Goal: Task Accomplishment & Management: Manage account settings

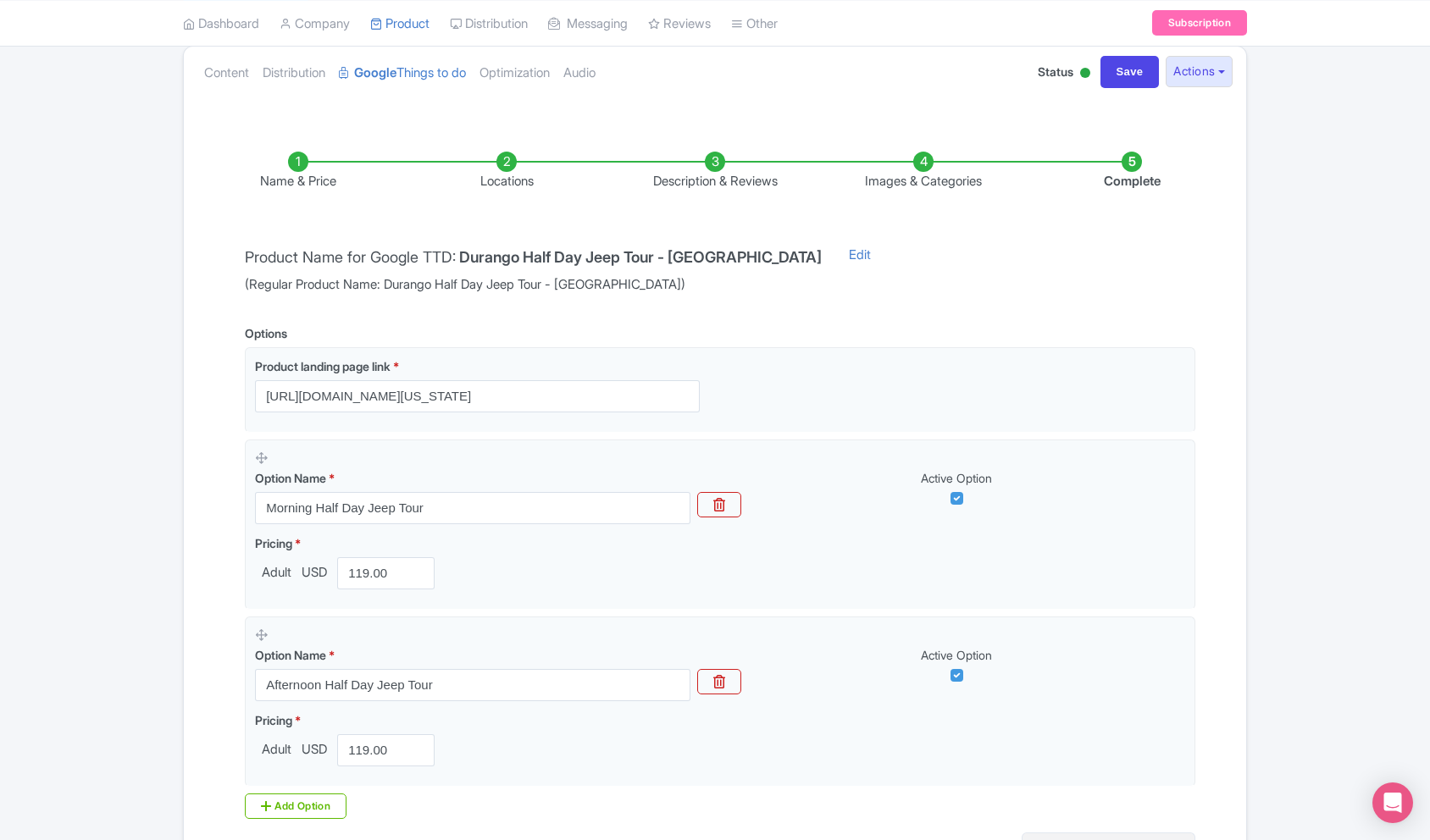
scroll to position [368, 0]
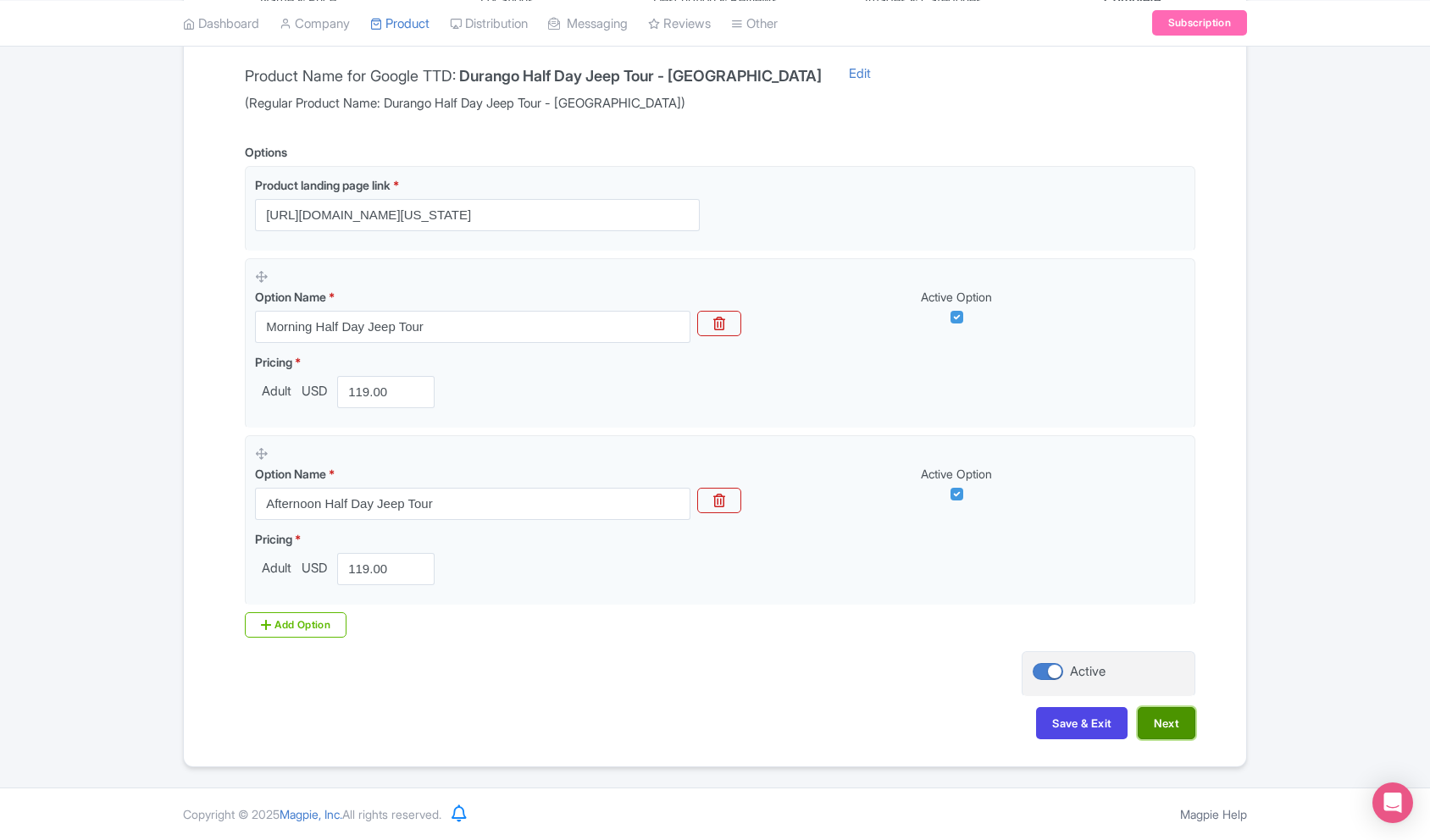
click at [1165, 719] on button "Next" at bounding box center [1166, 723] width 57 height 32
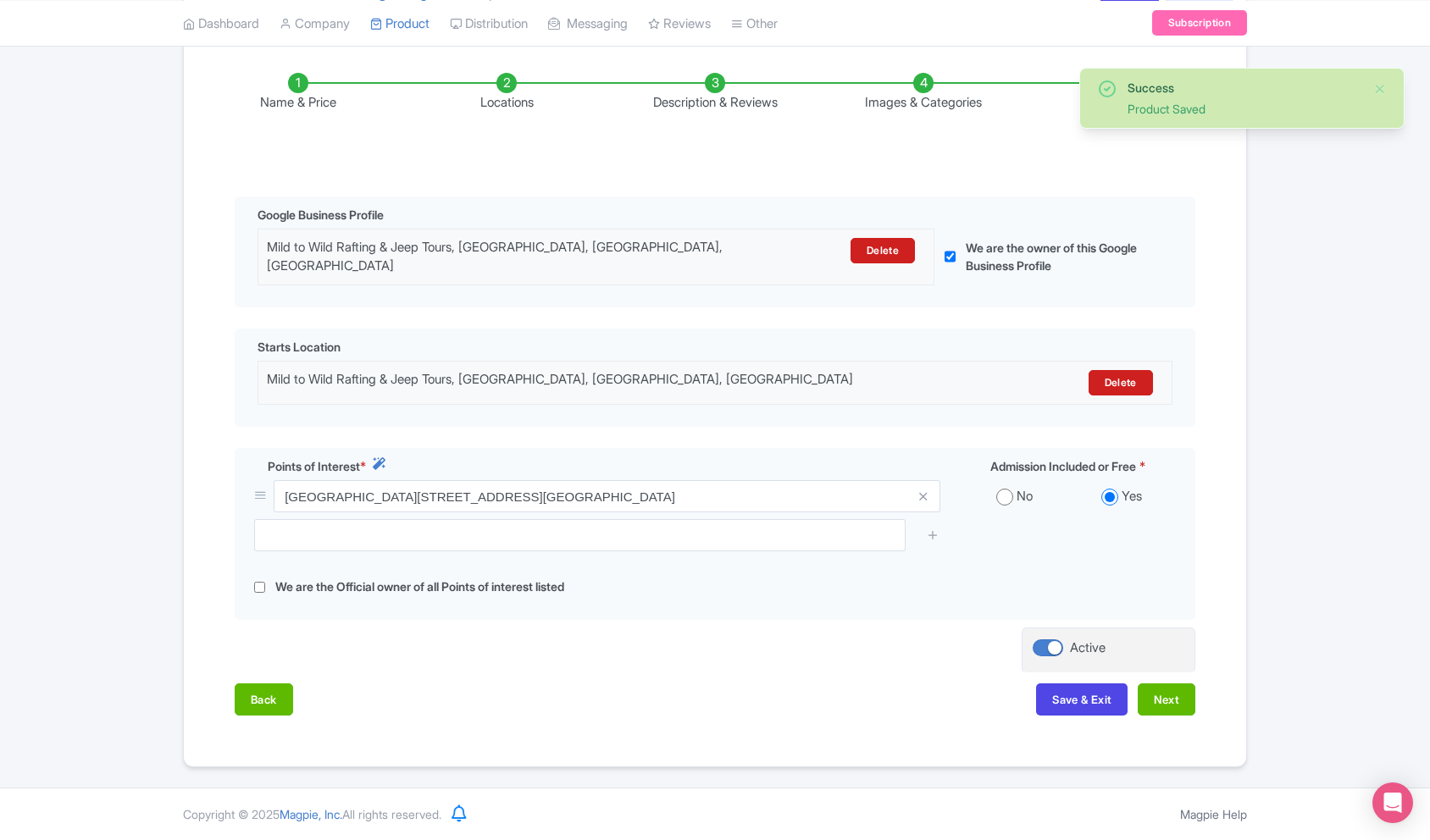
scroll to position [255, 0]
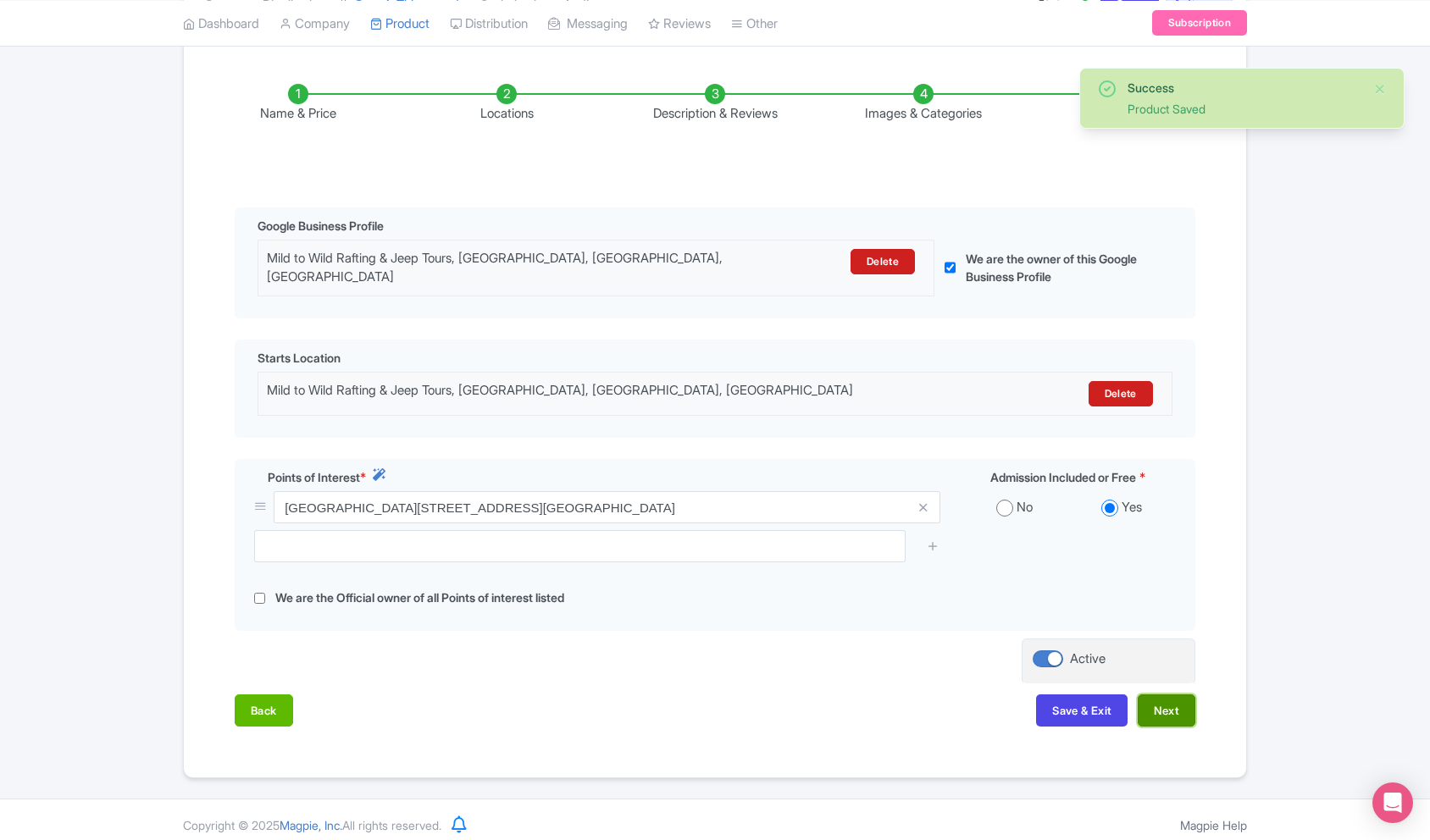
click at [1173, 695] on button "Next" at bounding box center [1166, 710] width 57 height 32
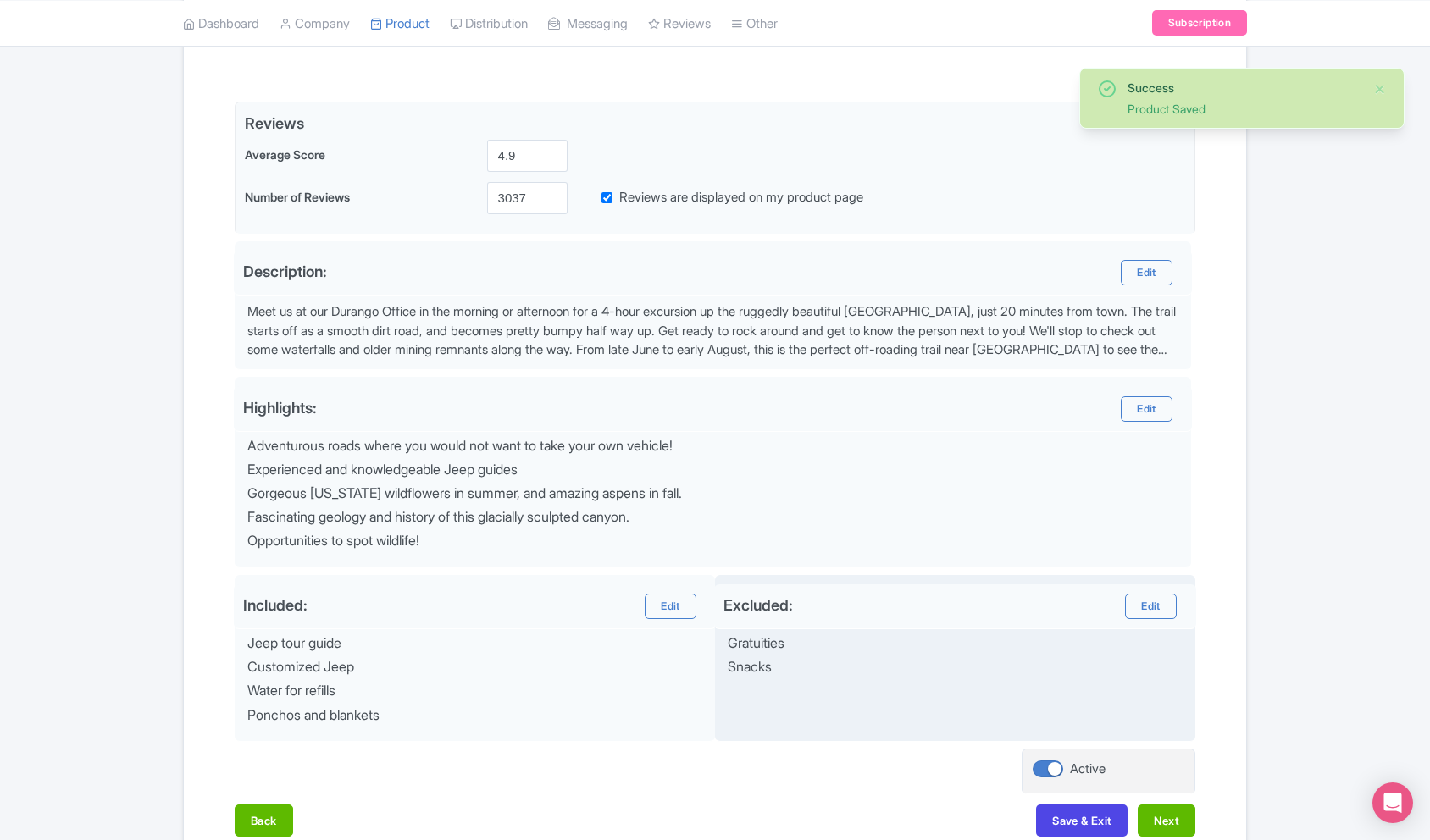
scroll to position [457, 0]
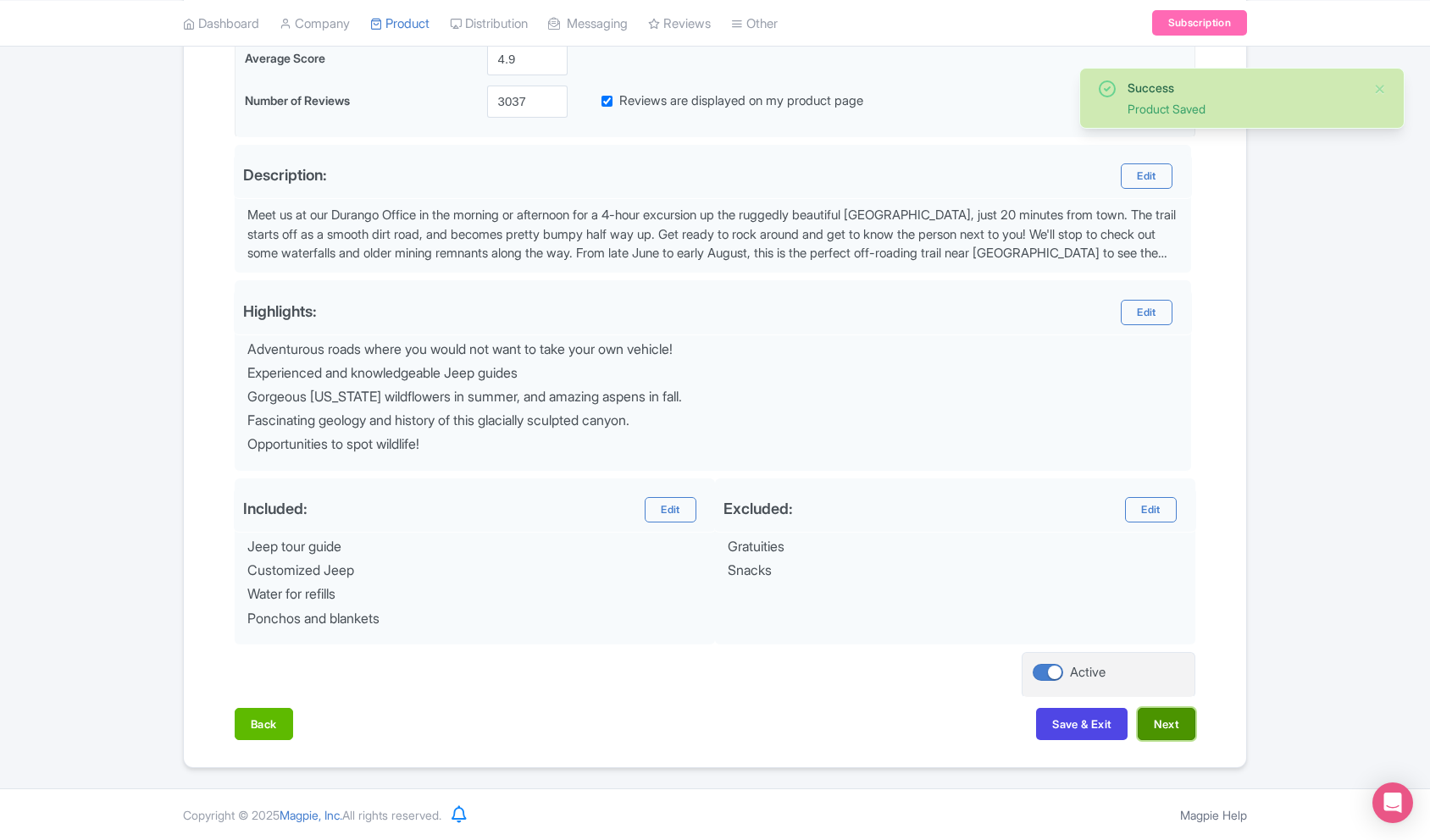
click at [1164, 724] on button "Next" at bounding box center [1166, 724] width 57 height 32
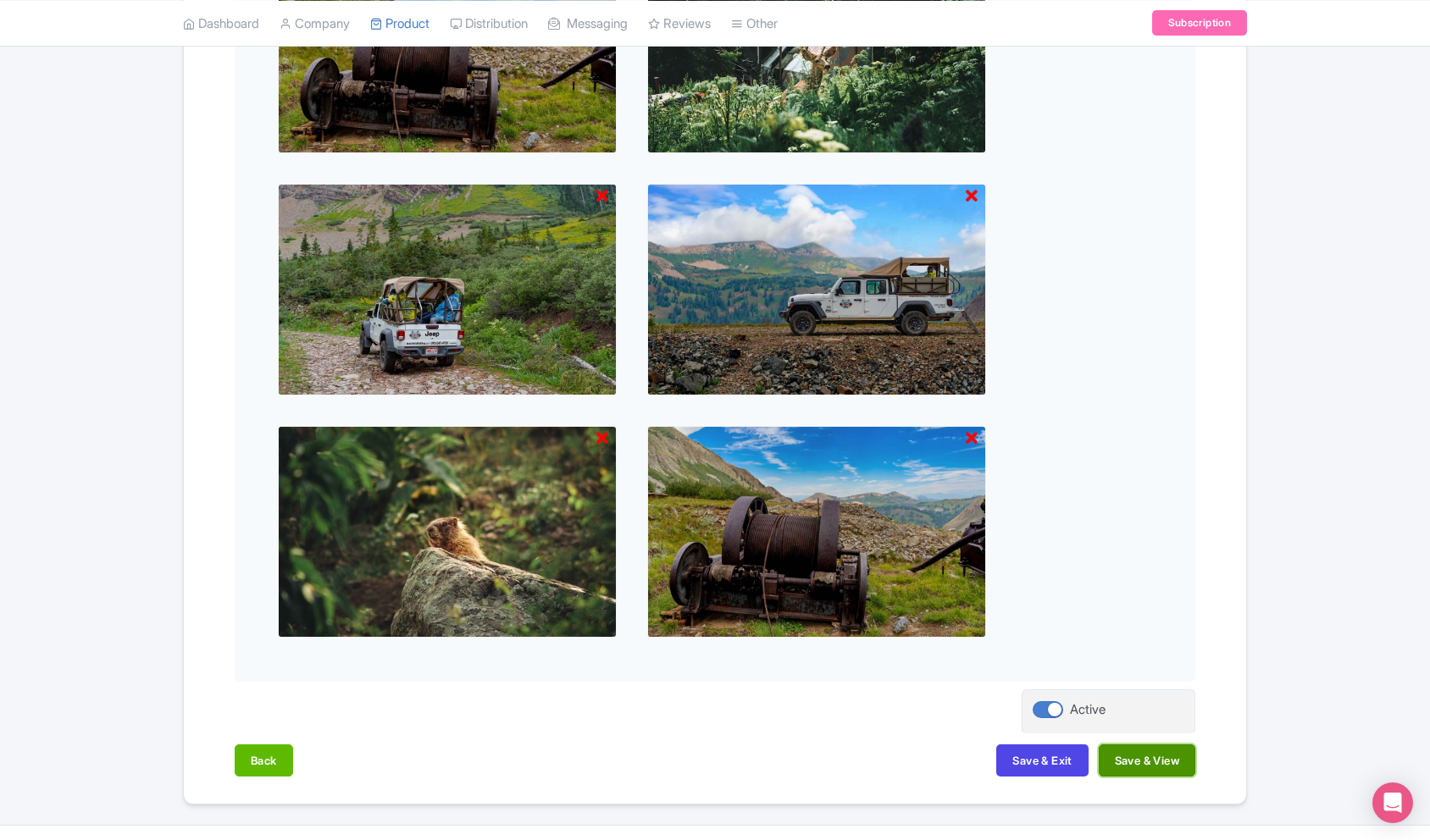
click at [1158, 766] on button "Save & View" at bounding box center [1147, 761] width 97 height 32
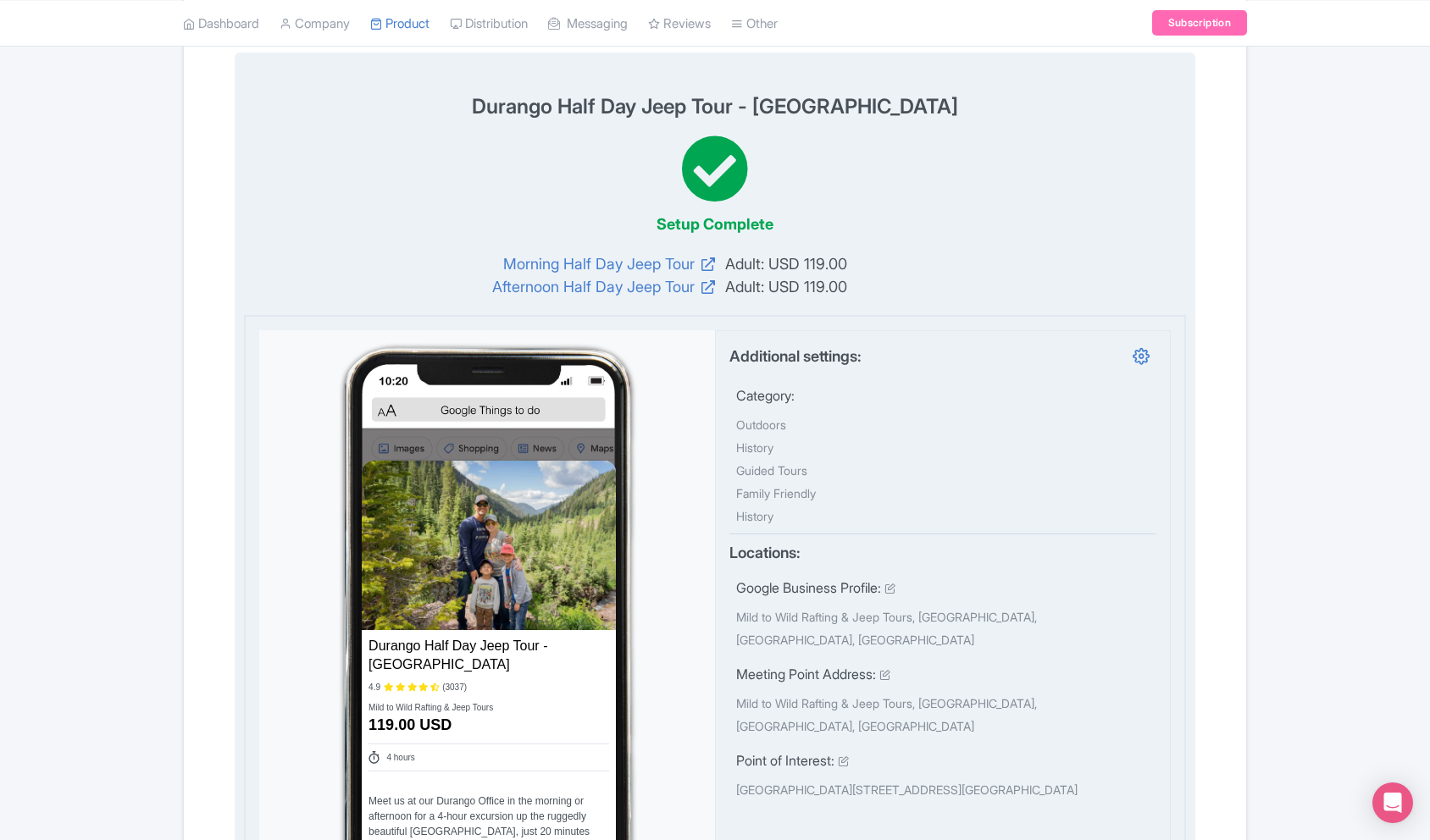
scroll to position [0, 0]
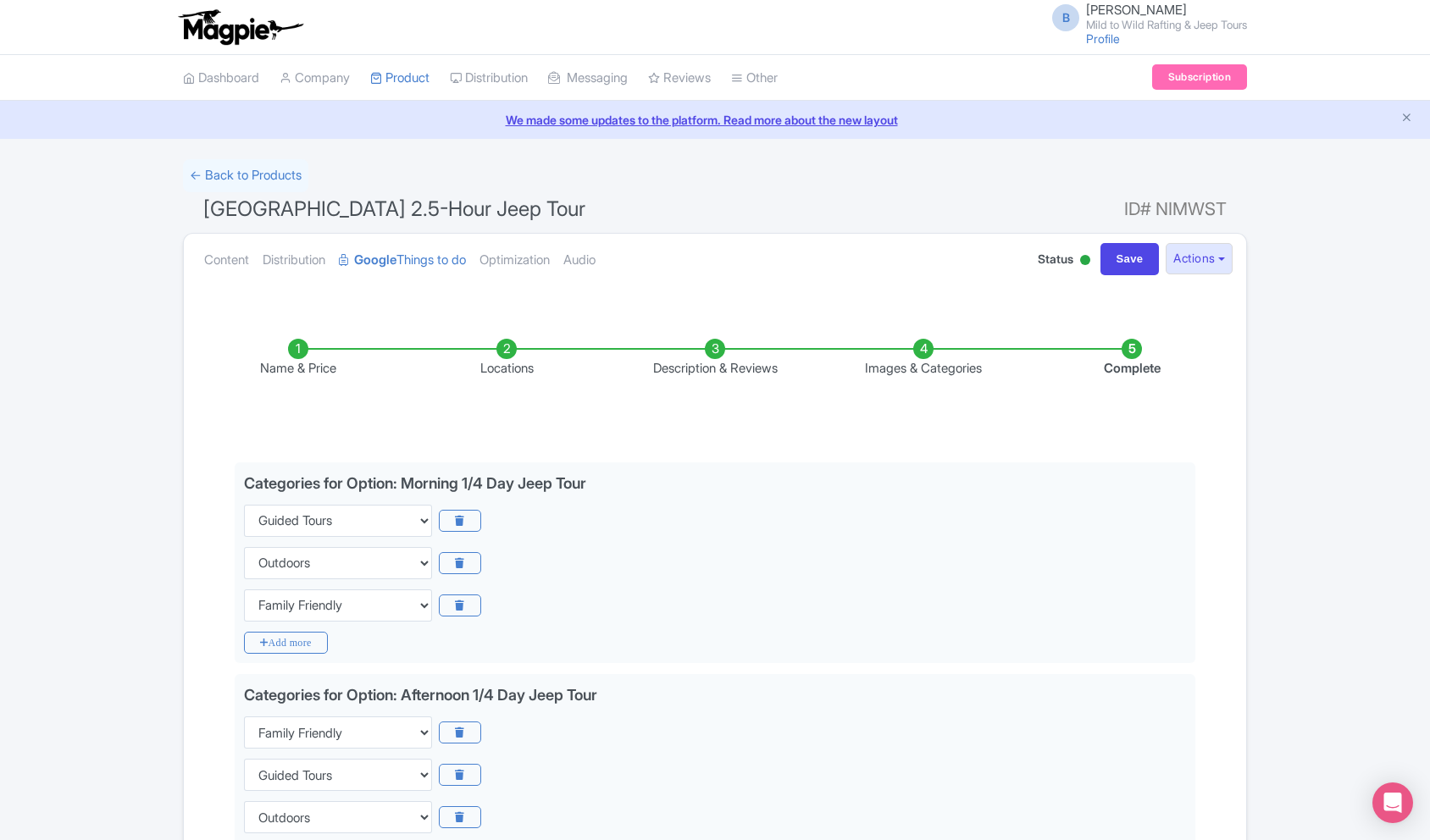
scroll to position [330, 0]
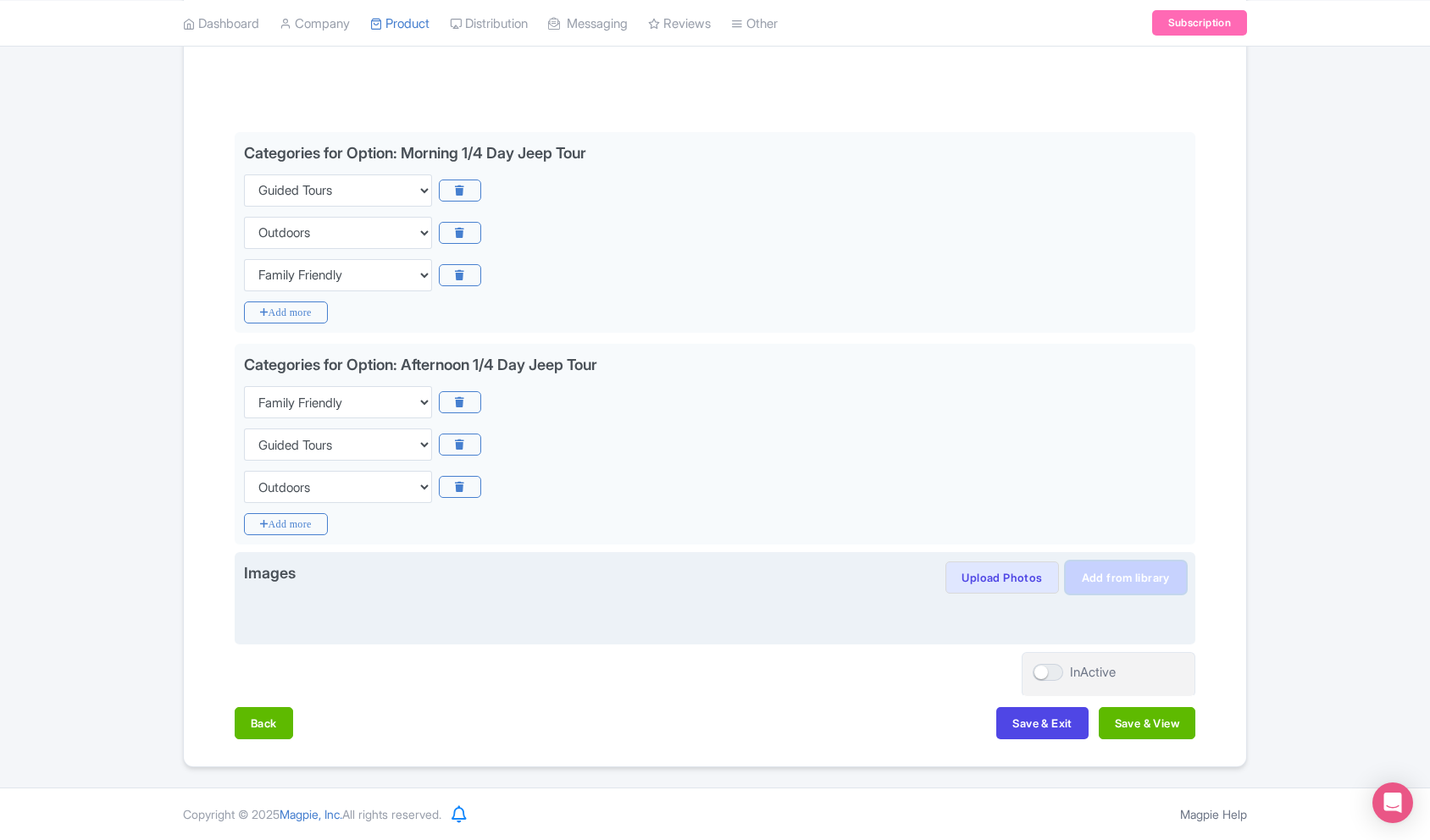
click at [1137, 576] on link "Add from library" at bounding box center [1126, 577] width 120 height 32
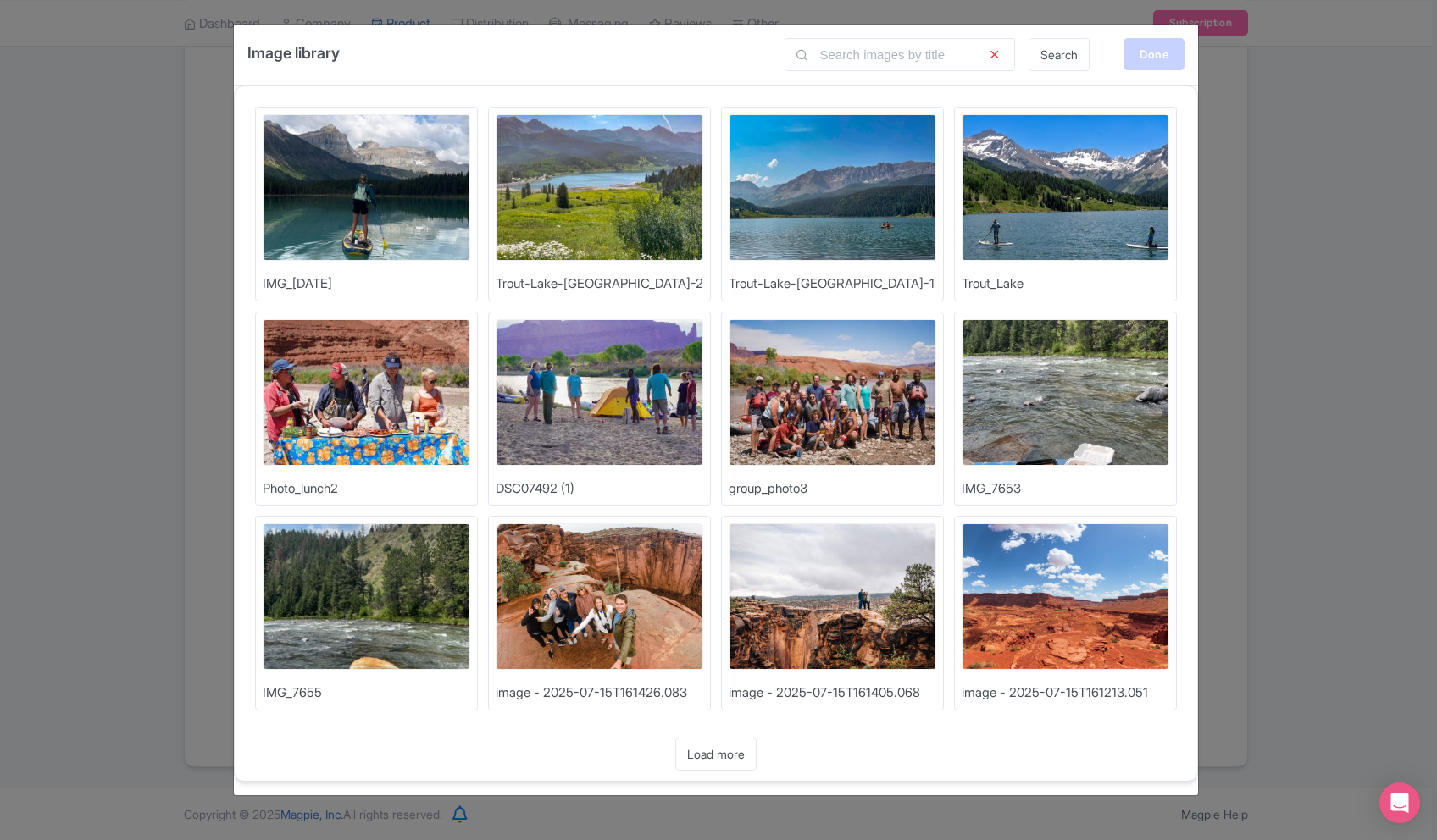
click at [1151, 57] on div "Done" at bounding box center [1154, 53] width 61 height 32
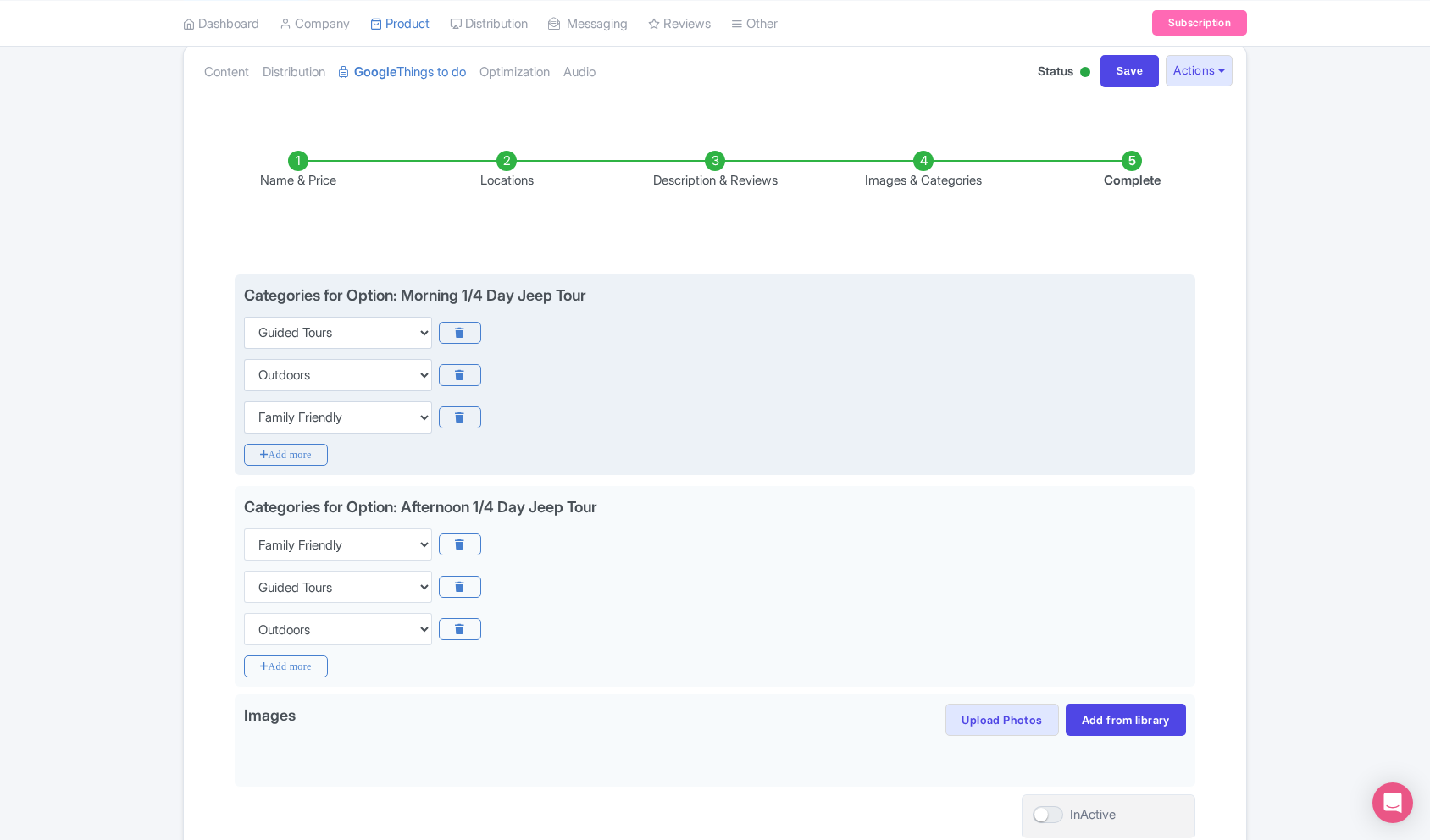
scroll to position [192, 0]
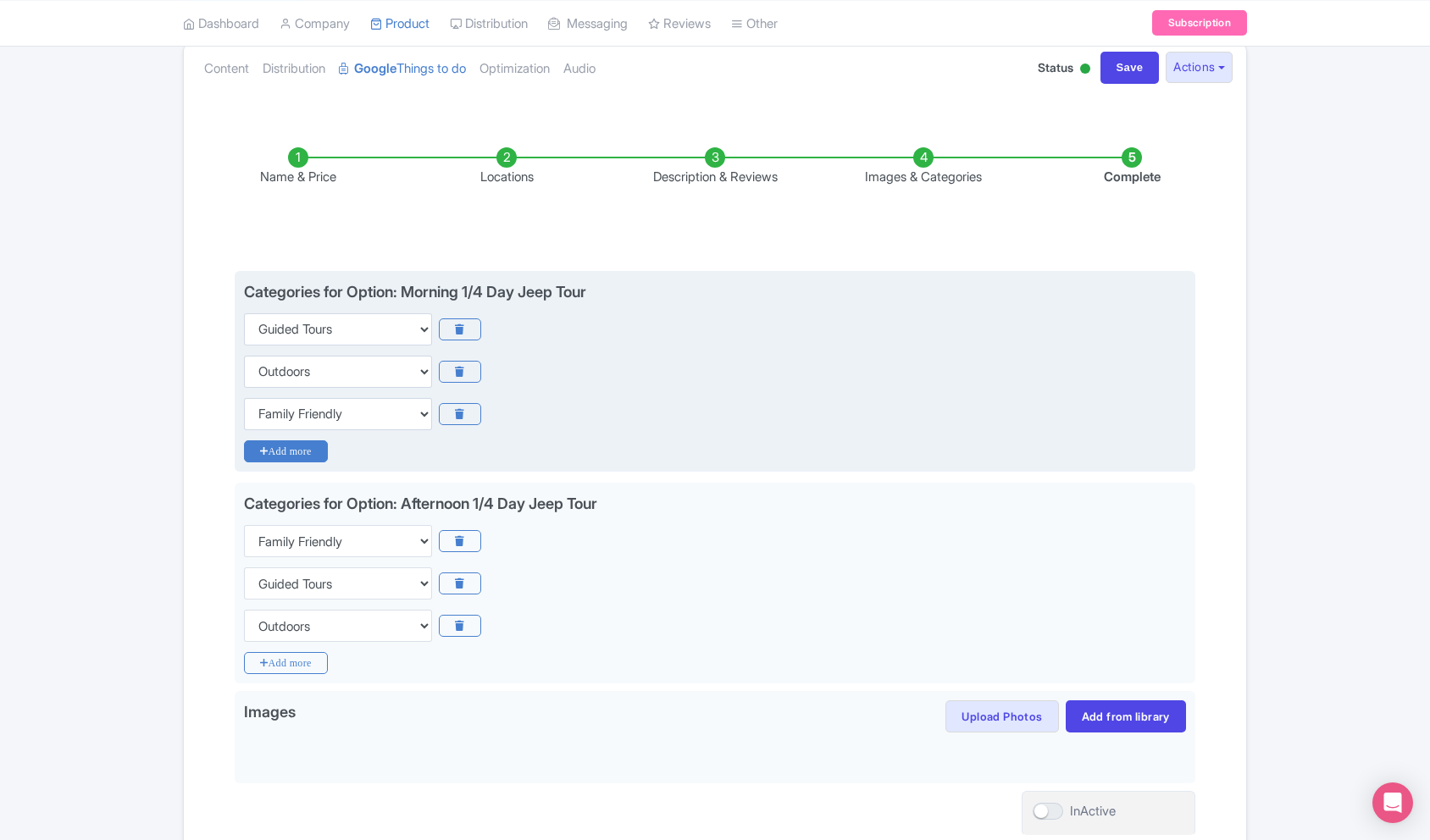
click at [292, 450] on icon "Add more" at bounding box center [286, 451] width 84 height 22
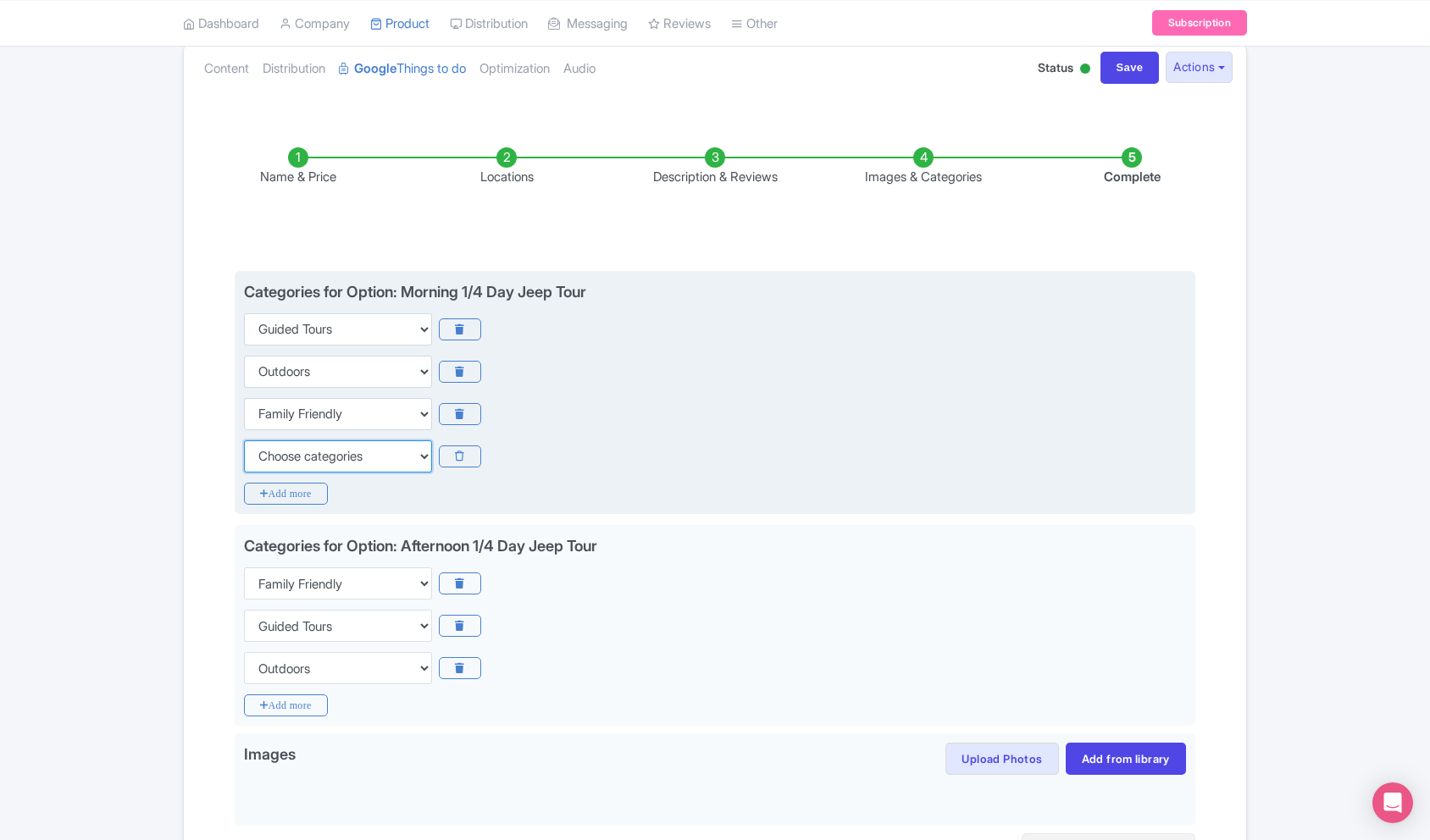
click at [319, 467] on select "Choose categories Adults Only Animals Audio Guide Beaches Bike Tours Boat Tours…" at bounding box center [338, 456] width 188 height 32
select select "day-trips"
click at [244, 441] on select "Choose categories Adults Only Animals Audio Guide Beaches Bike Tours Boat Tours…" at bounding box center [338, 456] width 188 height 32
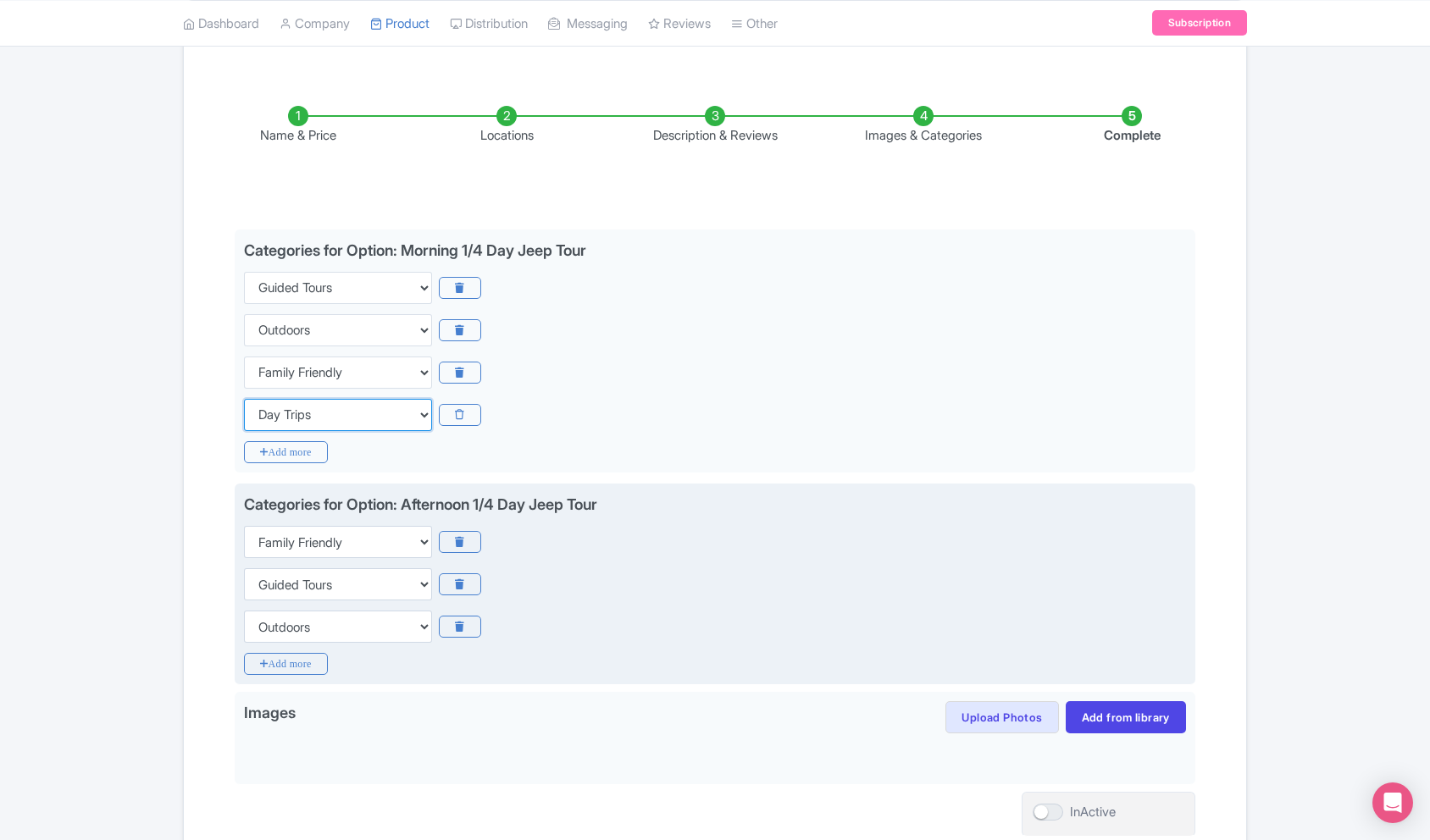
scroll to position [255, 0]
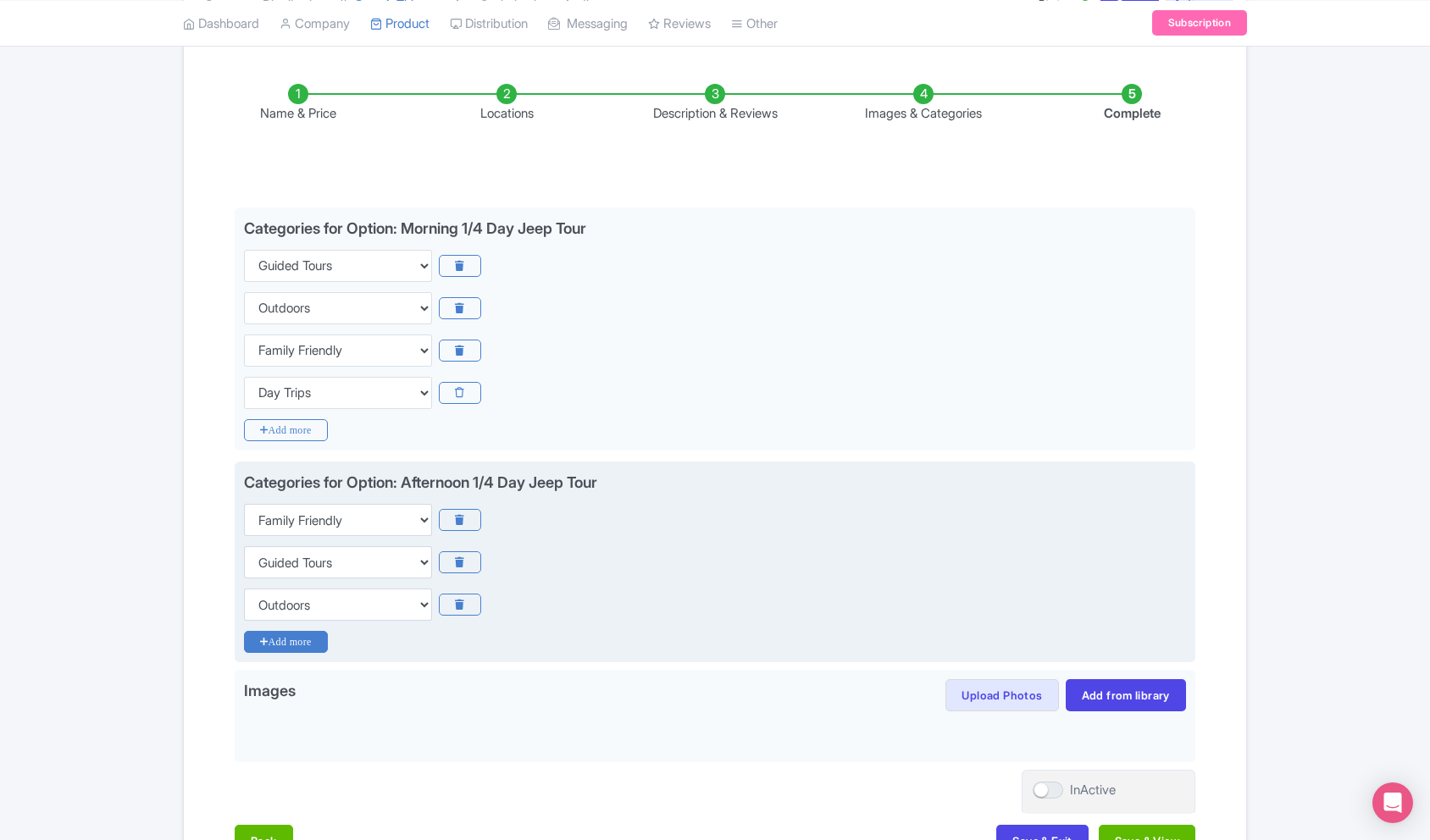
click at [287, 640] on icon "Add more" at bounding box center [286, 641] width 84 height 22
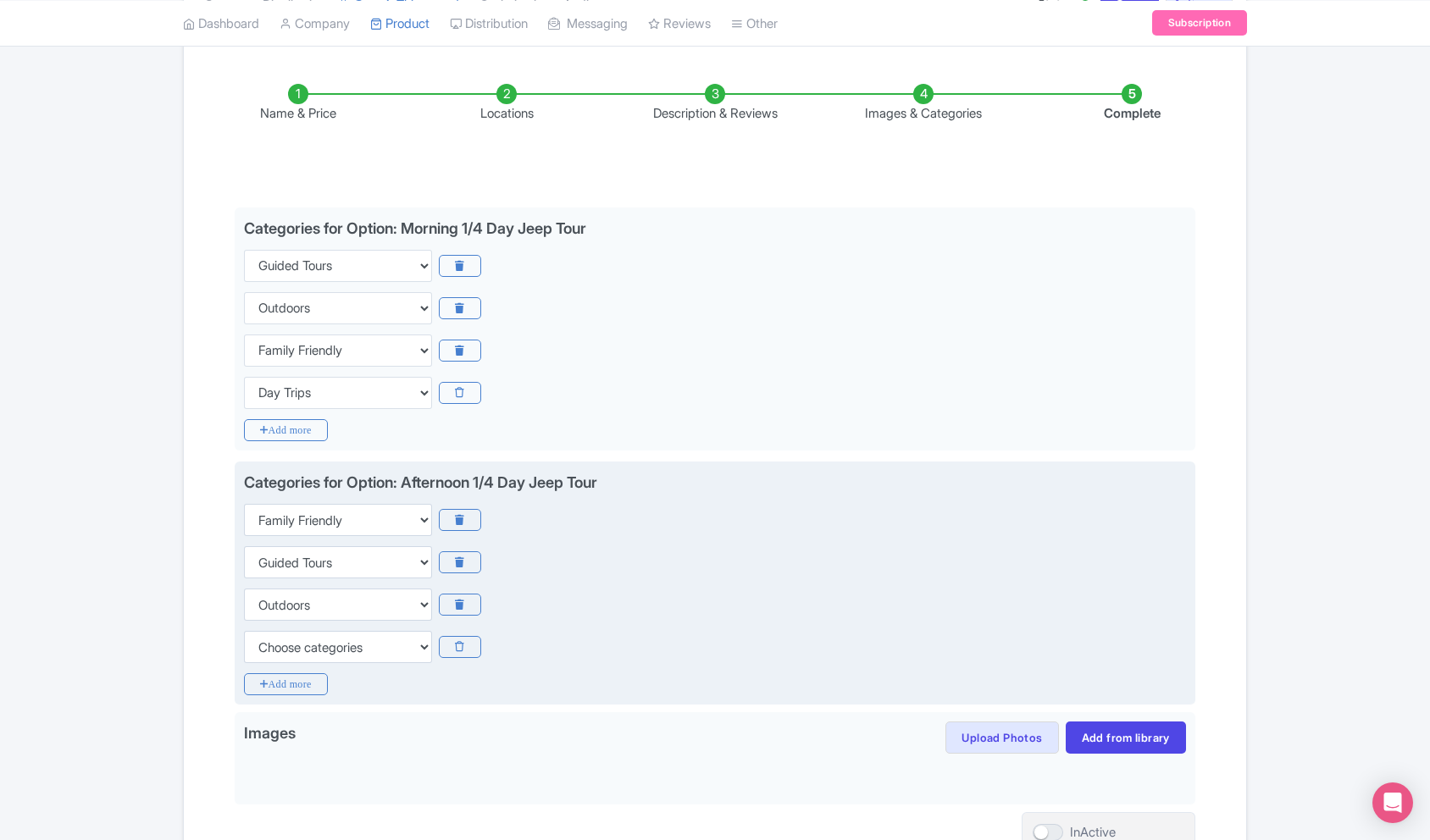
drag, startPoint x: 294, startPoint y: 685, endPoint x: 300, endPoint y: 663, distance: 22.8
click at [295, 683] on icon "Add more" at bounding box center [286, 684] width 84 height 22
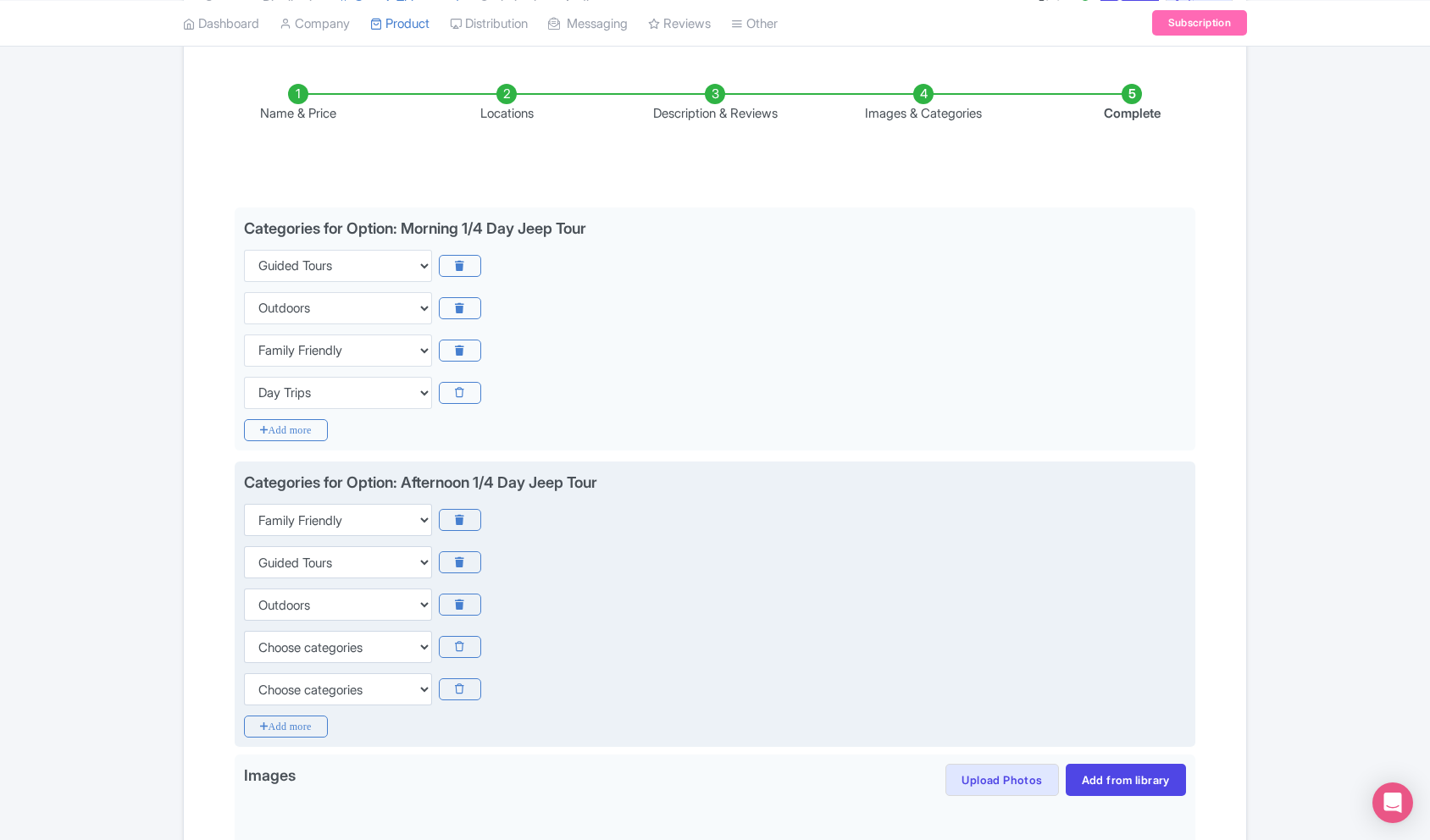
drag, startPoint x: 452, startPoint y: 691, endPoint x: 443, endPoint y: 688, distance: 9.5
click at [452, 691] on icon at bounding box center [459, 689] width 42 height 22
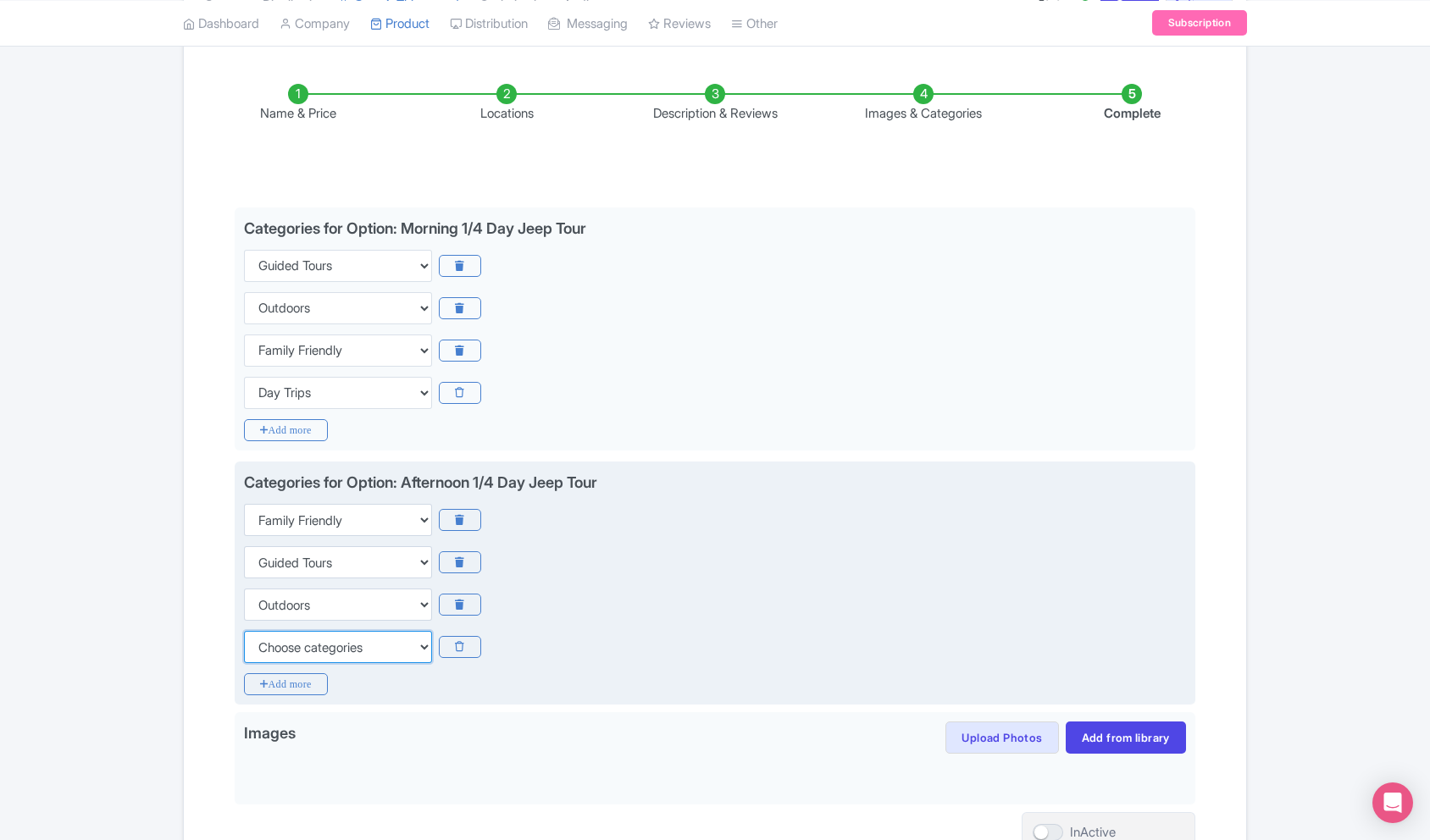
click at [394, 657] on select "Choose categories Adults Only Animals Audio Guide Beaches Bike Tours Boat Tours…" at bounding box center [338, 646] width 188 height 32
select select "day-trips"
click at [244, 631] on select "Choose categories Adults Only Animals Audio Guide Beaches Bike Tours Boat Tours…" at bounding box center [338, 646] width 188 height 32
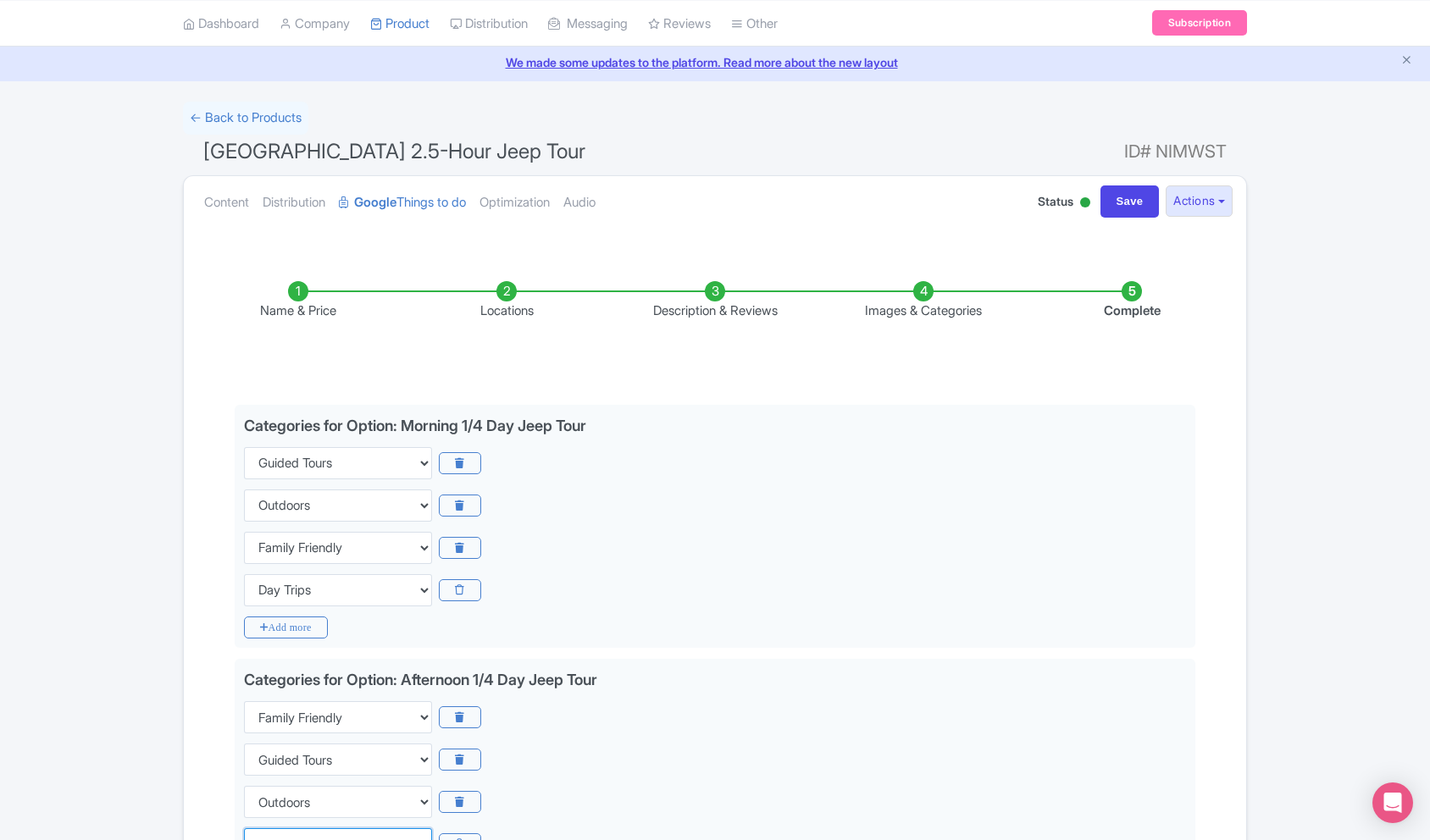
scroll to position [0, 0]
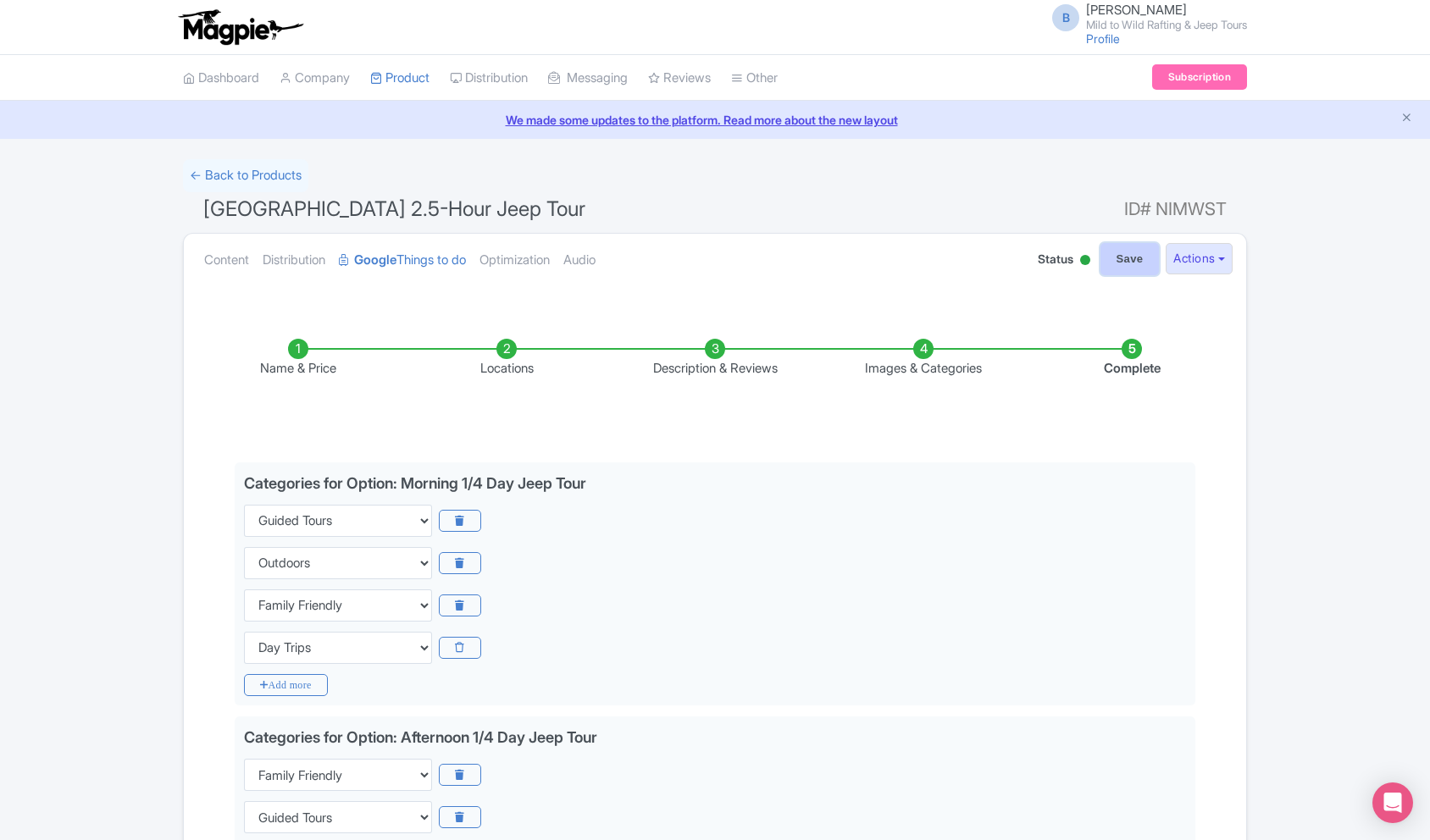
click at [1119, 247] on input "Save" at bounding box center [1130, 259] width 59 height 32
type input "Saving..."
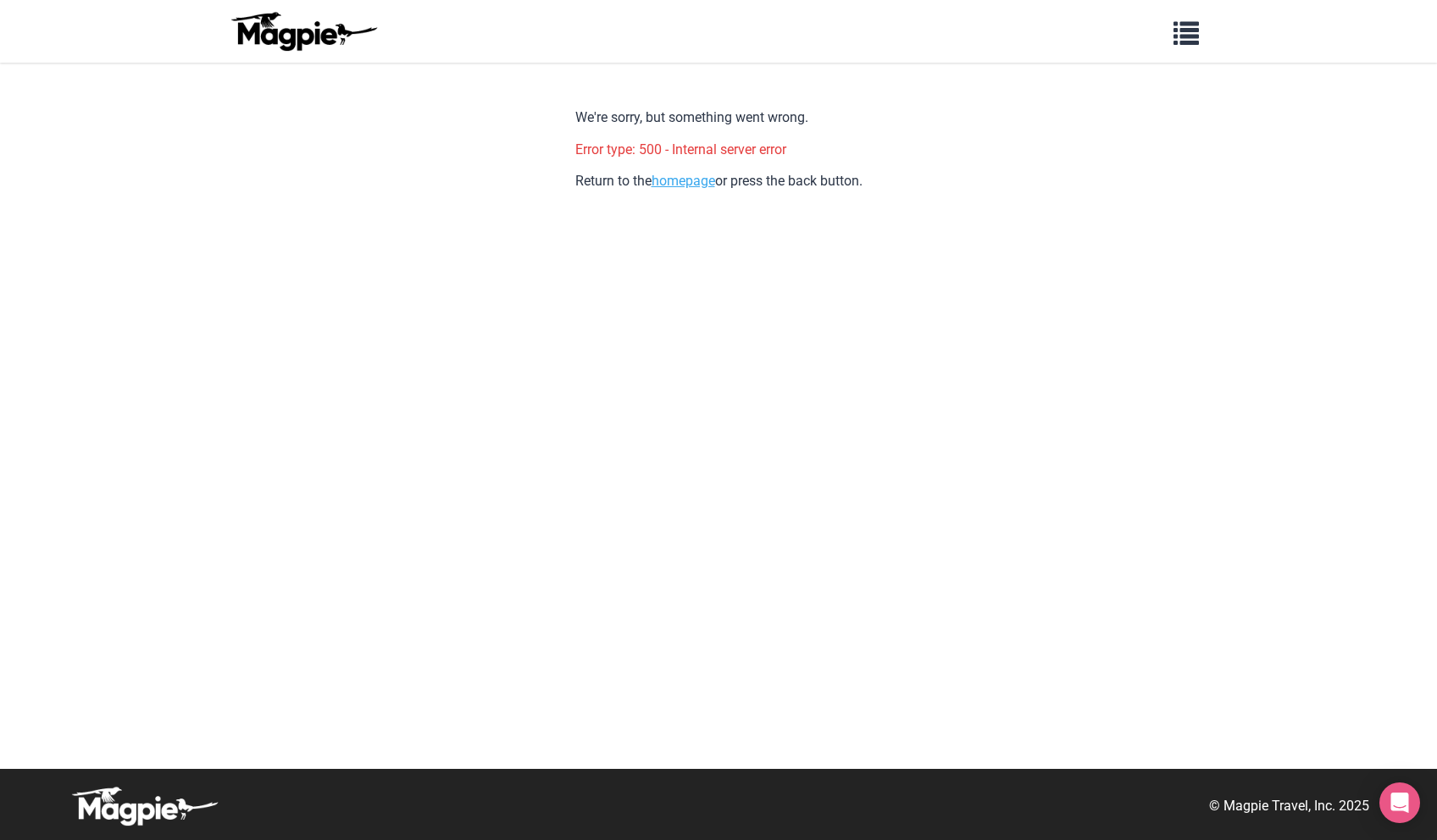
click at [654, 179] on link "homepage" at bounding box center [683, 180] width 64 height 16
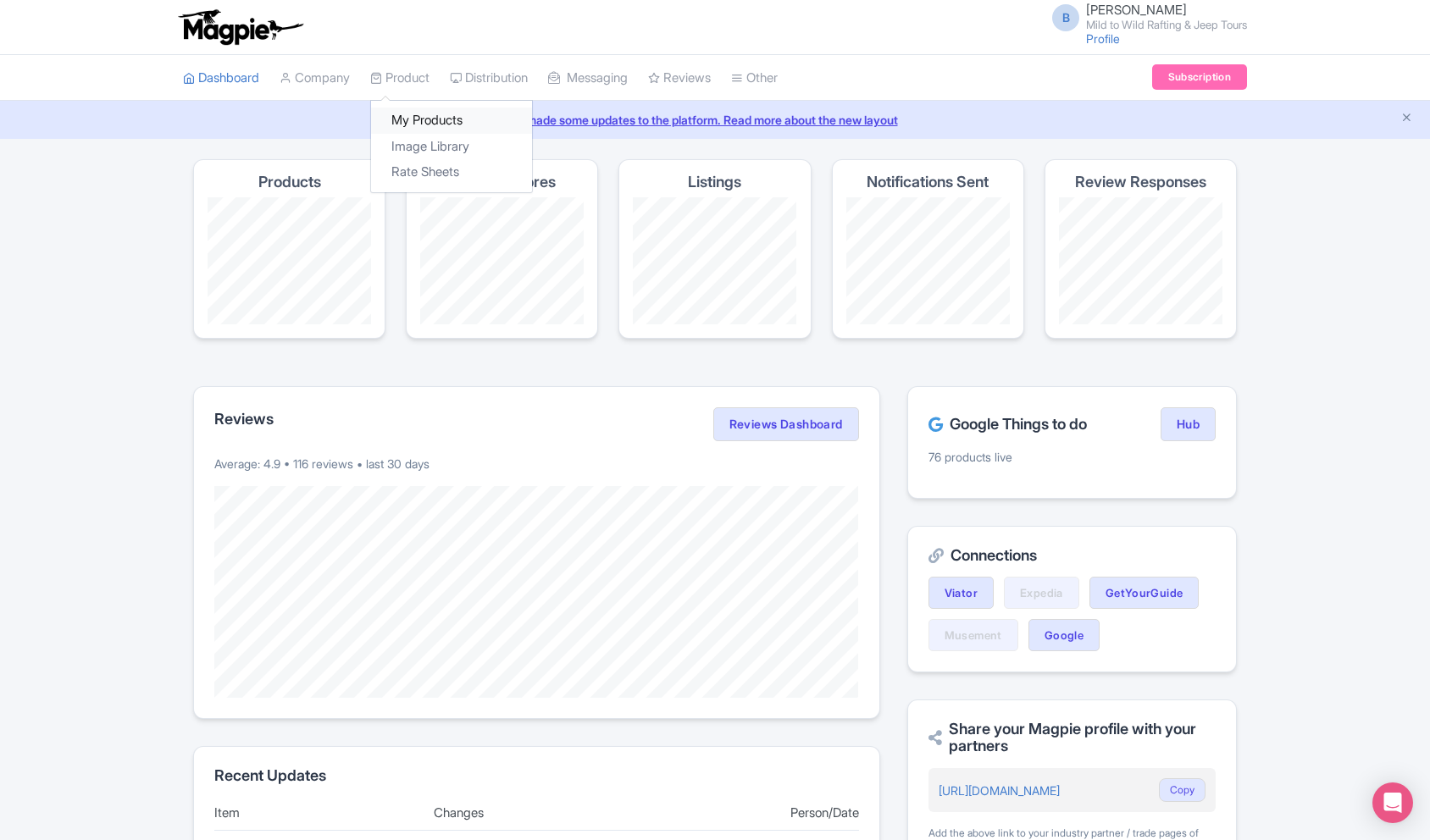
click at [415, 113] on link "My Products" at bounding box center [451, 120] width 161 height 26
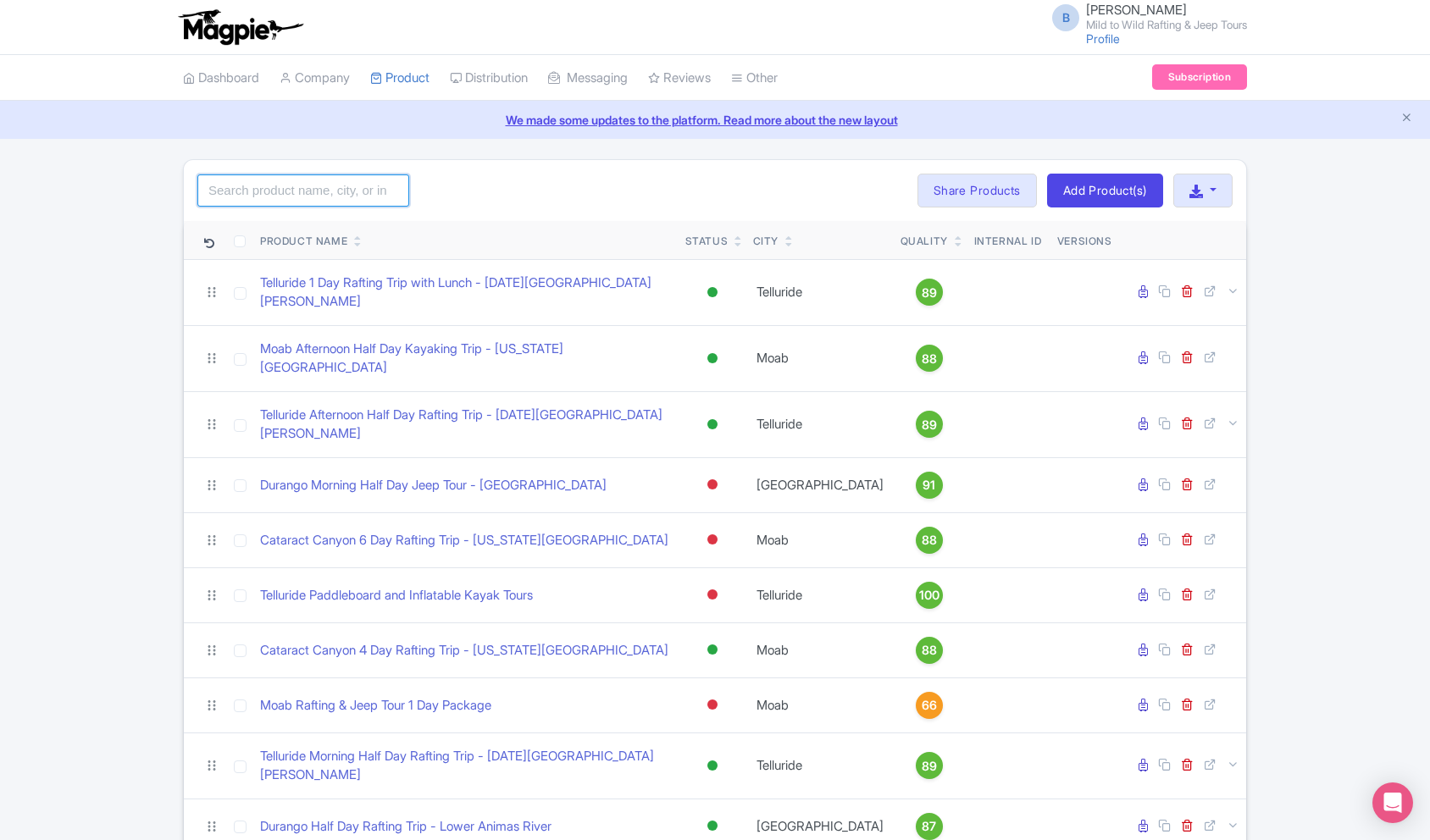
click at [316, 196] on input "search" at bounding box center [303, 190] width 212 height 32
type input "1/4"
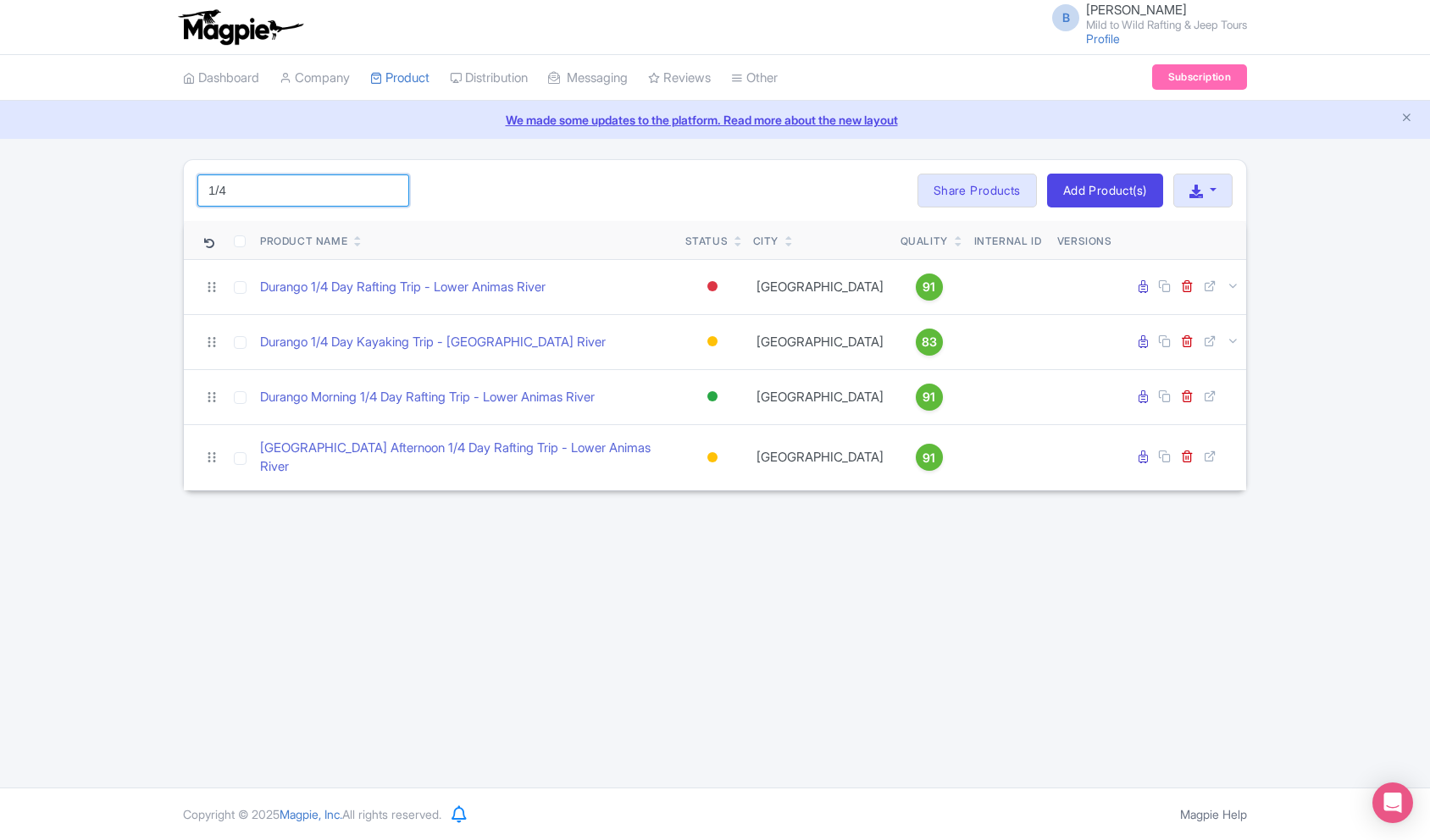
click at [393, 192] on input "1/4" at bounding box center [303, 190] width 212 height 32
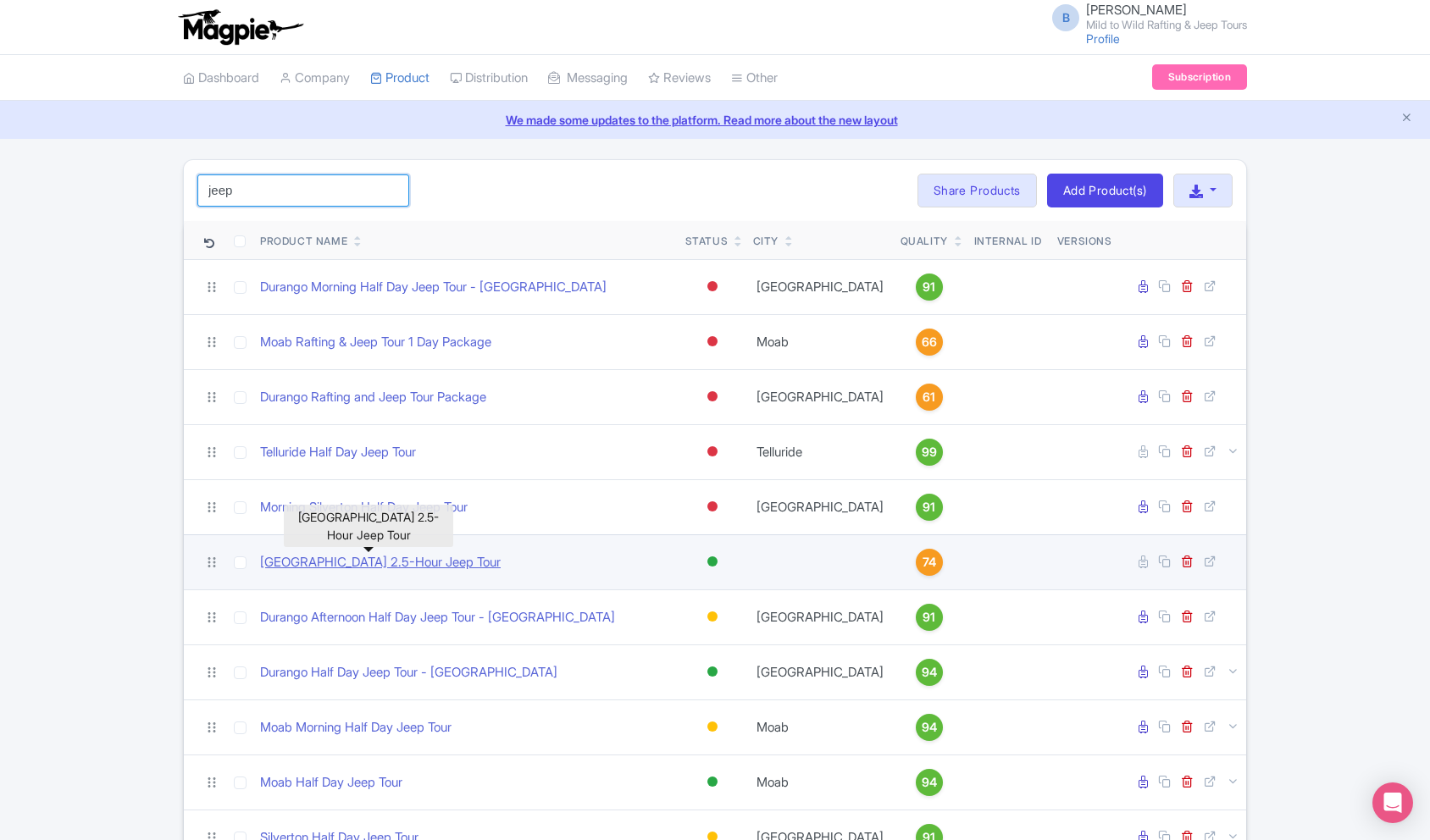
type input "jeep"
click at [413, 569] on link "La Plata Canyon 2.5-Hour Jeep Tour" at bounding box center [380, 563] width 240 height 19
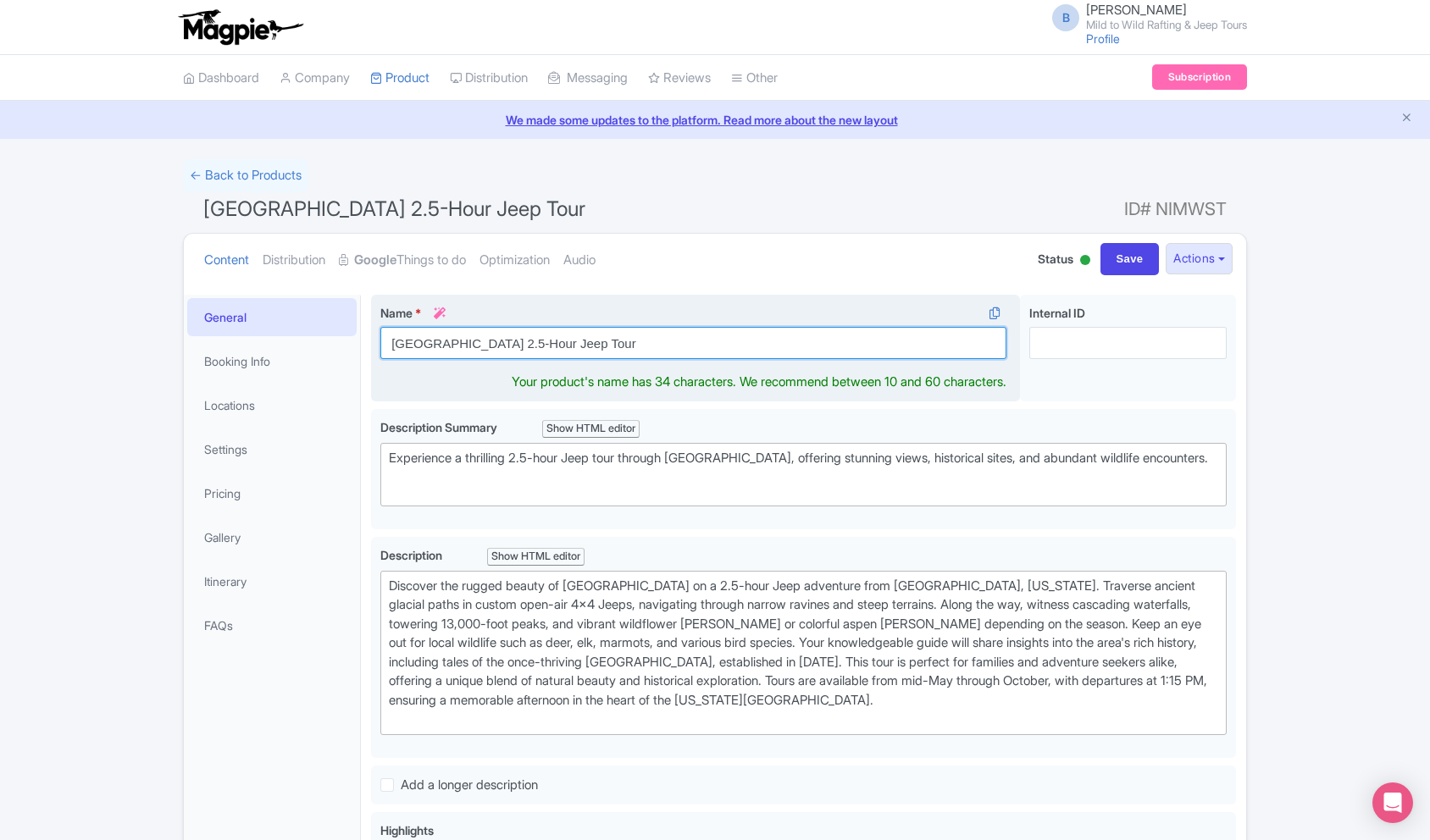
click at [511, 343] on input "[GEOGRAPHIC_DATA] 2.5-Hour Jeep Tour" at bounding box center [694, 343] width 626 height 32
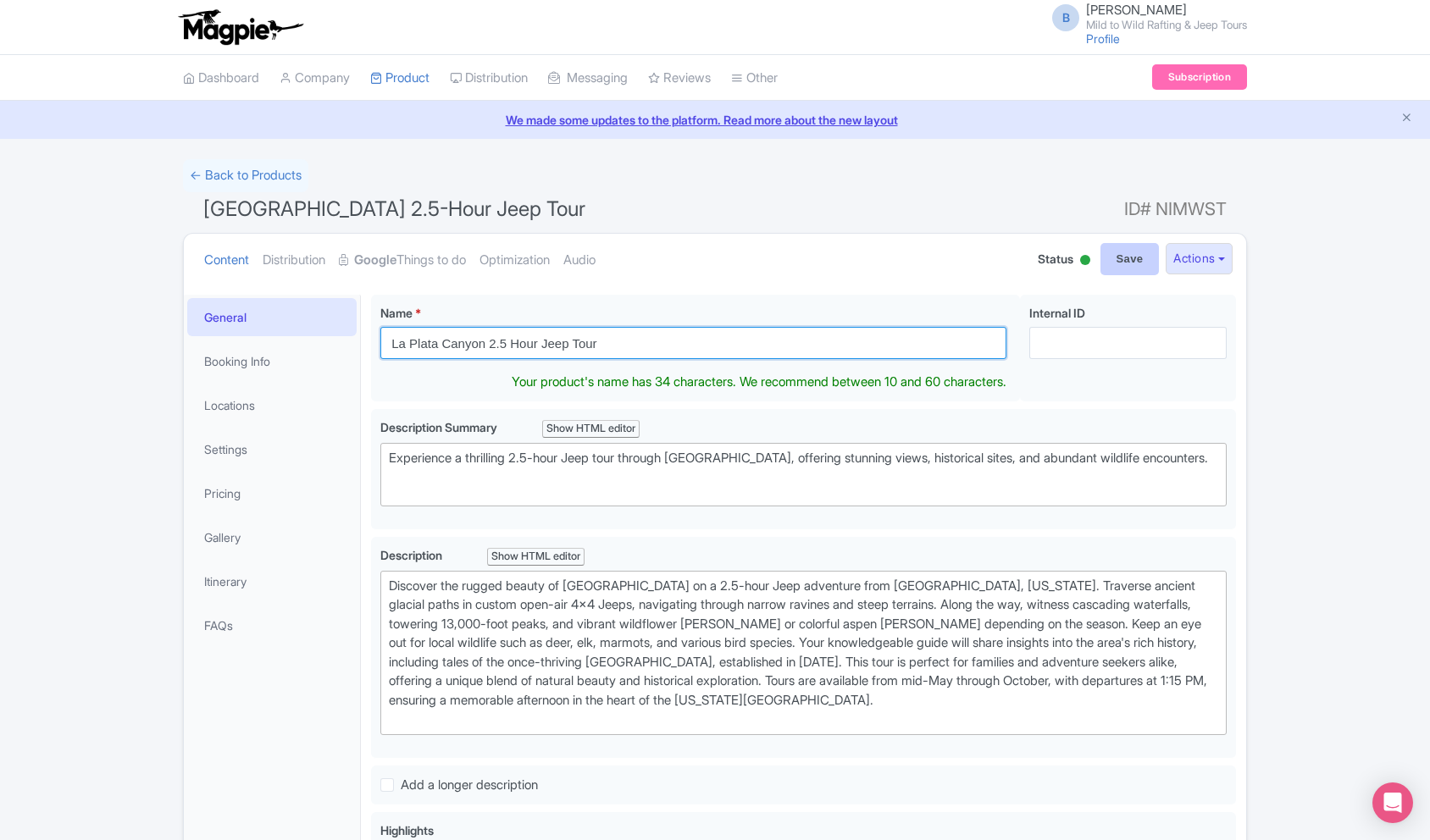
type input "La Plata Canyon 2.5 Hour Jeep Tour"
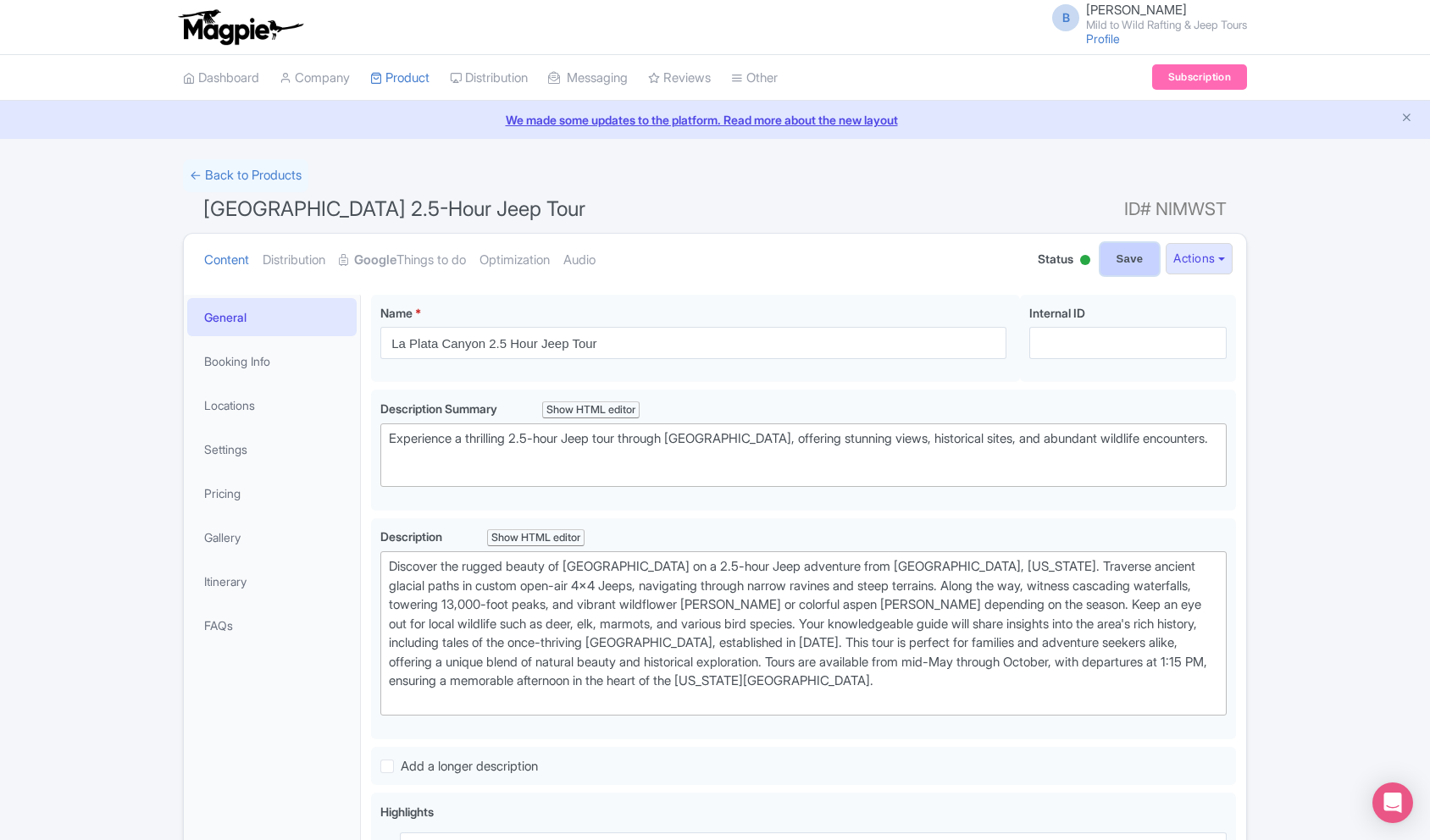
click at [1110, 272] on input "Save" at bounding box center [1130, 259] width 59 height 32
type input "Saving..."
click at [411, 268] on link "Google Things to do" at bounding box center [402, 260] width 127 height 53
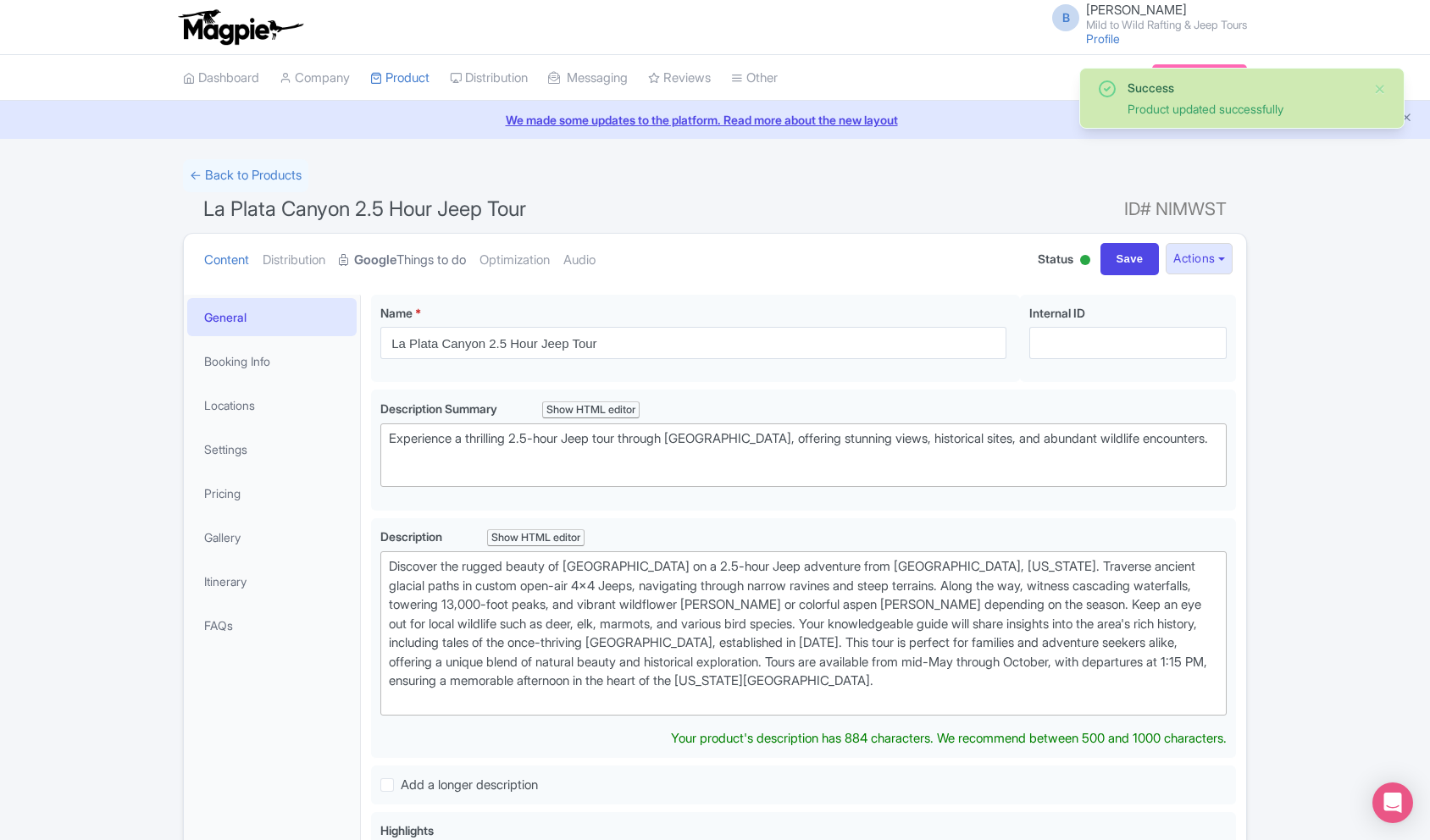
click at [408, 253] on link "Google Things to do" at bounding box center [402, 260] width 127 height 53
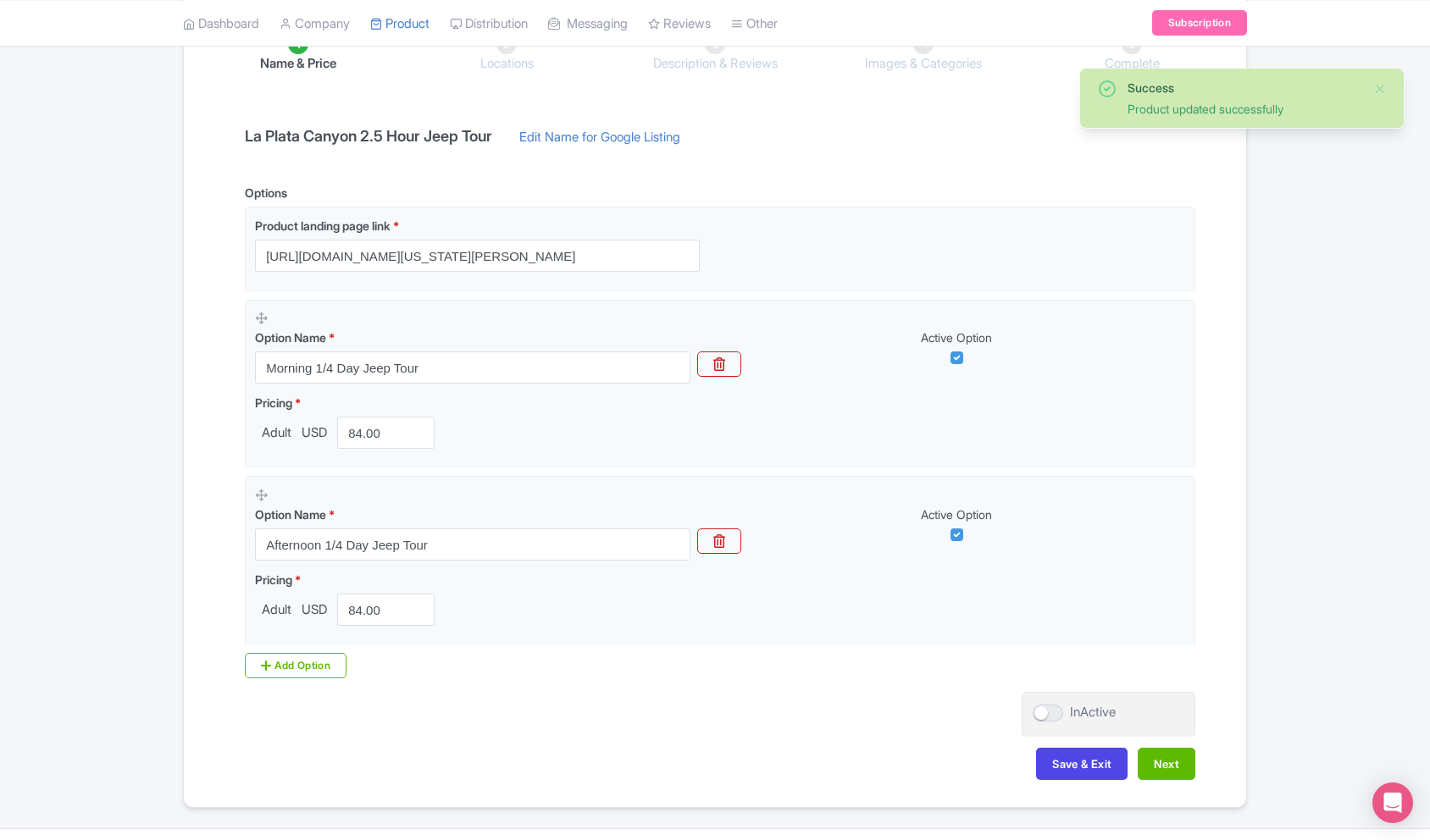
scroll to position [346, 0]
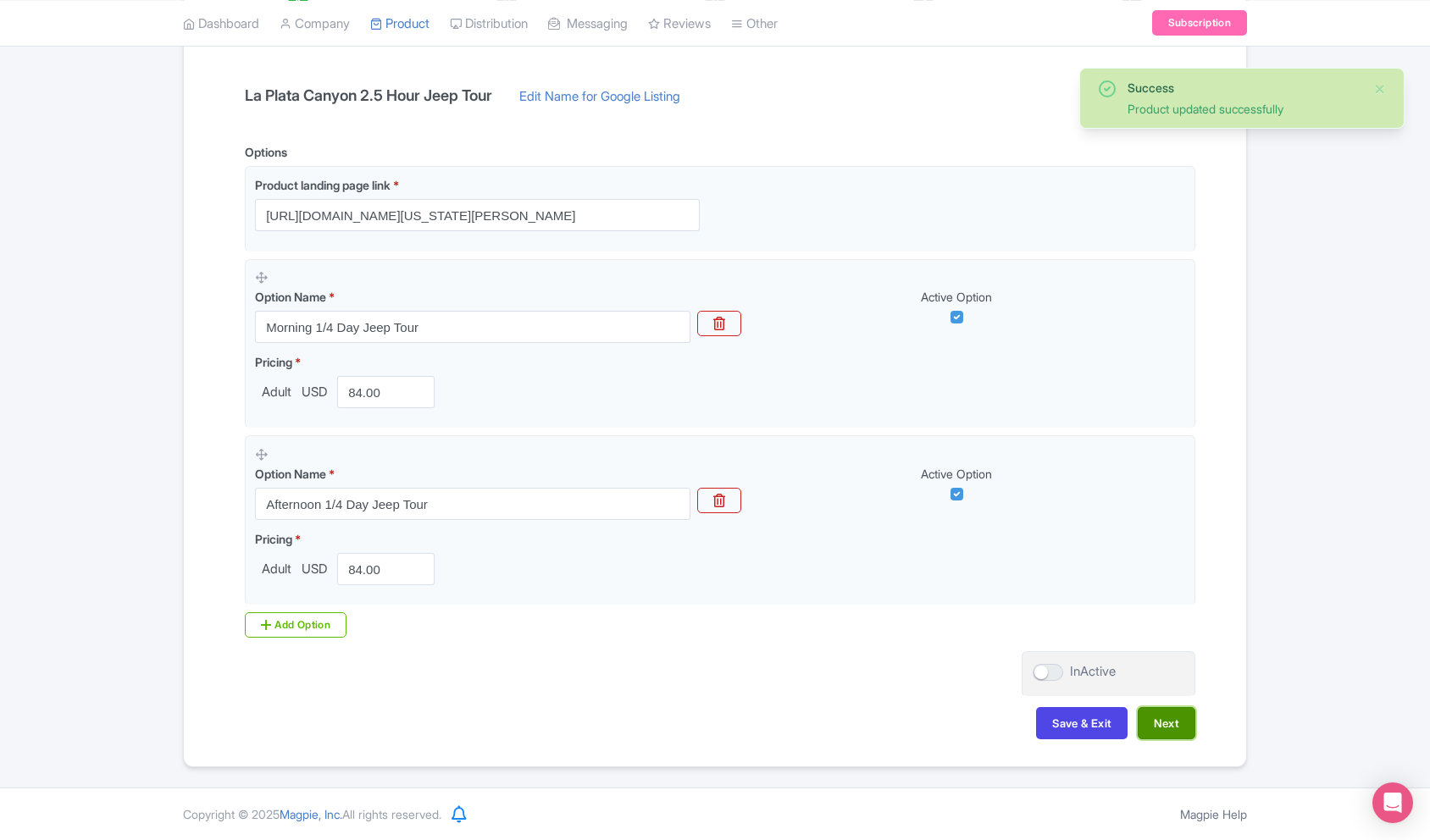
click at [1161, 725] on button "Next" at bounding box center [1166, 723] width 57 height 32
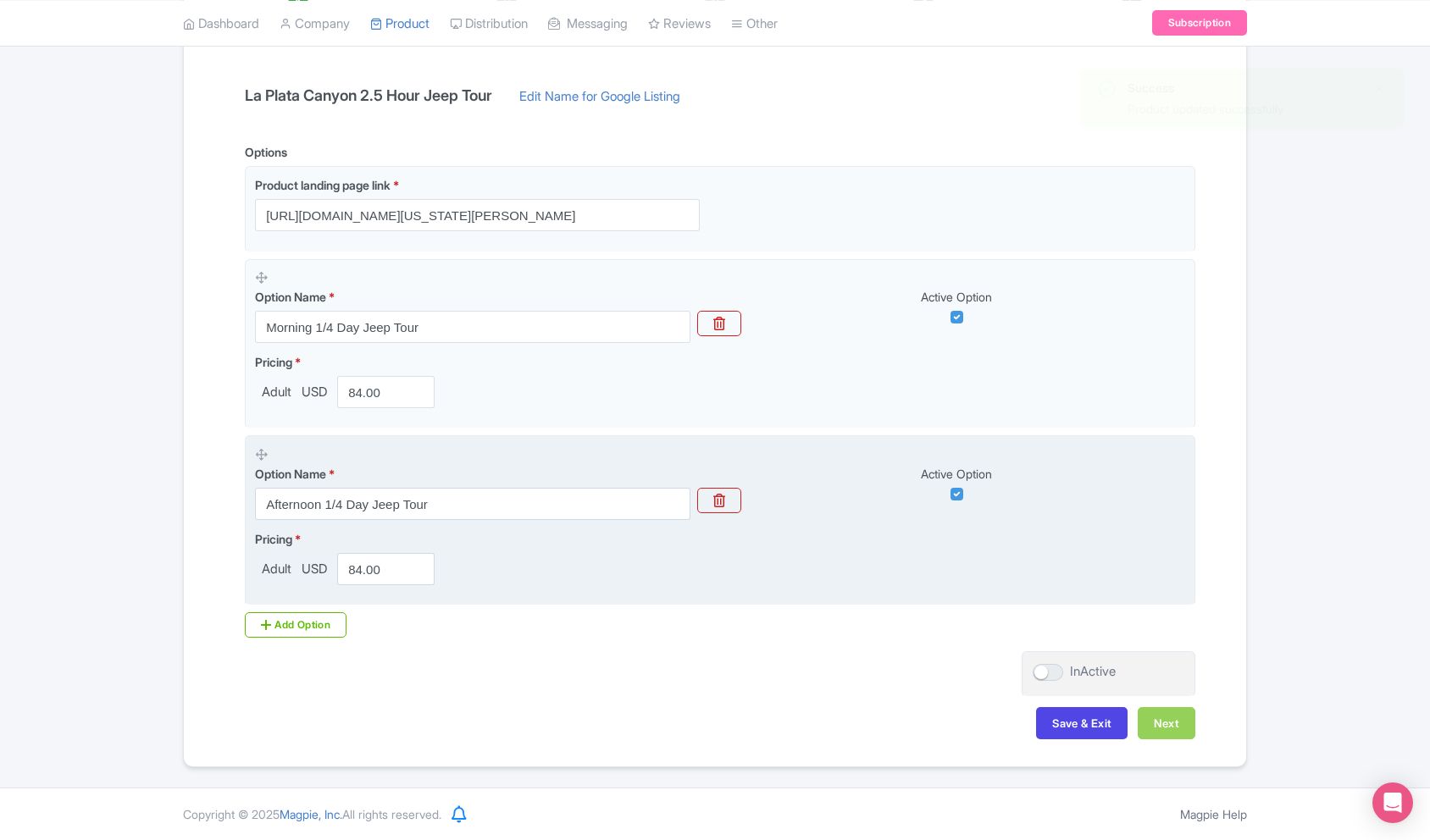
scroll to position [294, 0]
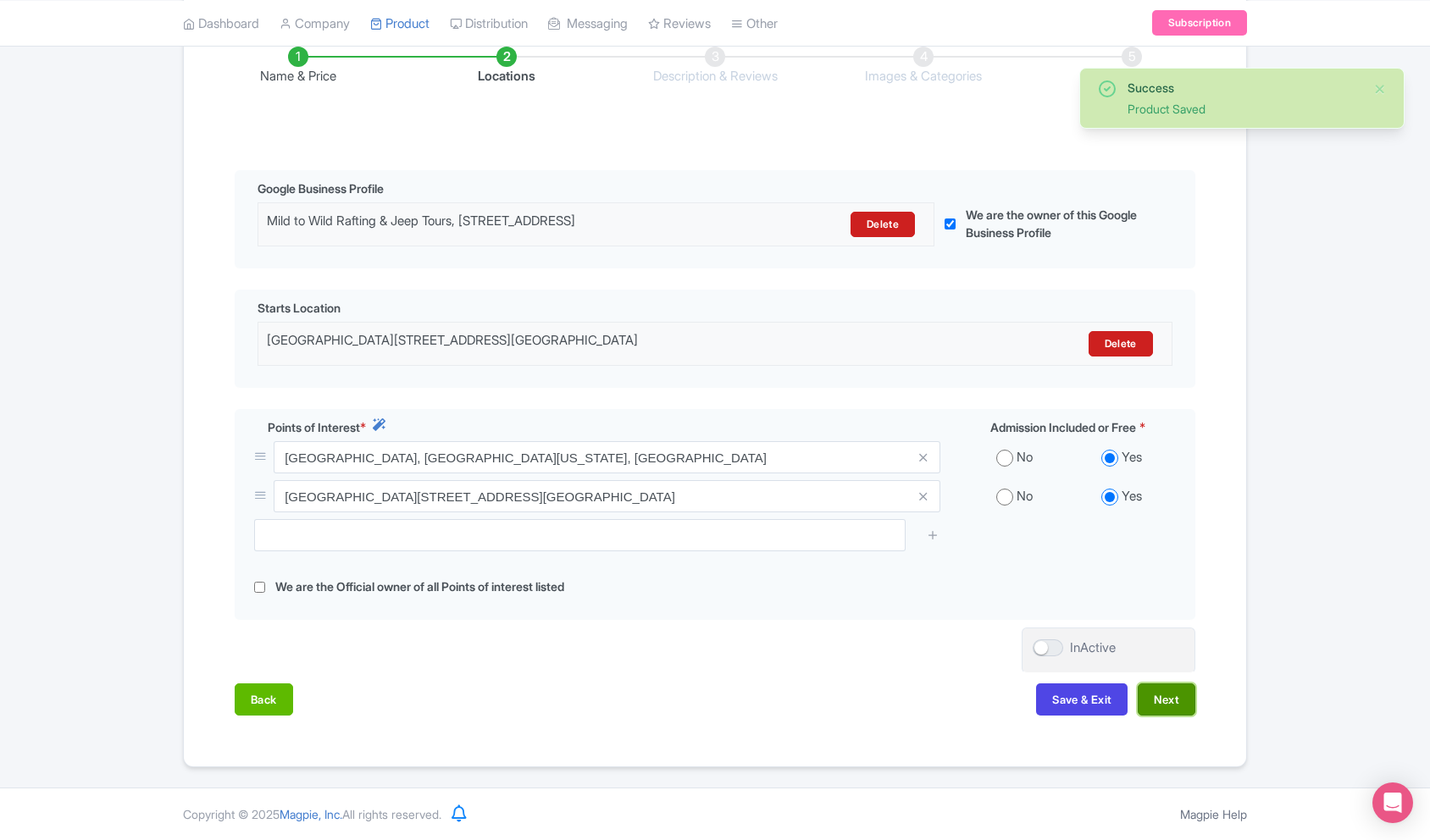
click at [1159, 695] on button "Next" at bounding box center [1166, 700] width 57 height 32
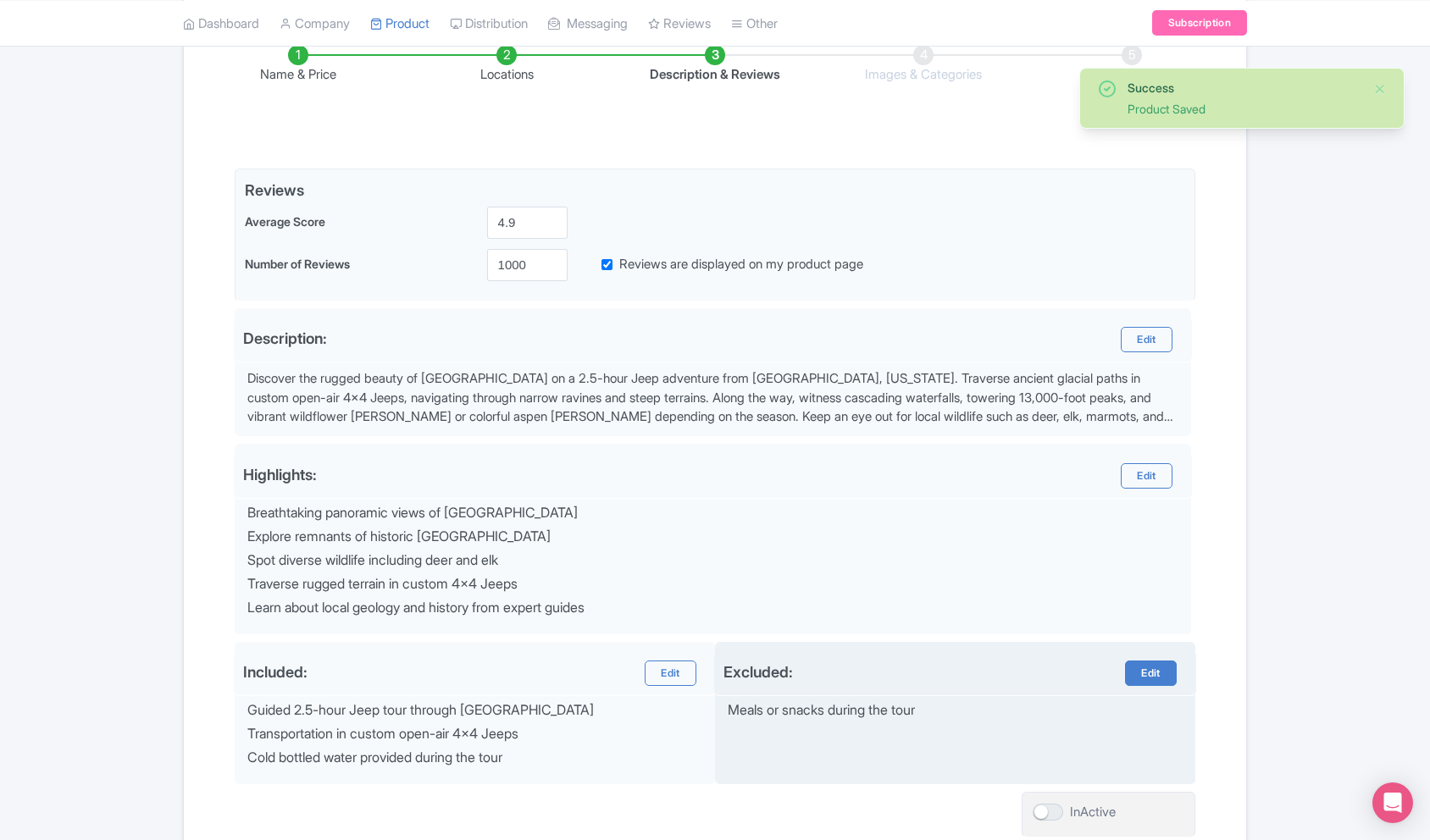
scroll to position [434, 0]
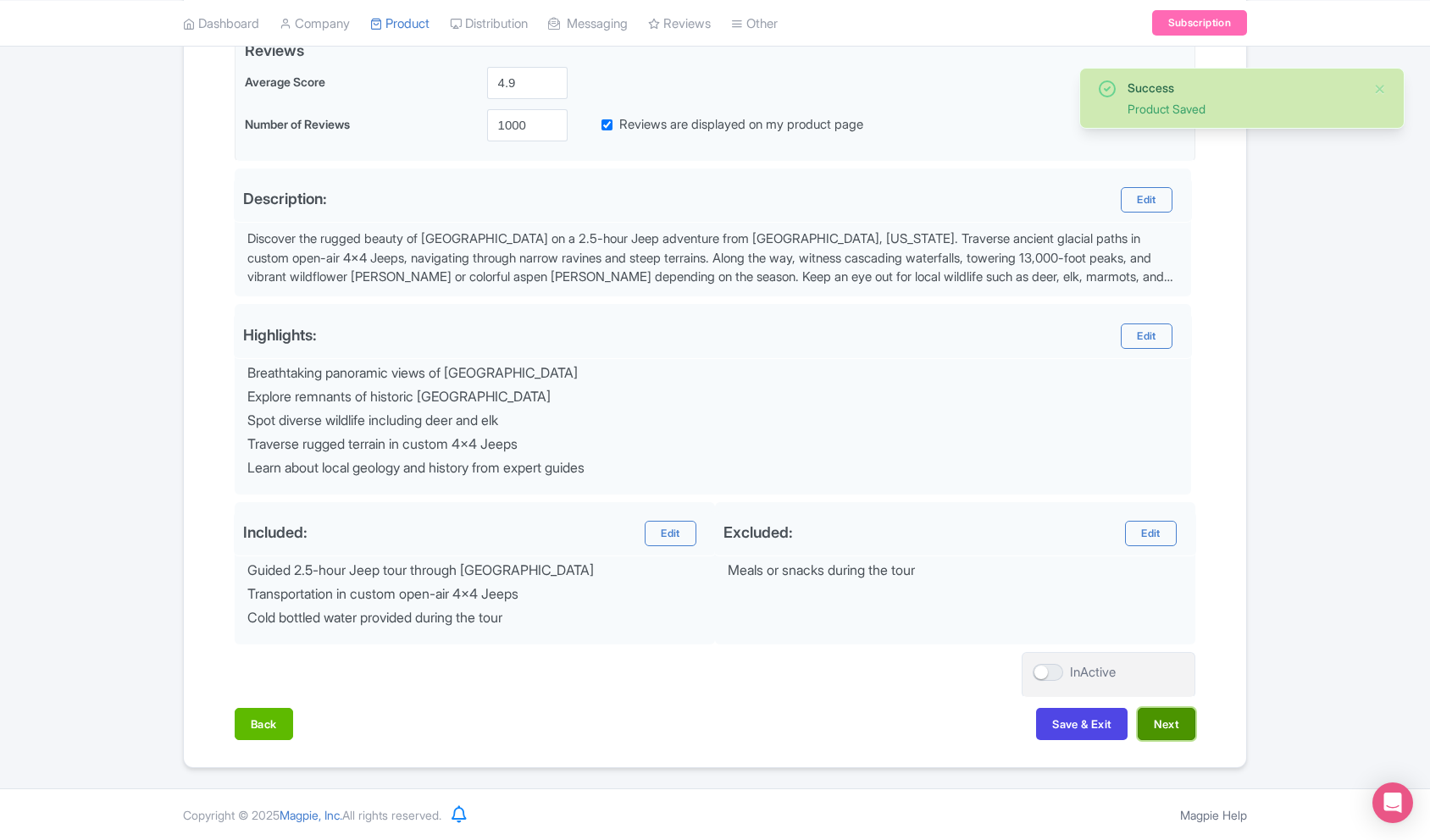
click at [1170, 725] on button "Next" at bounding box center [1166, 724] width 57 height 32
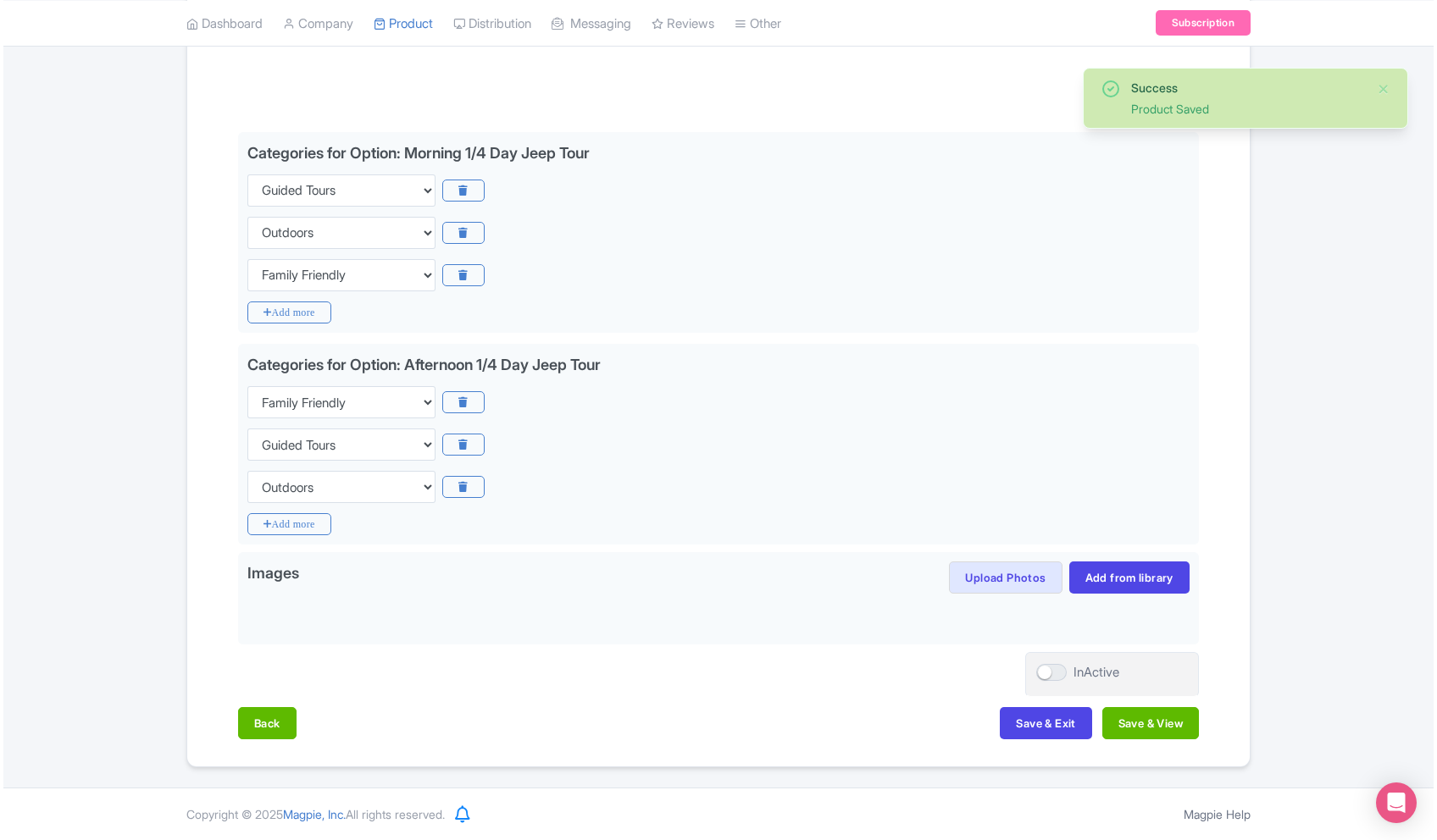
scroll to position [330, 0]
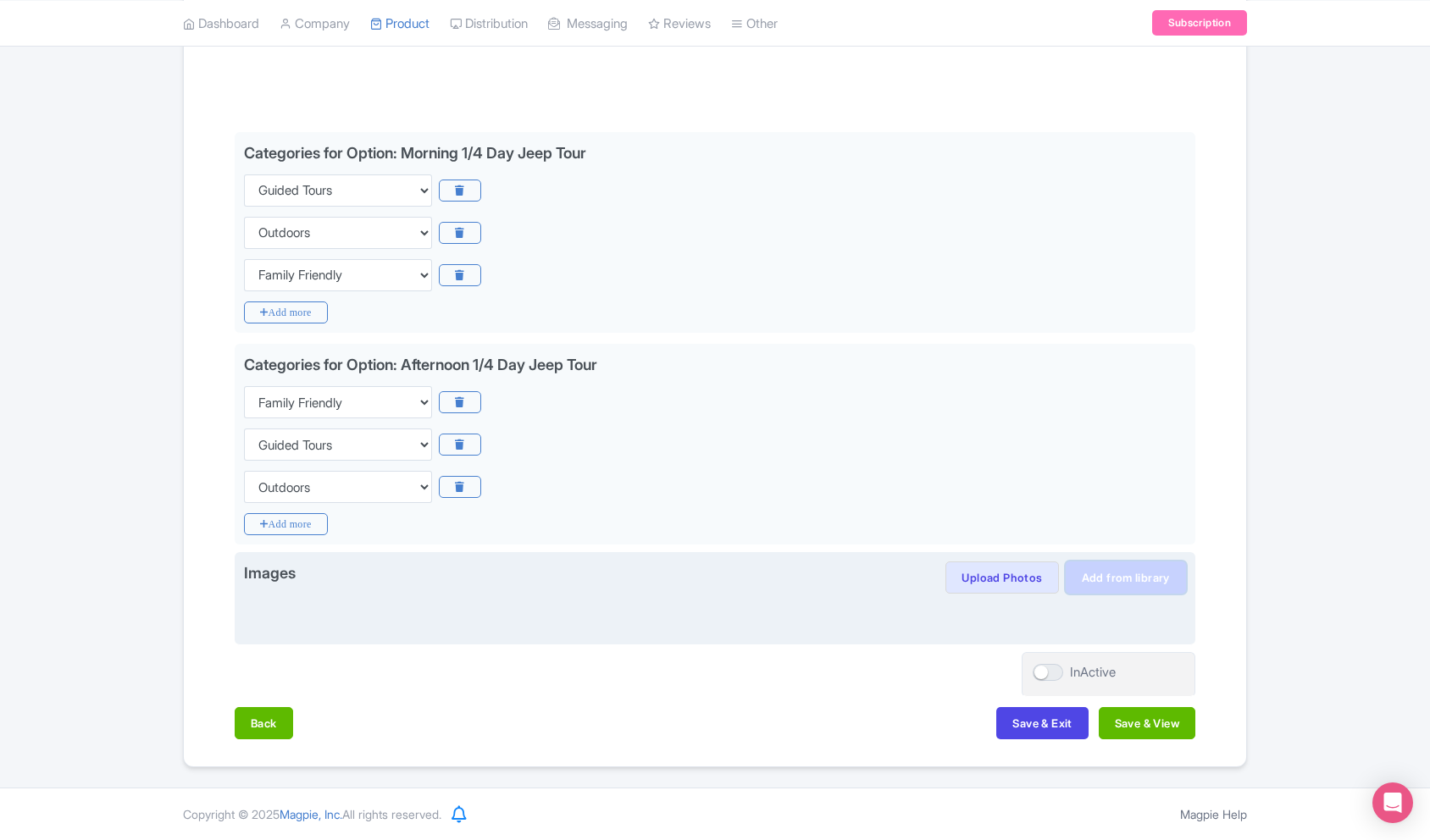
click at [1118, 575] on link "Add from library" at bounding box center [1126, 577] width 120 height 32
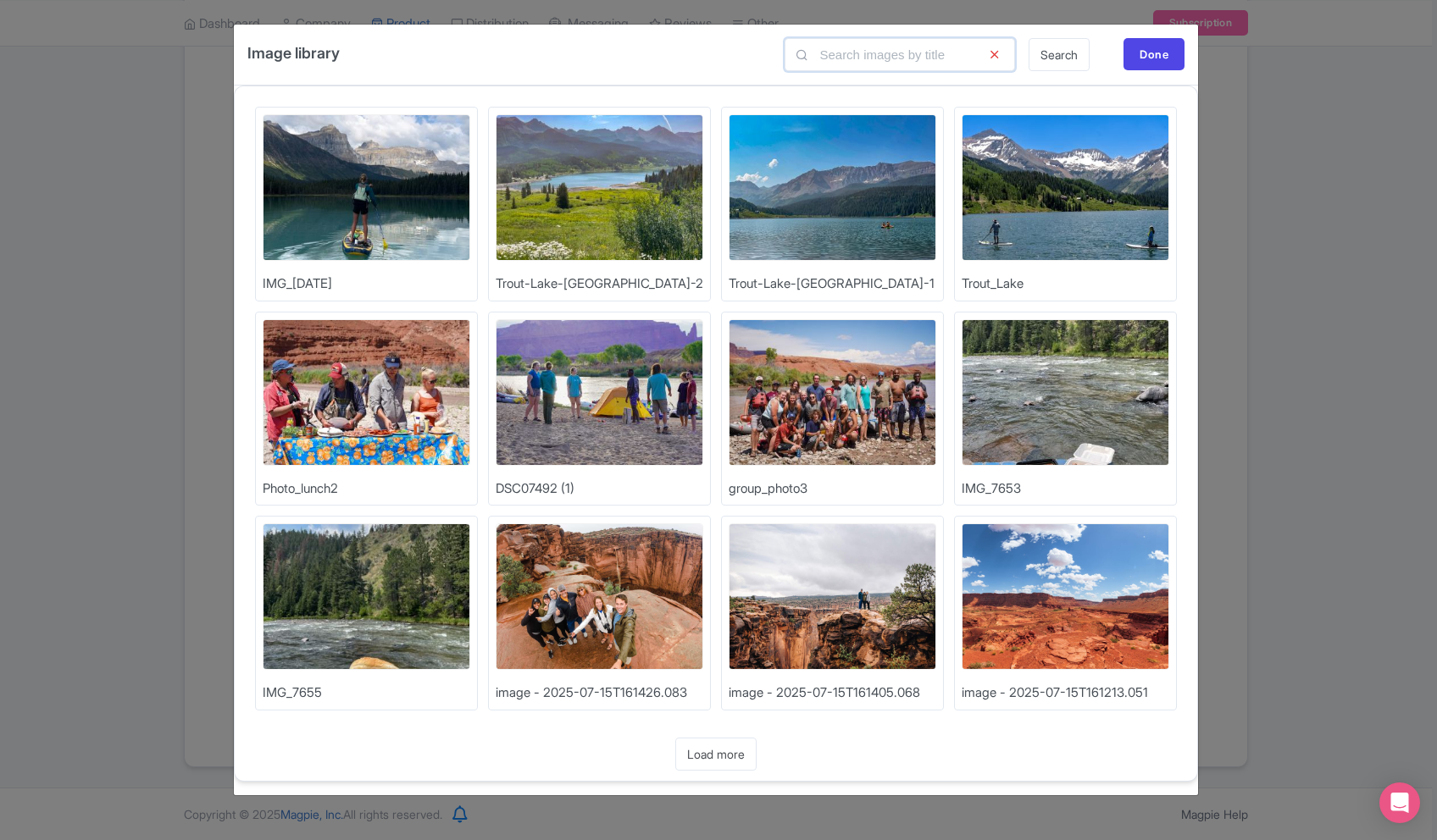
click at [904, 67] on input "text" at bounding box center [900, 54] width 231 height 33
type input "Jeep"
click at [1048, 63] on link "Search" at bounding box center [1059, 54] width 61 height 33
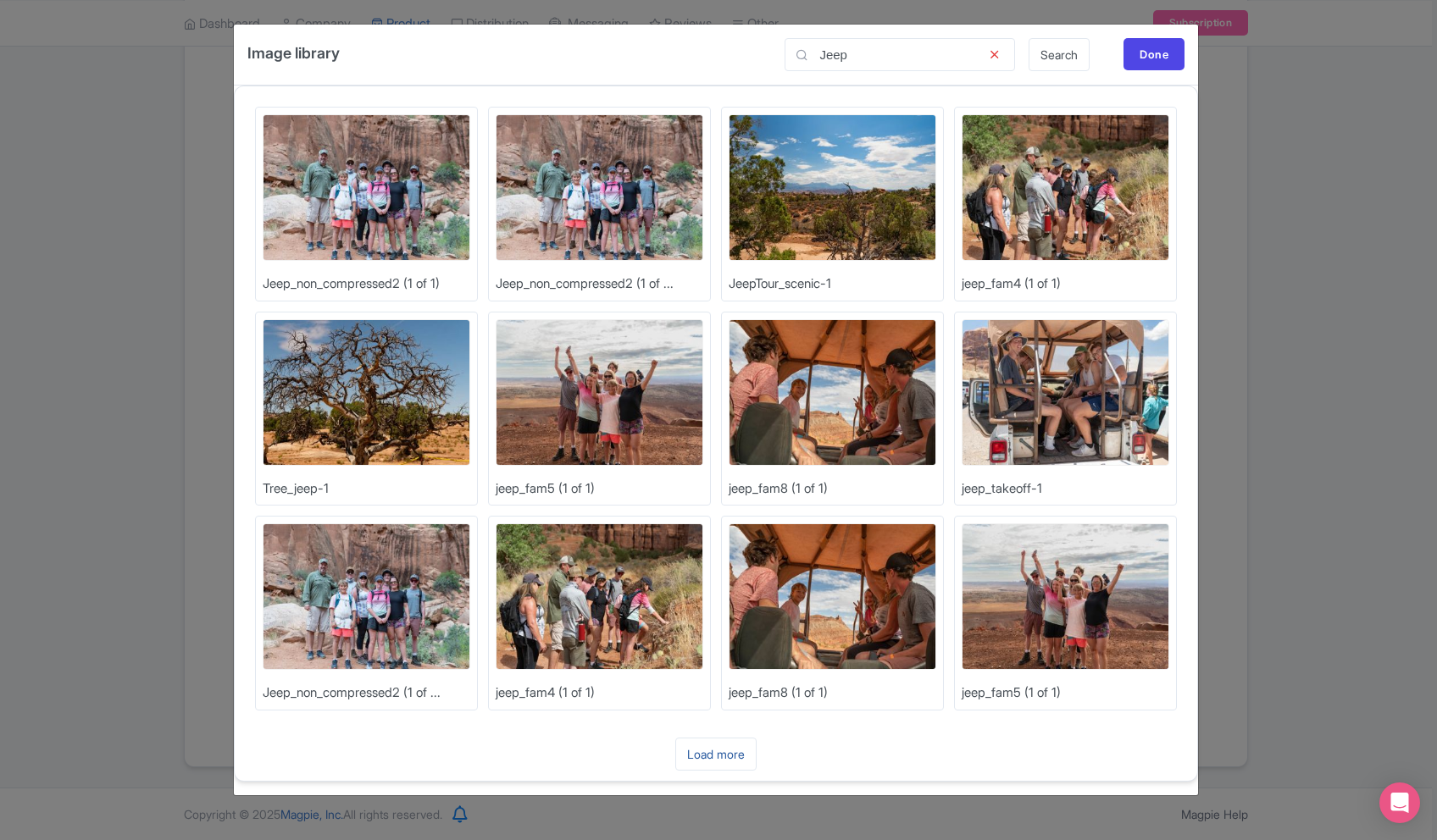
click at [734, 743] on link "Load more" at bounding box center [716, 755] width 81 height 33
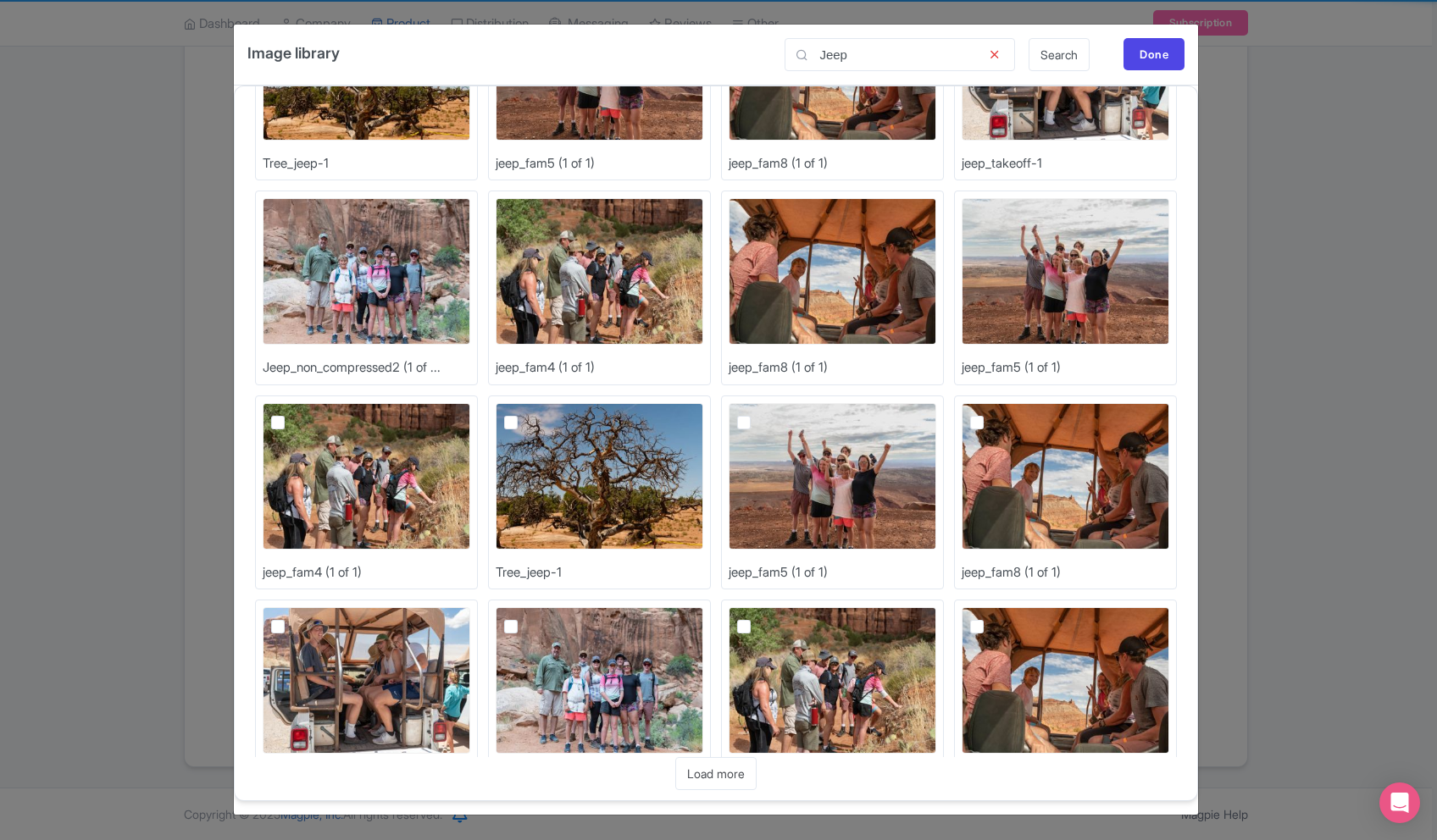
scroll to position [594, 0]
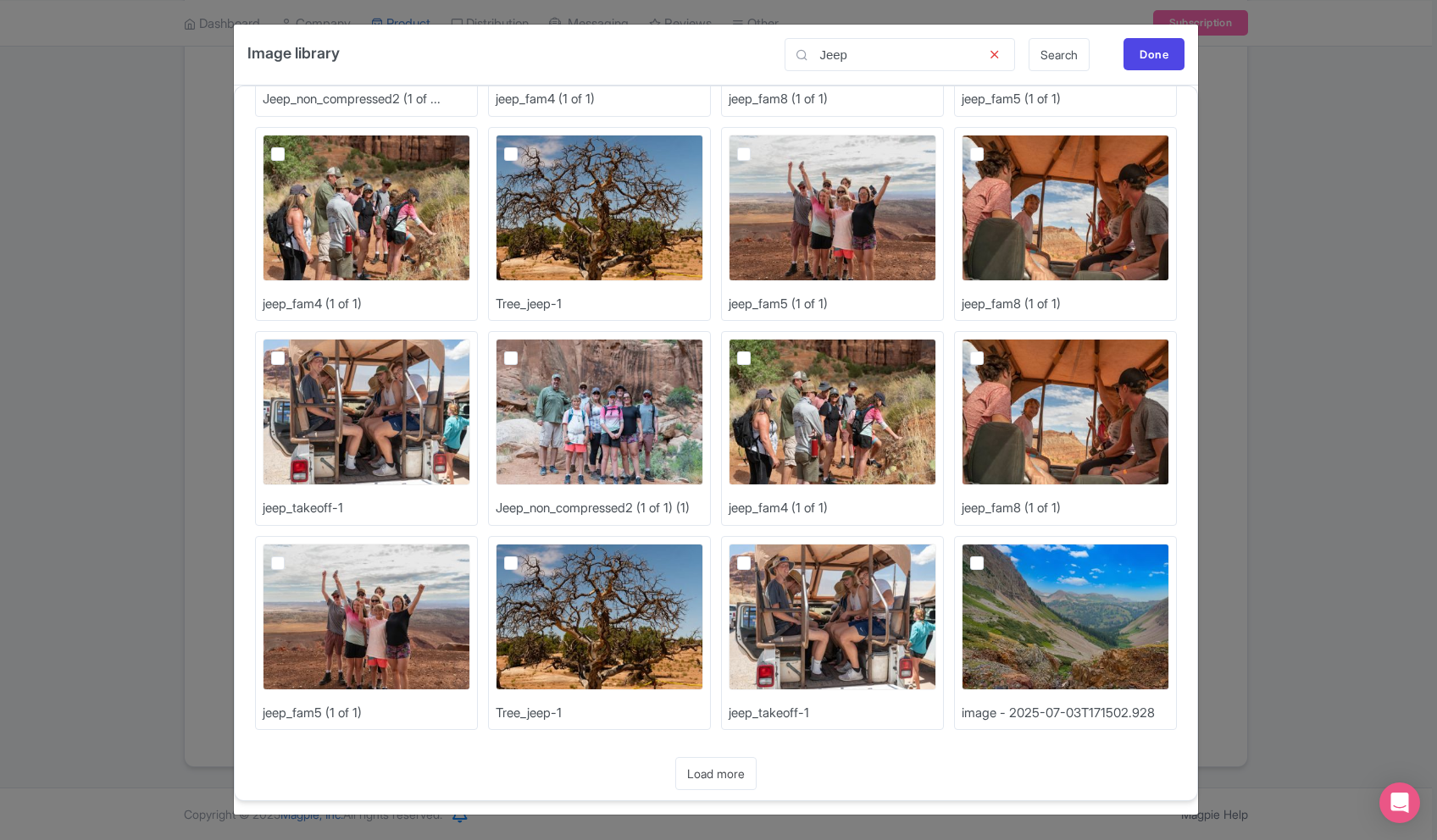
click at [717, 771] on link "Load more" at bounding box center [716, 774] width 81 height 33
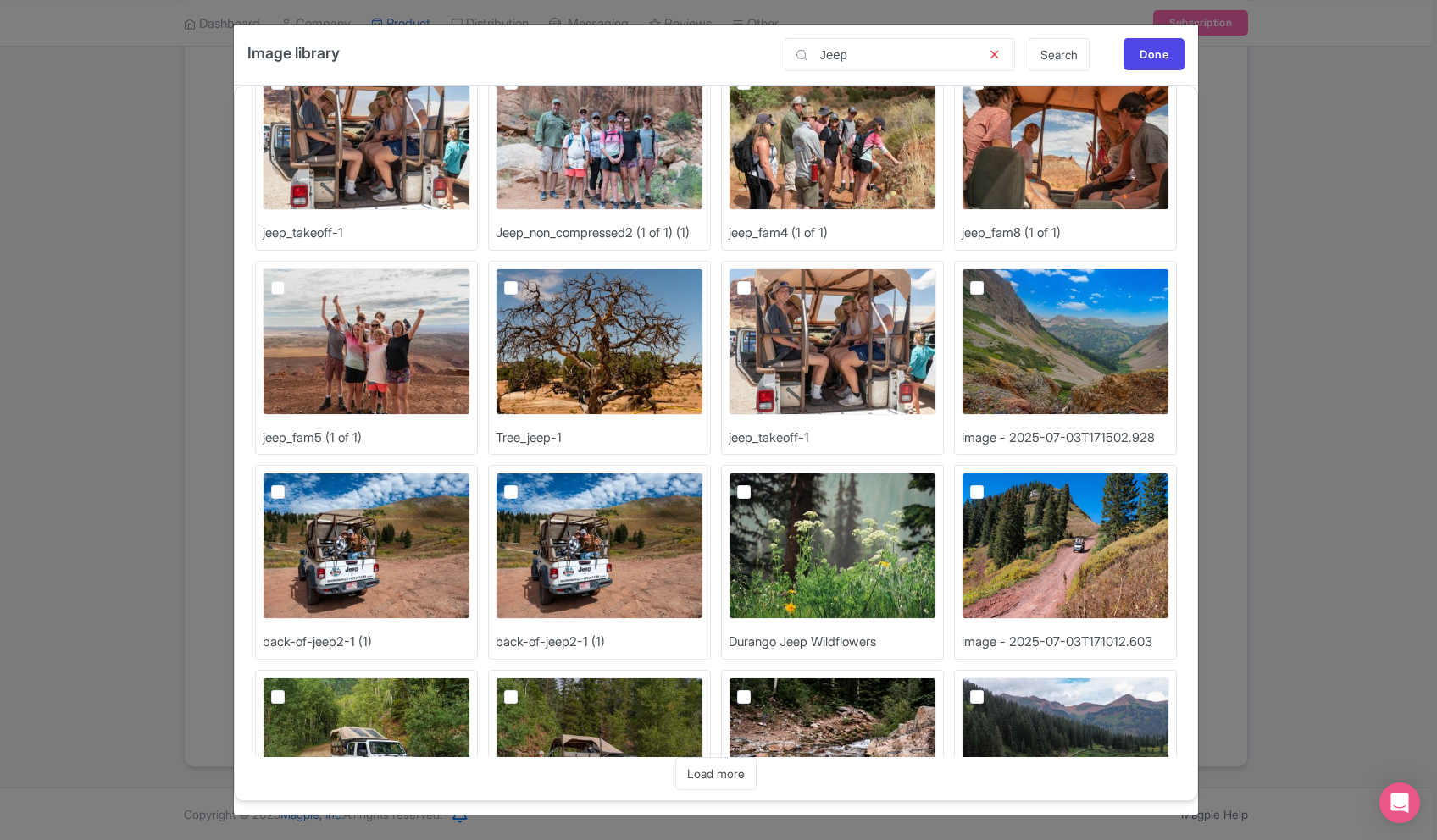
scroll to position [1207, 0]
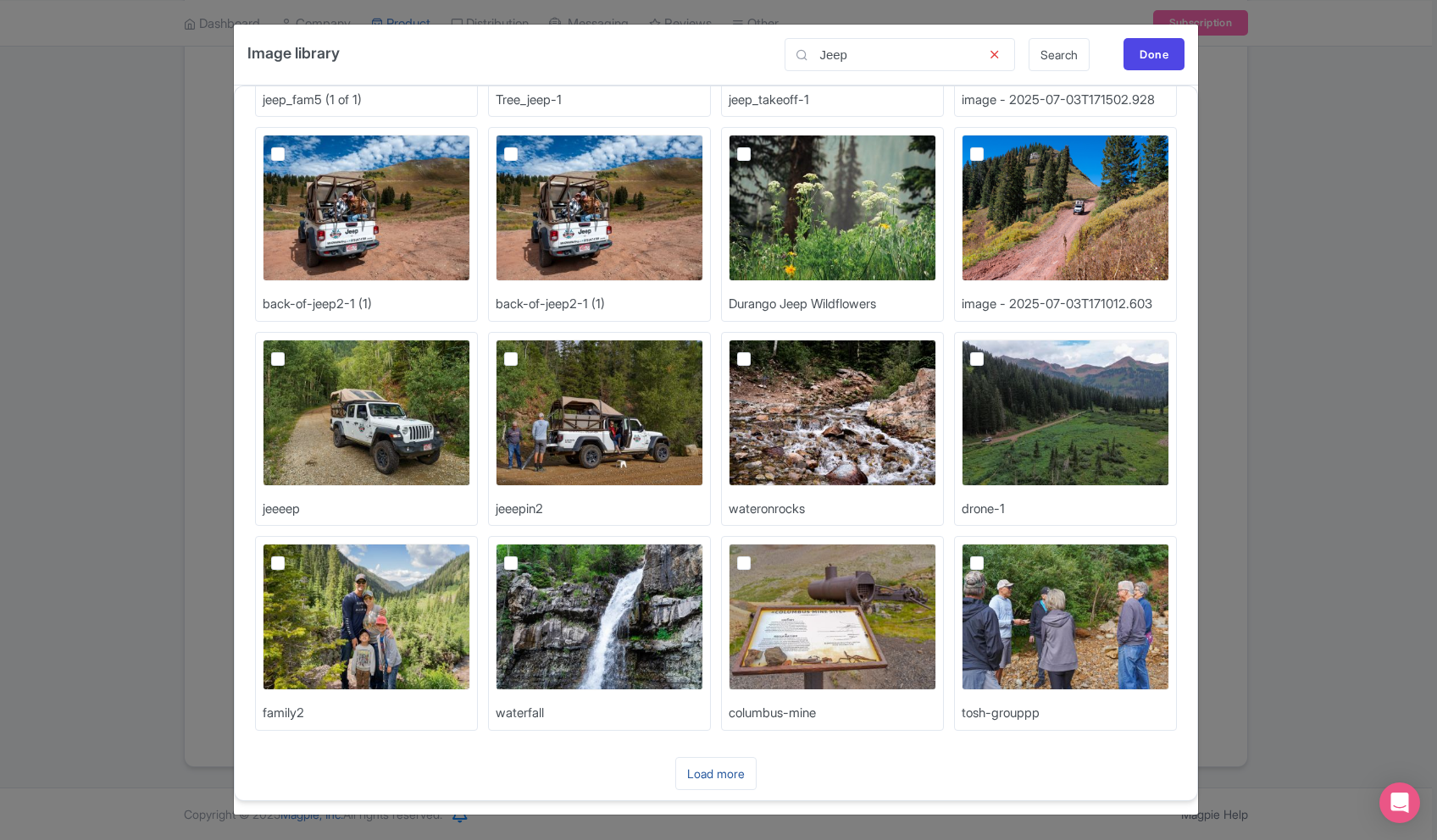
click at [721, 787] on link "Load more" at bounding box center [716, 774] width 81 height 33
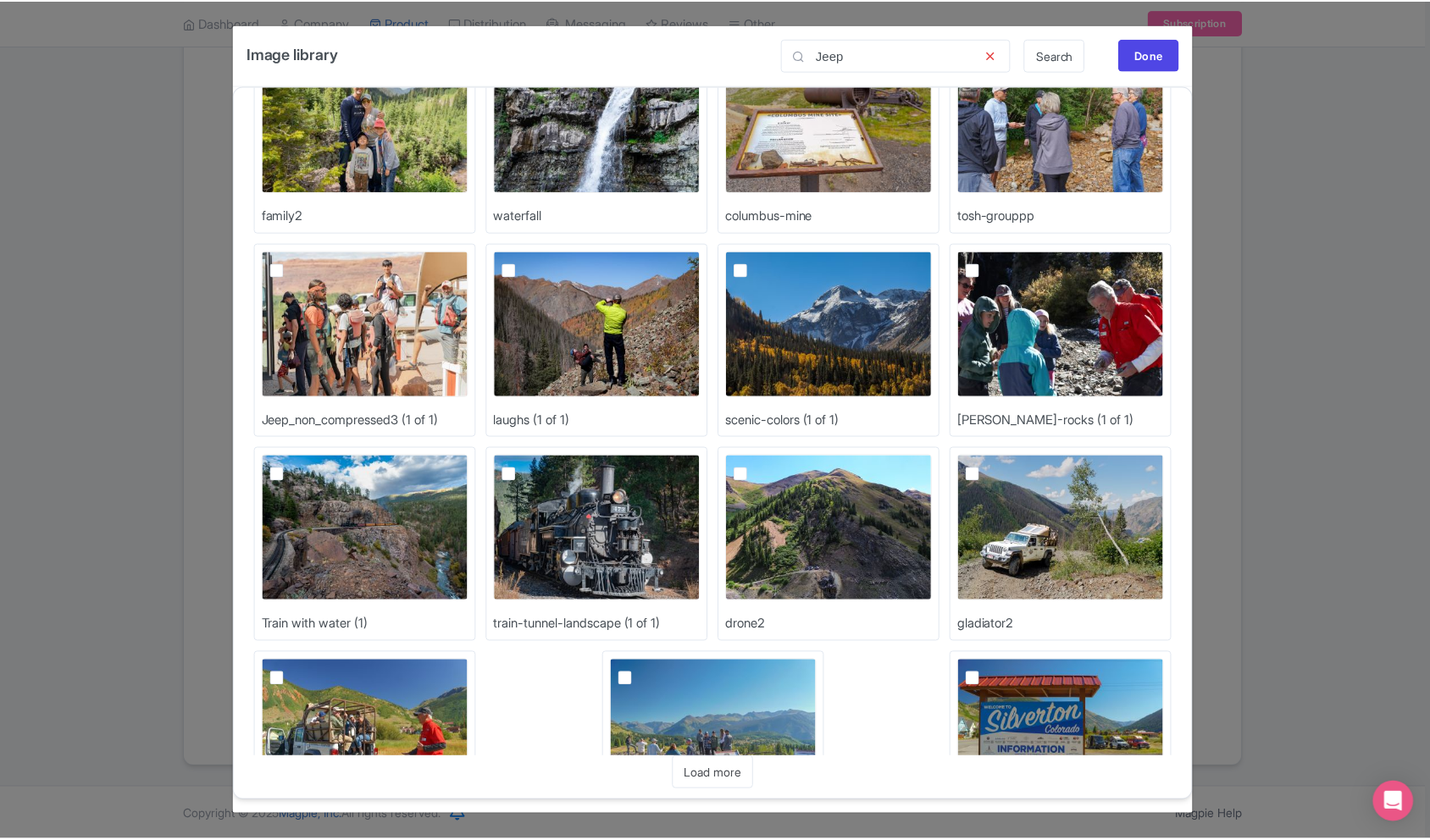
scroll to position [1697, 0]
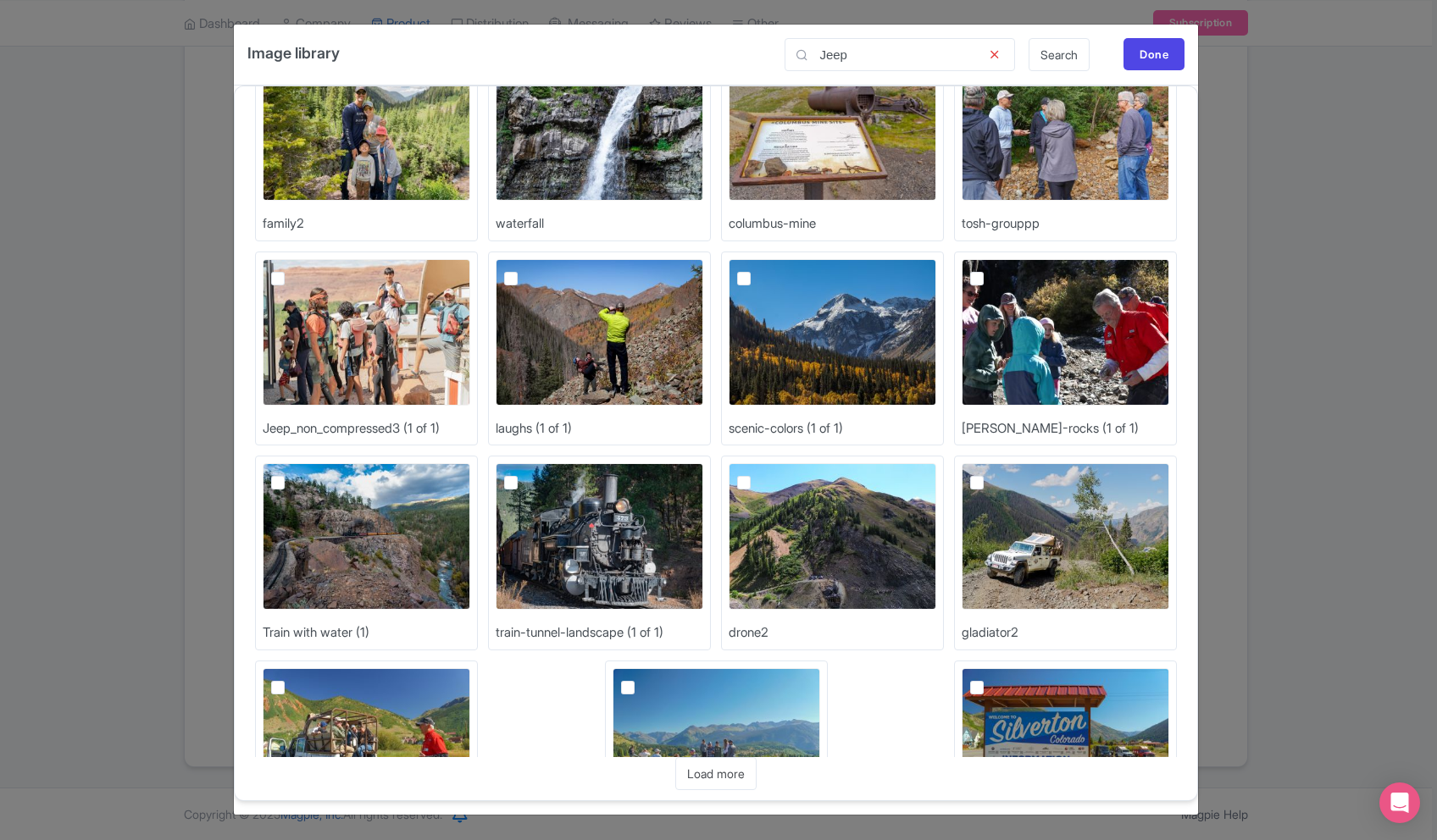
click at [974, 493] on img at bounding box center [1066, 536] width 207 height 146
click at [990, 475] on input "checkbox" at bounding box center [995, 468] width 11 height 11
click at [990, 474] on label at bounding box center [990, 474] width 0 height 0
click at [990, 475] on input "checkbox" at bounding box center [995, 468] width 11 height 11
click at [990, 474] on label at bounding box center [990, 474] width 0 height 0
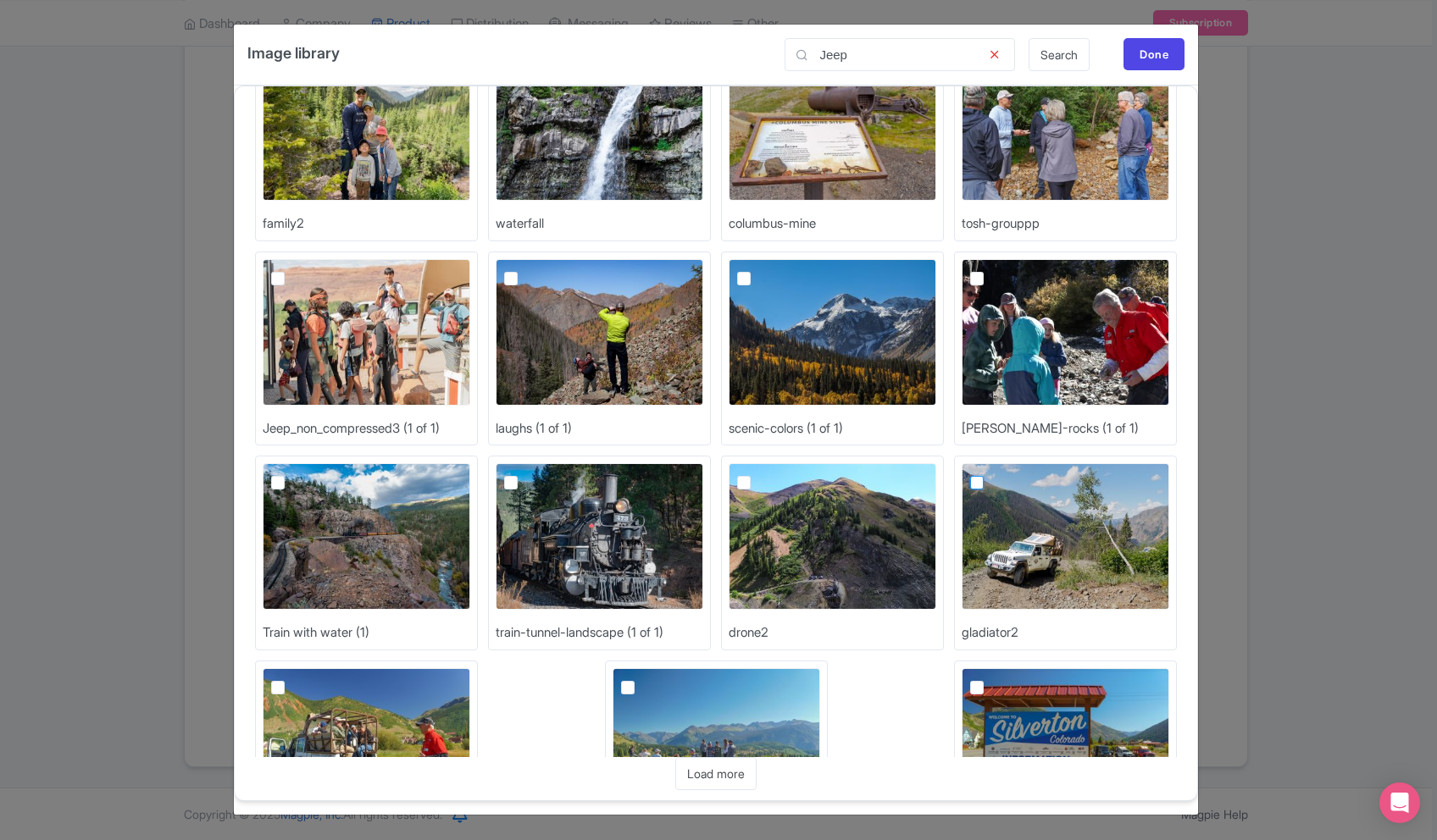
click at [990, 475] on input "checkbox" at bounding box center [995, 468] width 11 height 11
checkbox input "true"
click at [1146, 63] on div "Done" at bounding box center [1154, 53] width 61 height 32
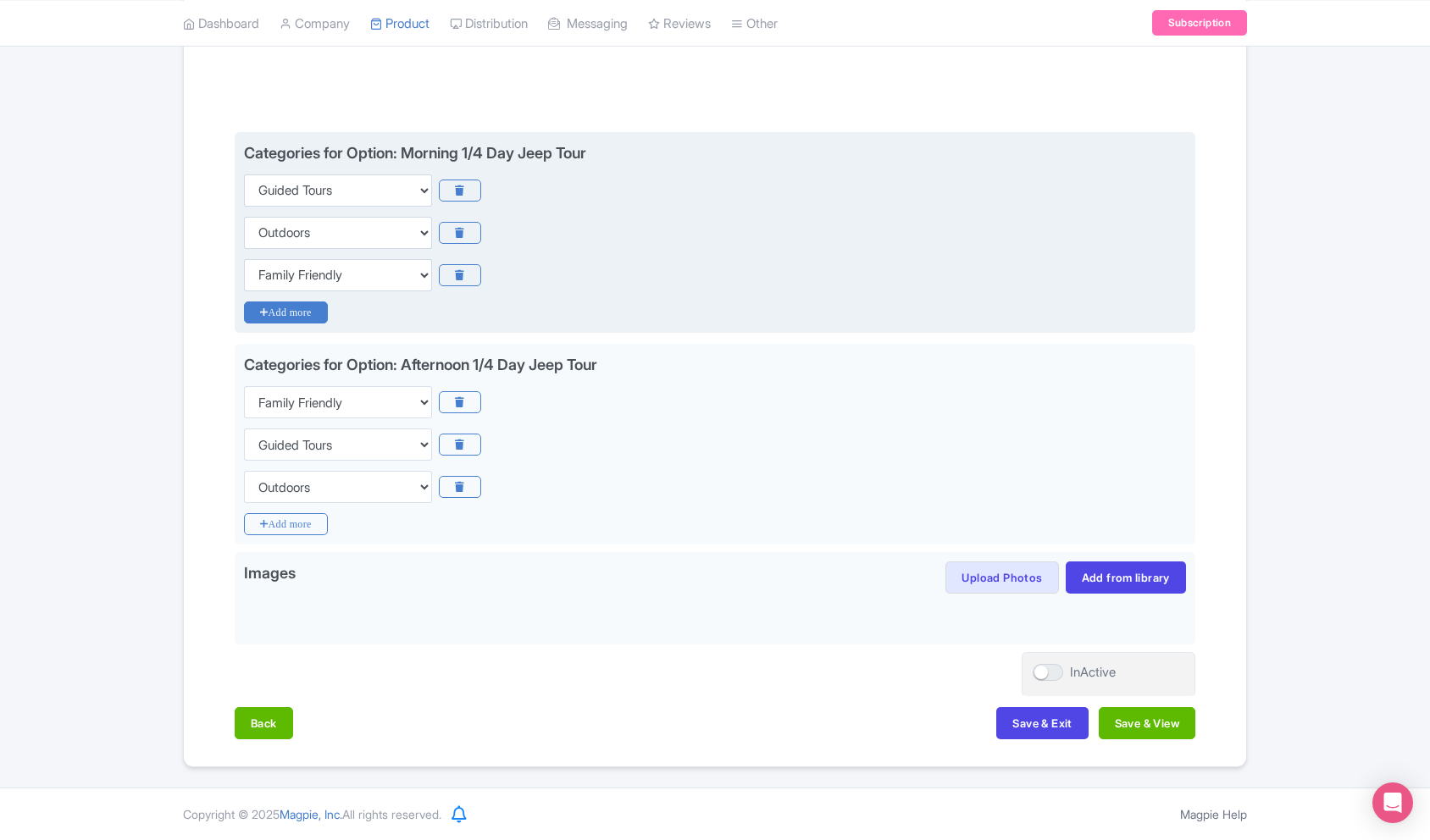
click at [279, 303] on icon "Add more" at bounding box center [286, 312] width 84 height 22
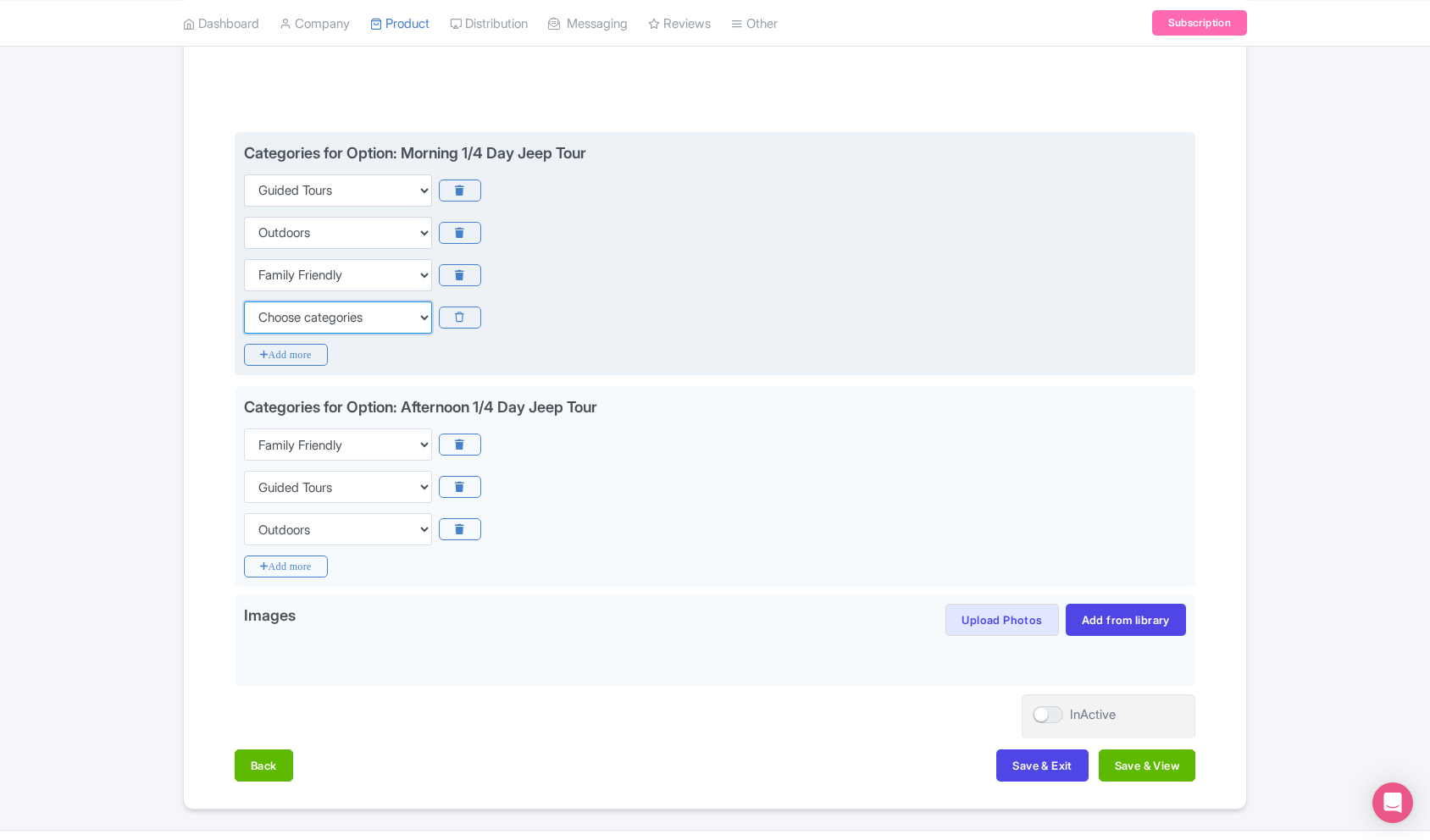
click at [326, 323] on select "Choose categories Adults Only Animals Audio Guide Beaches Bike Tours Boat Tours…" at bounding box center [338, 317] width 188 height 32
select select "day-trips"
click at [244, 301] on select "Choose categories Adults Only Animals Audio Guide Beaches Bike Tours Boat Tours…" at bounding box center [338, 317] width 188 height 32
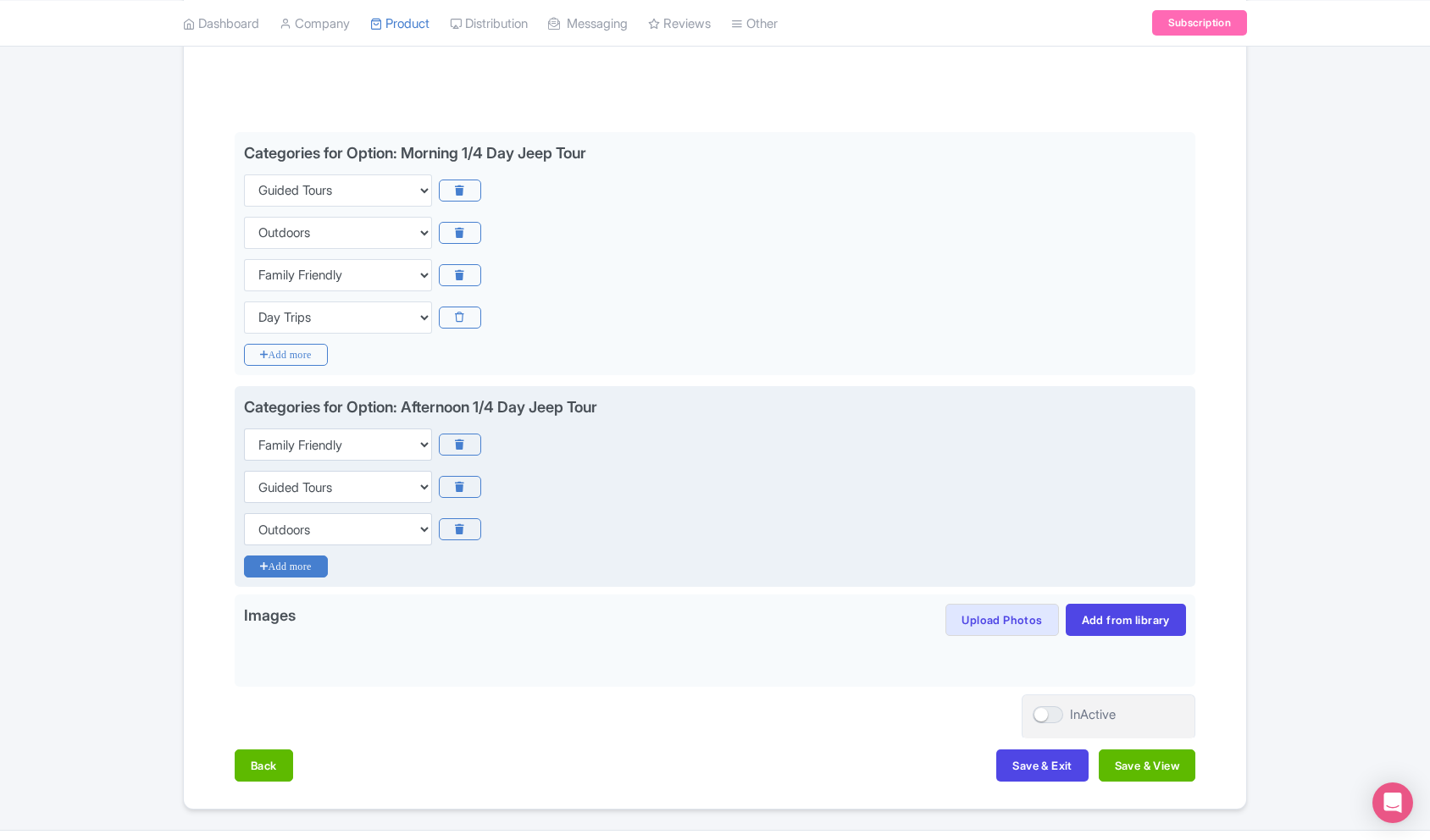
click at [305, 571] on icon "Add more" at bounding box center [286, 567] width 84 height 22
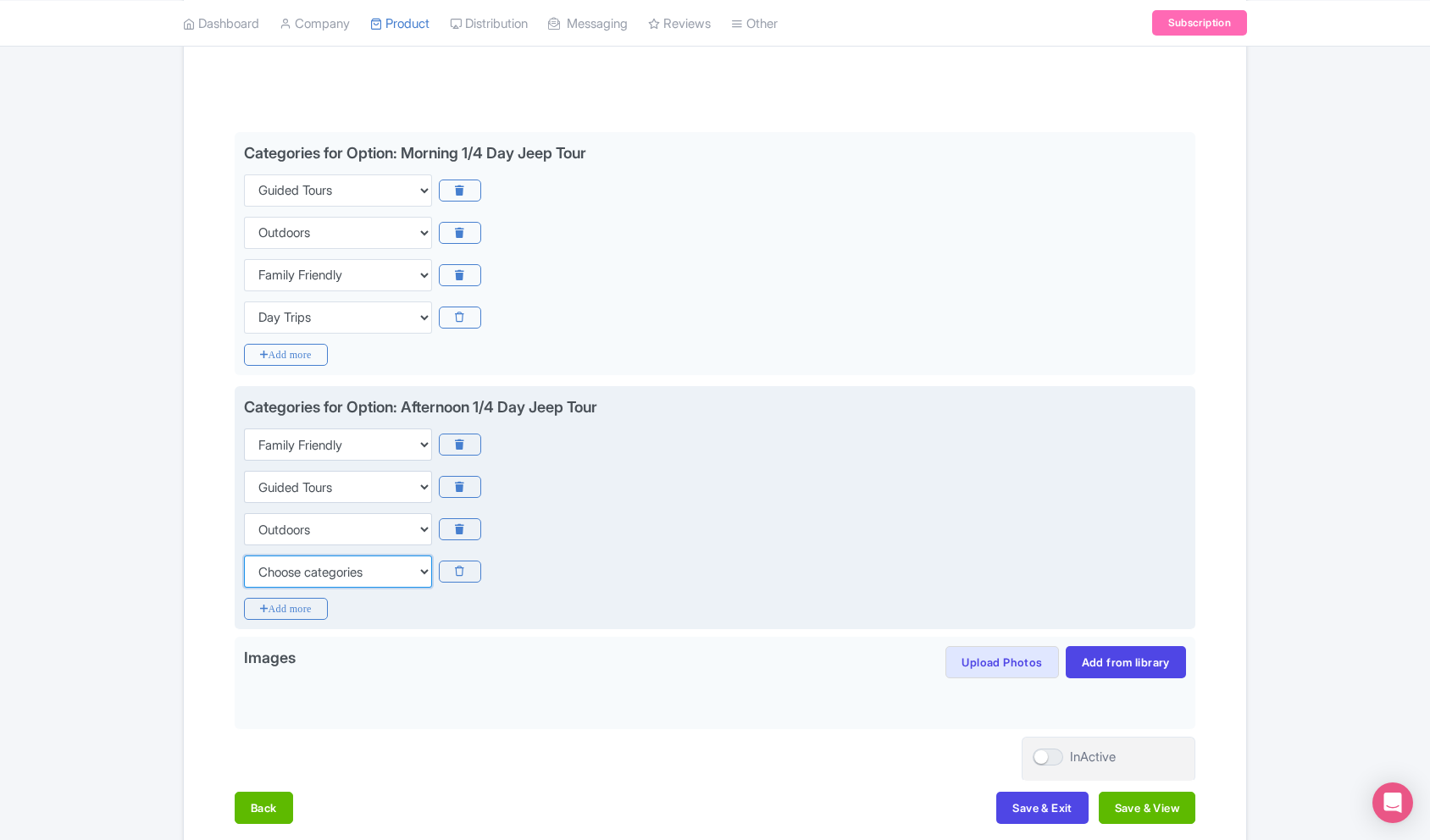
click at [305, 568] on select "Choose categories Adults Only Animals Audio Guide Beaches Bike Tours Boat Tours…" at bounding box center [338, 572] width 188 height 32
select select "day-trips"
click at [244, 556] on select "Choose categories Adults Only Animals Audio Guide Beaches Bike Tours Boat Tours…" at bounding box center [338, 572] width 188 height 32
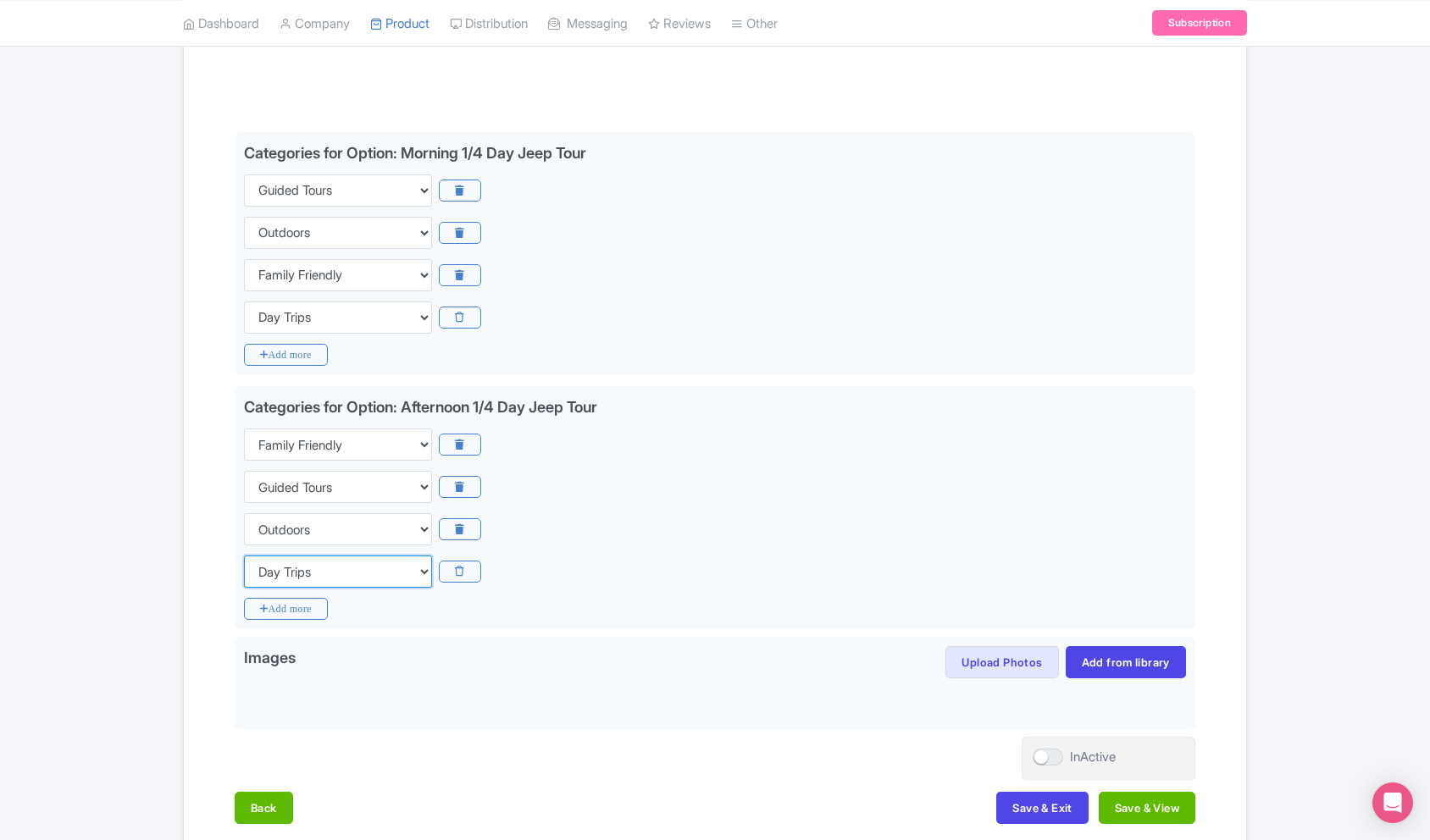
scroll to position [0, 0]
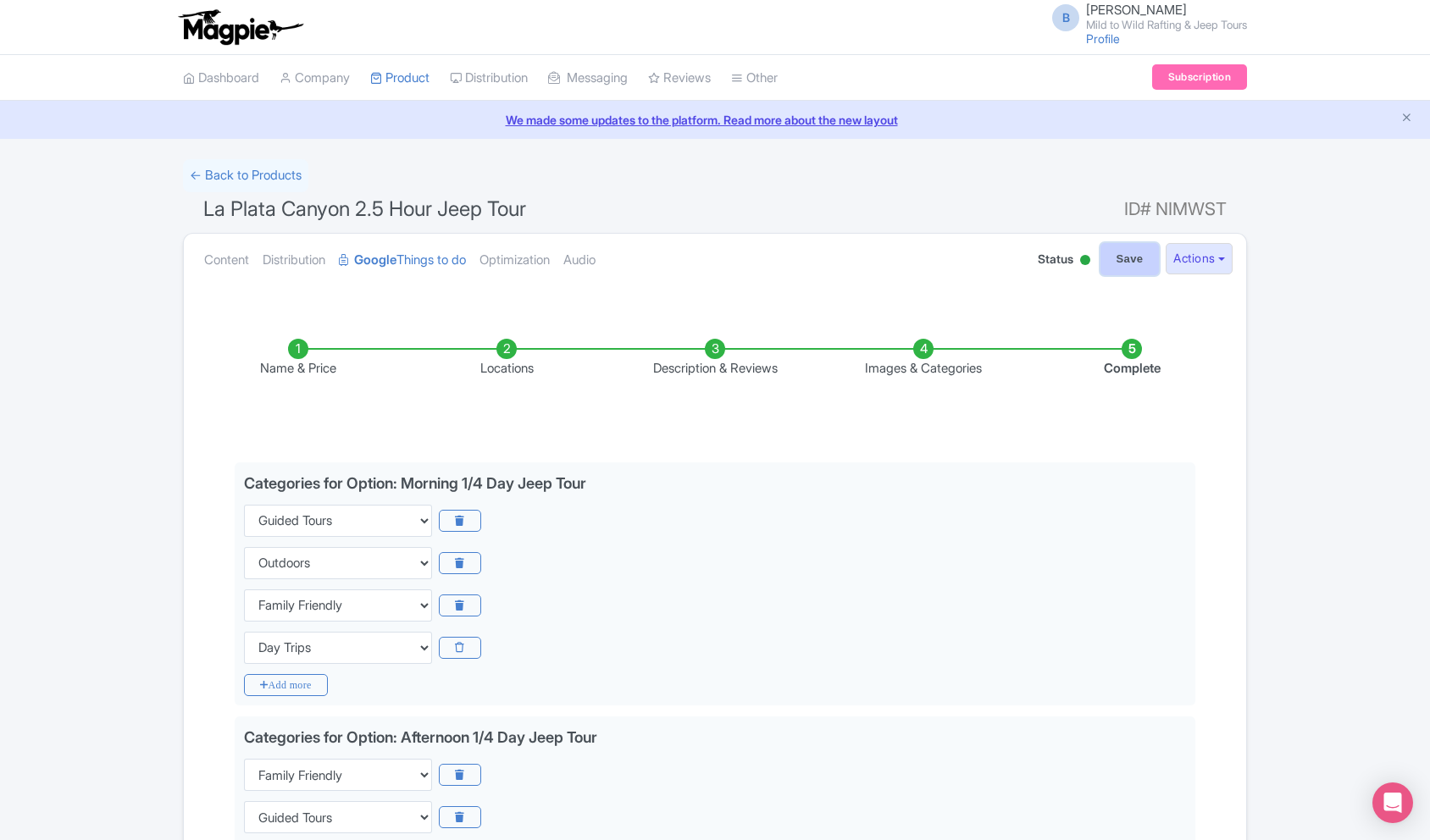
click at [1123, 267] on input "Save" at bounding box center [1130, 259] width 59 height 32
type input "Saving..."
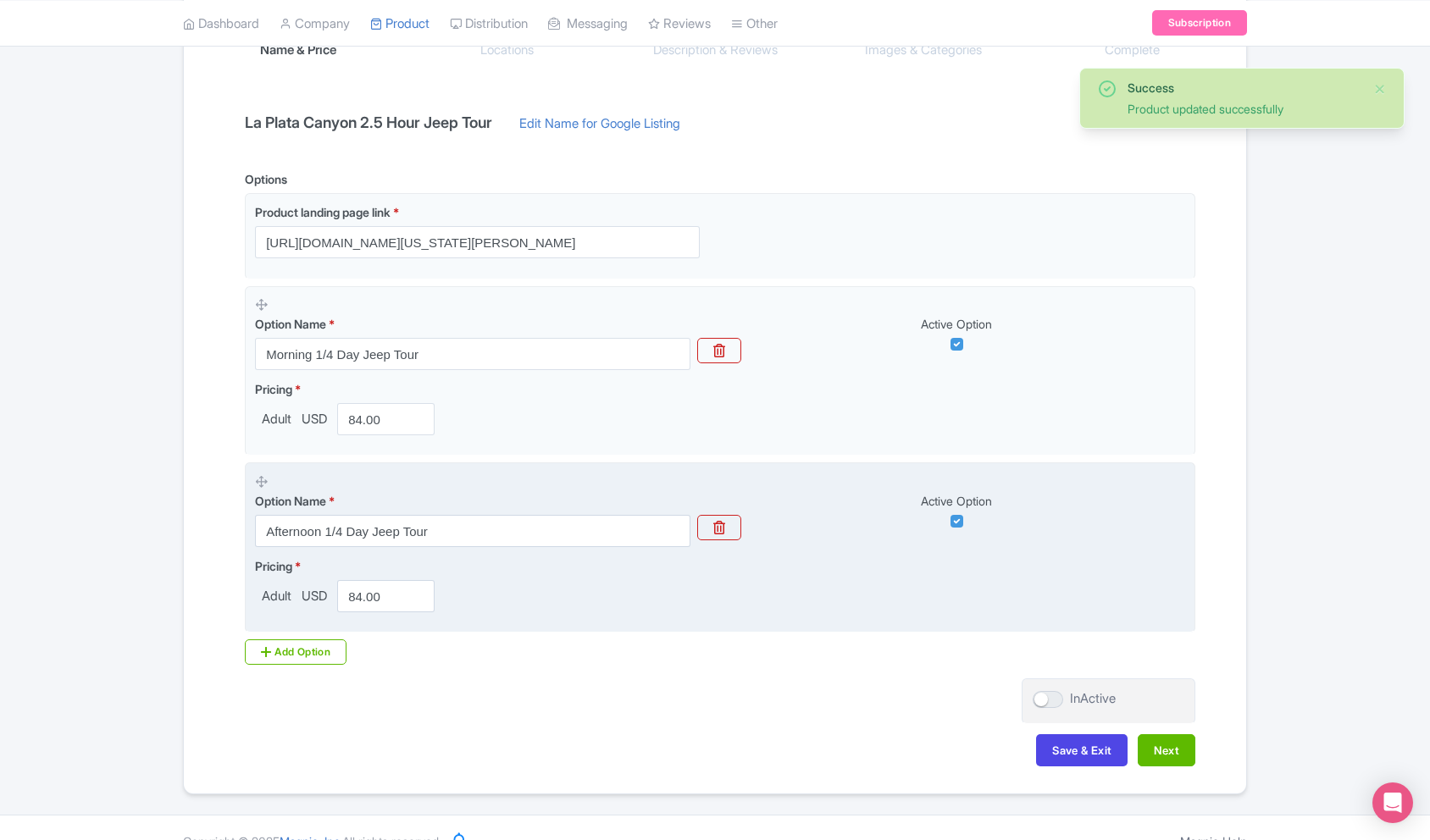
scroll to position [346, 0]
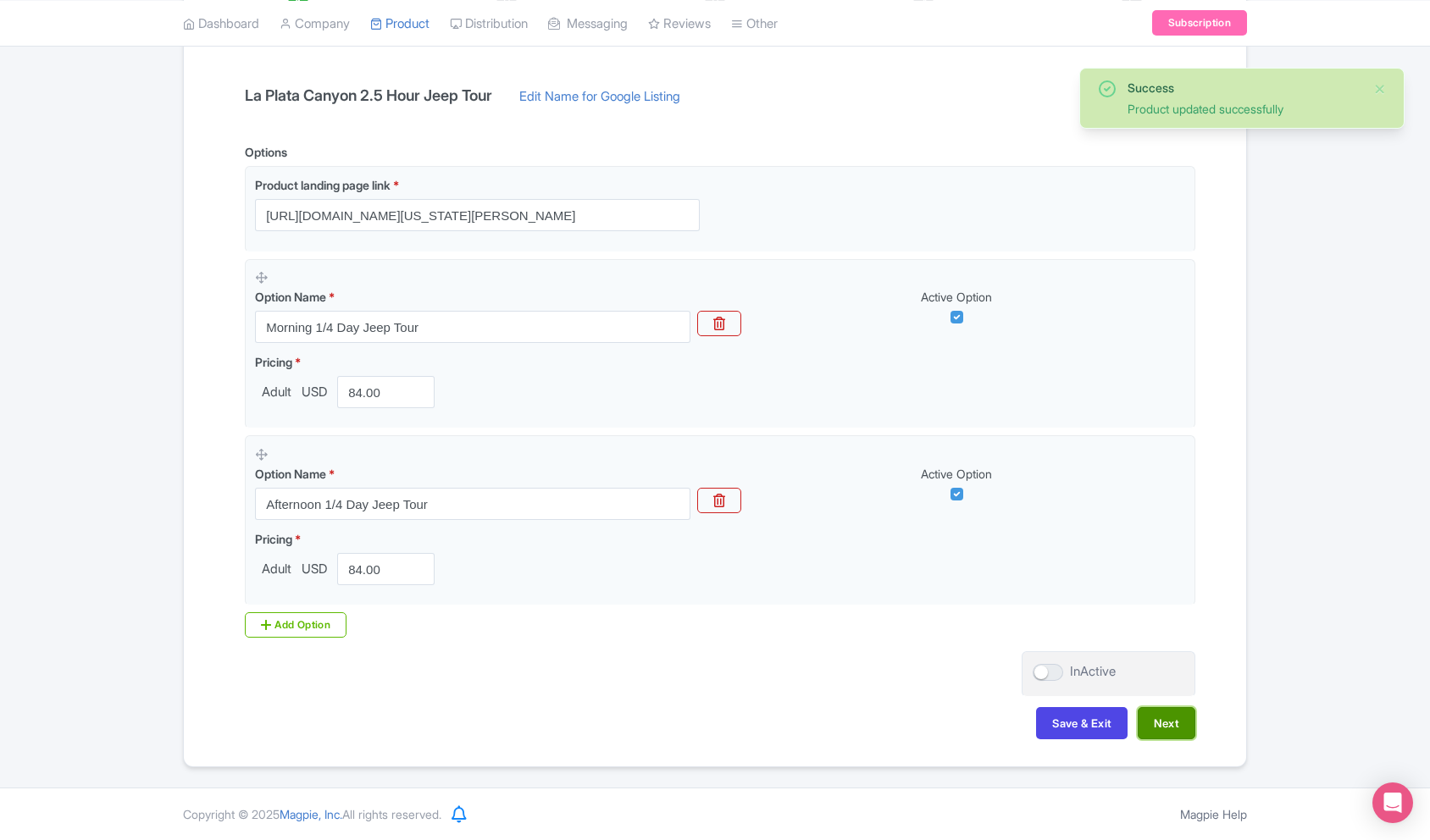
click at [1167, 723] on button "Next" at bounding box center [1166, 723] width 57 height 32
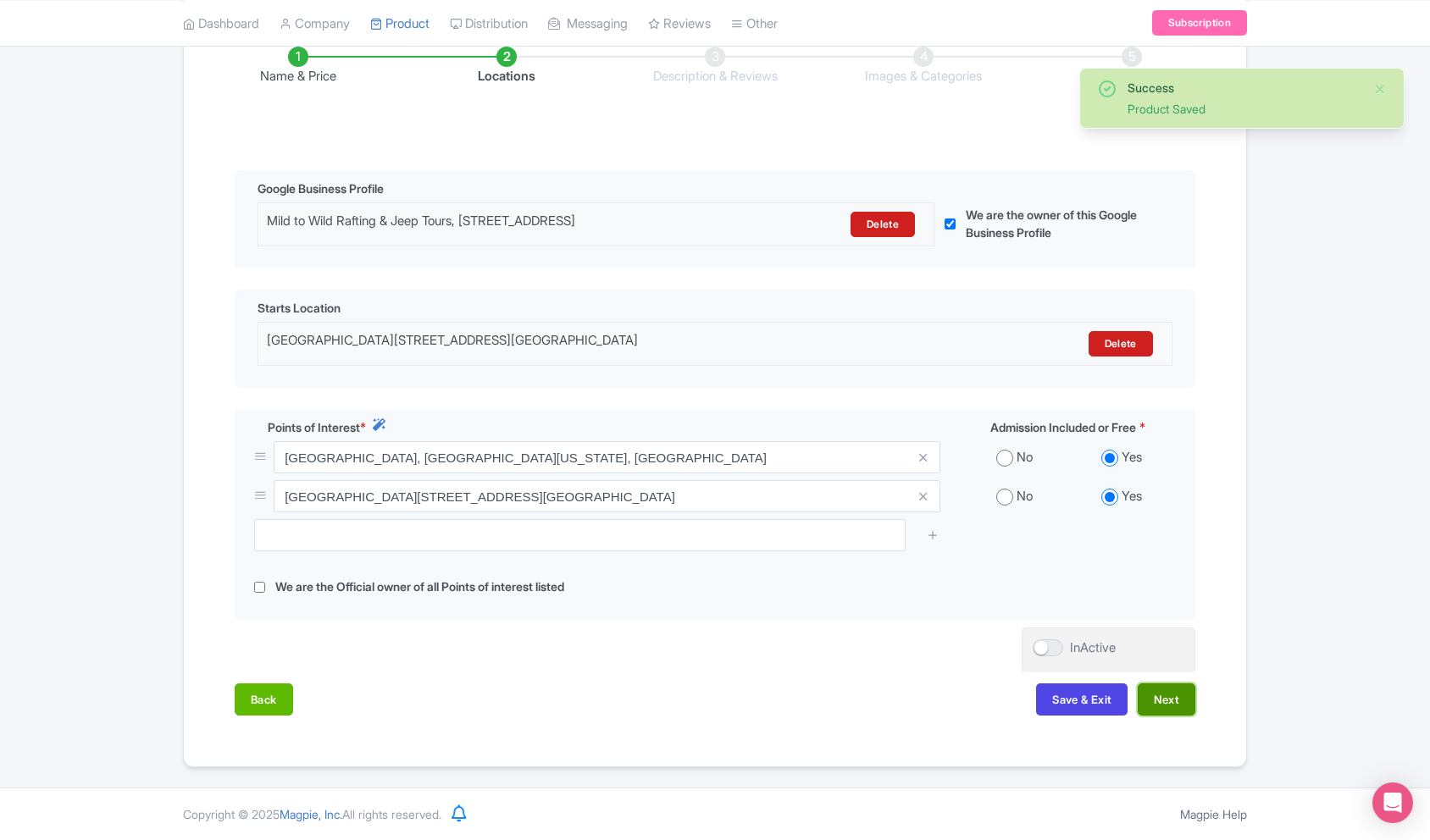
click at [1177, 692] on button "Next" at bounding box center [1166, 700] width 57 height 32
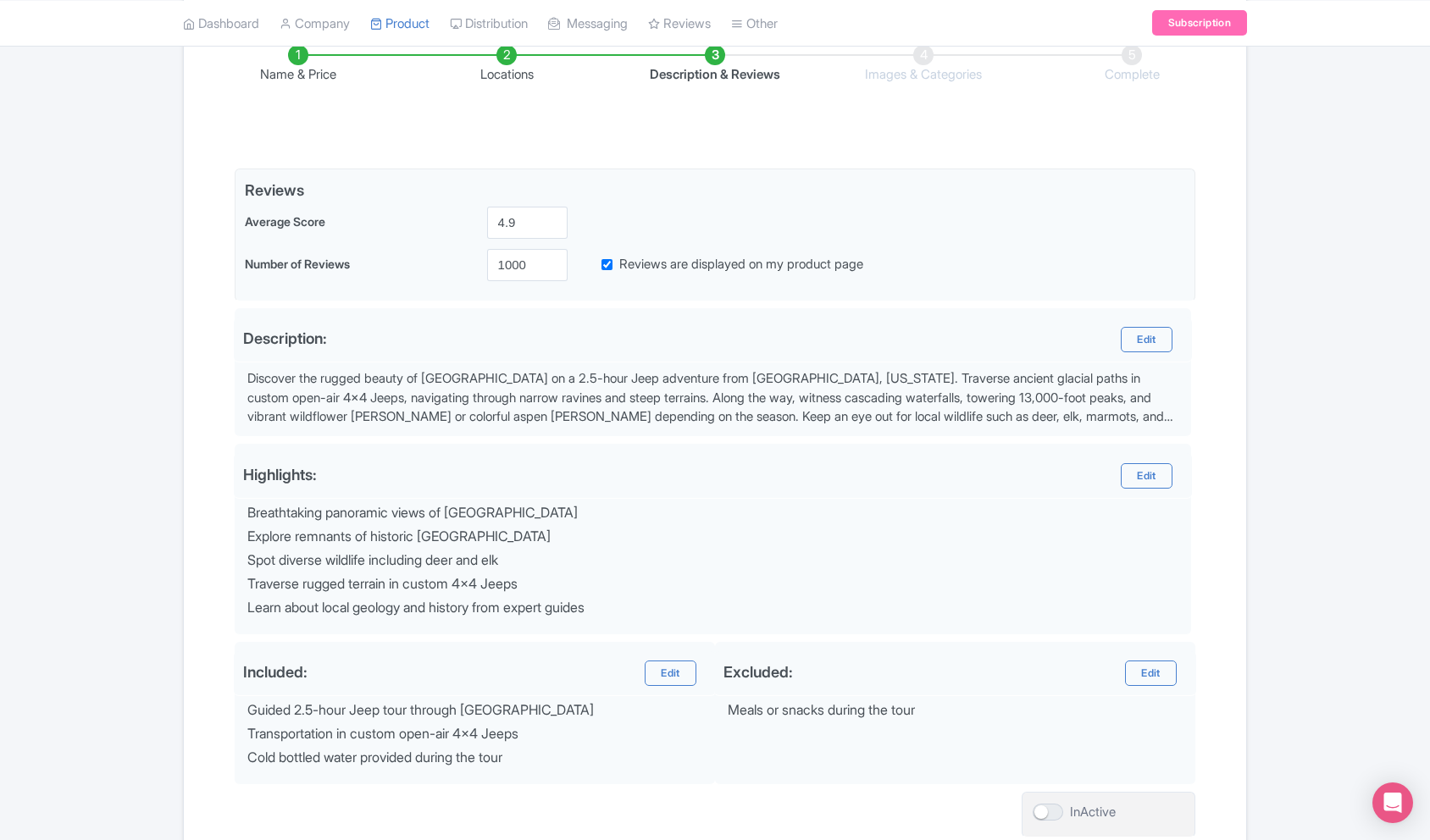
scroll to position [434, 0]
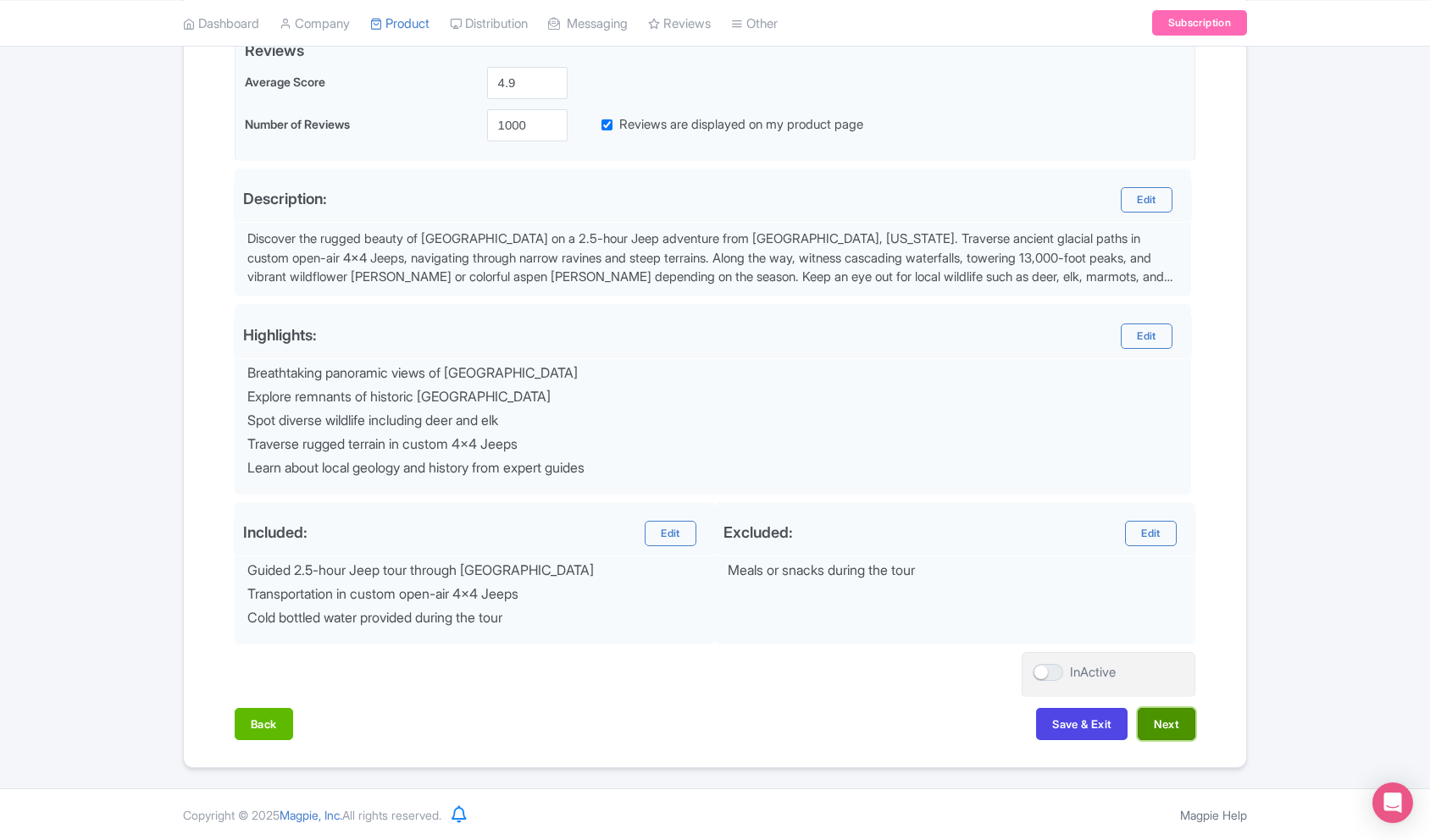
click at [1165, 722] on button "Next" at bounding box center [1166, 724] width 57 height 32
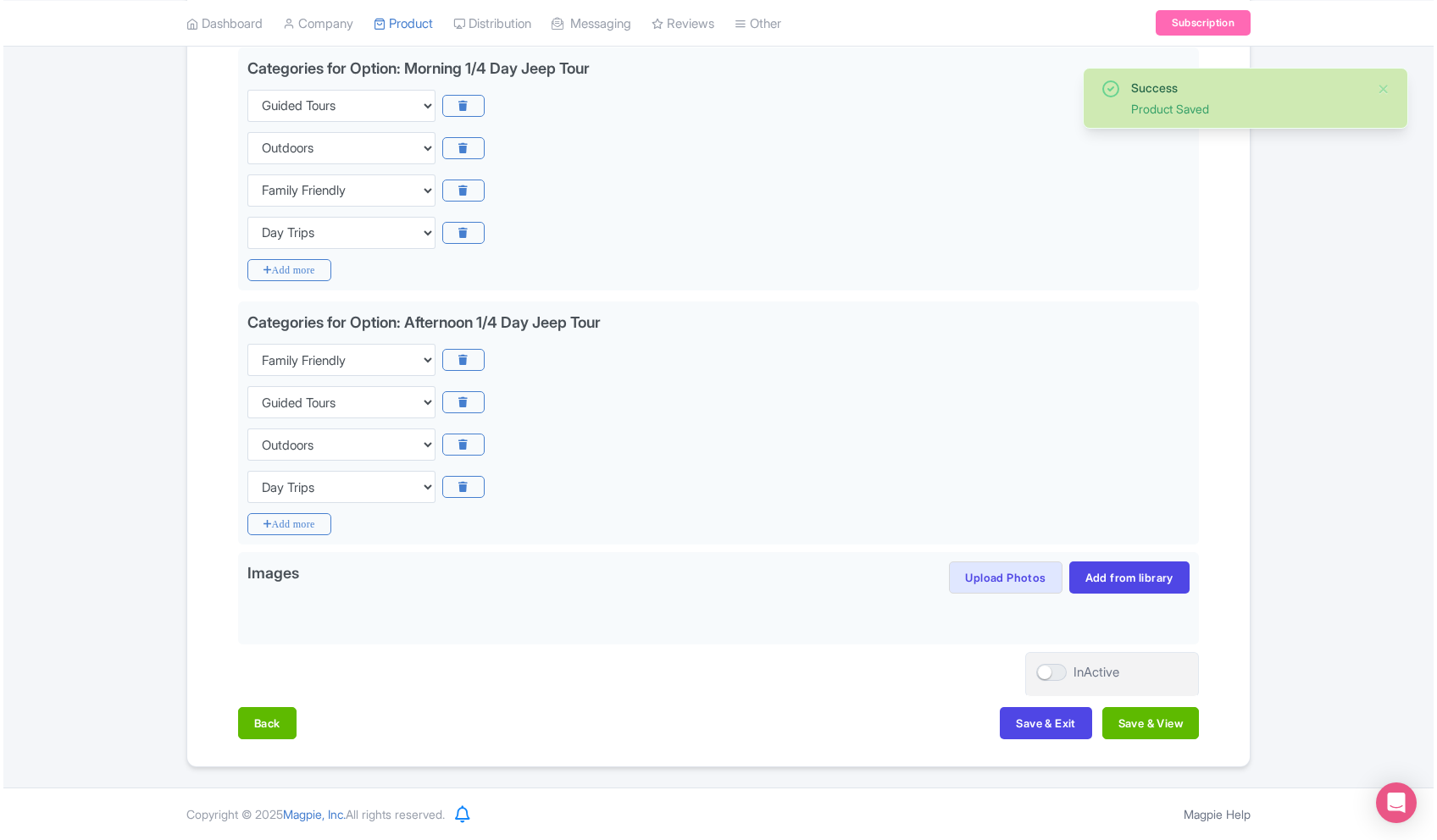
scroll to position [415, 0]
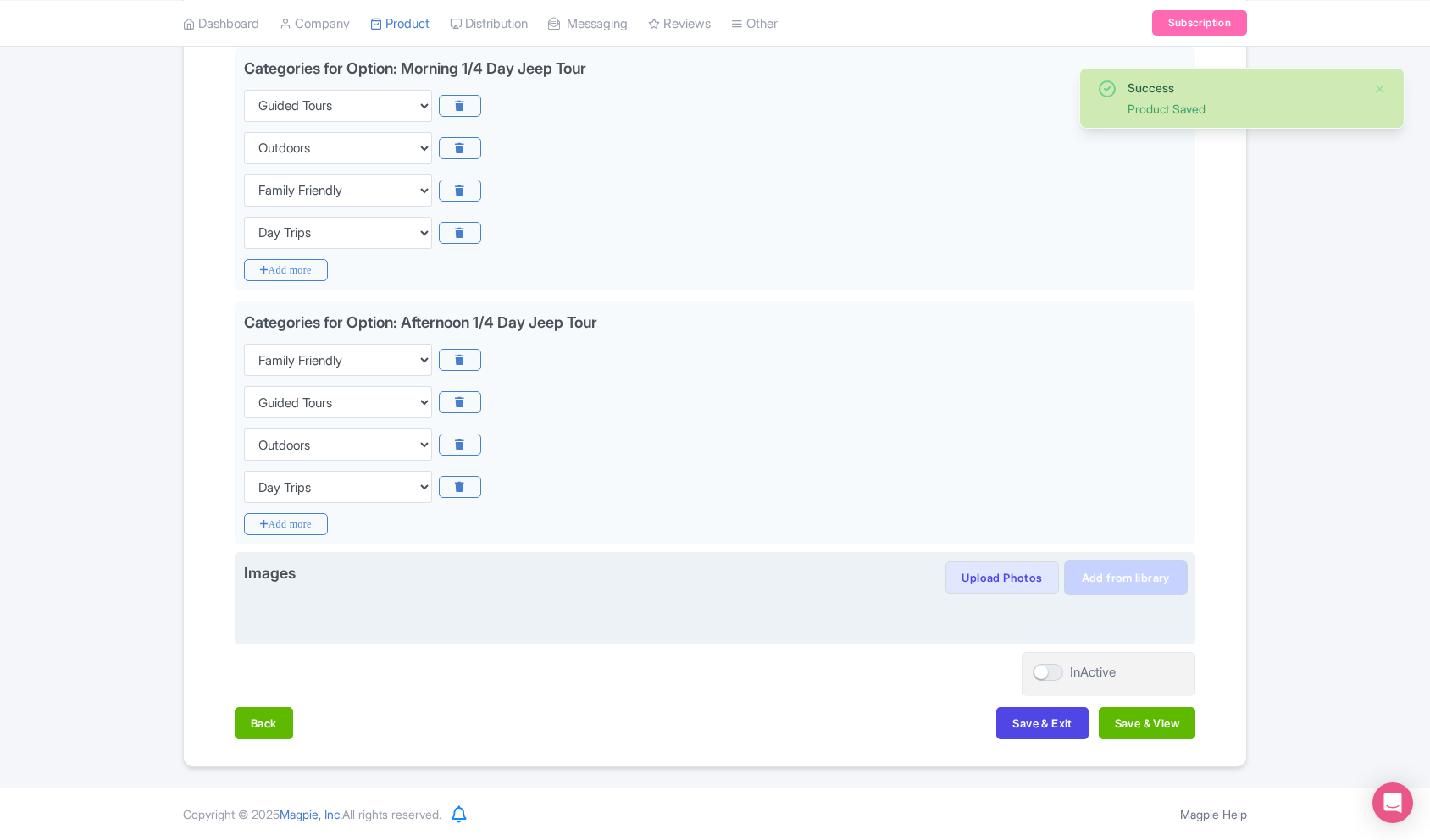
click at [1096, 577] on link "Add from library" at bounding box center [1126, 577] width 120 height 32
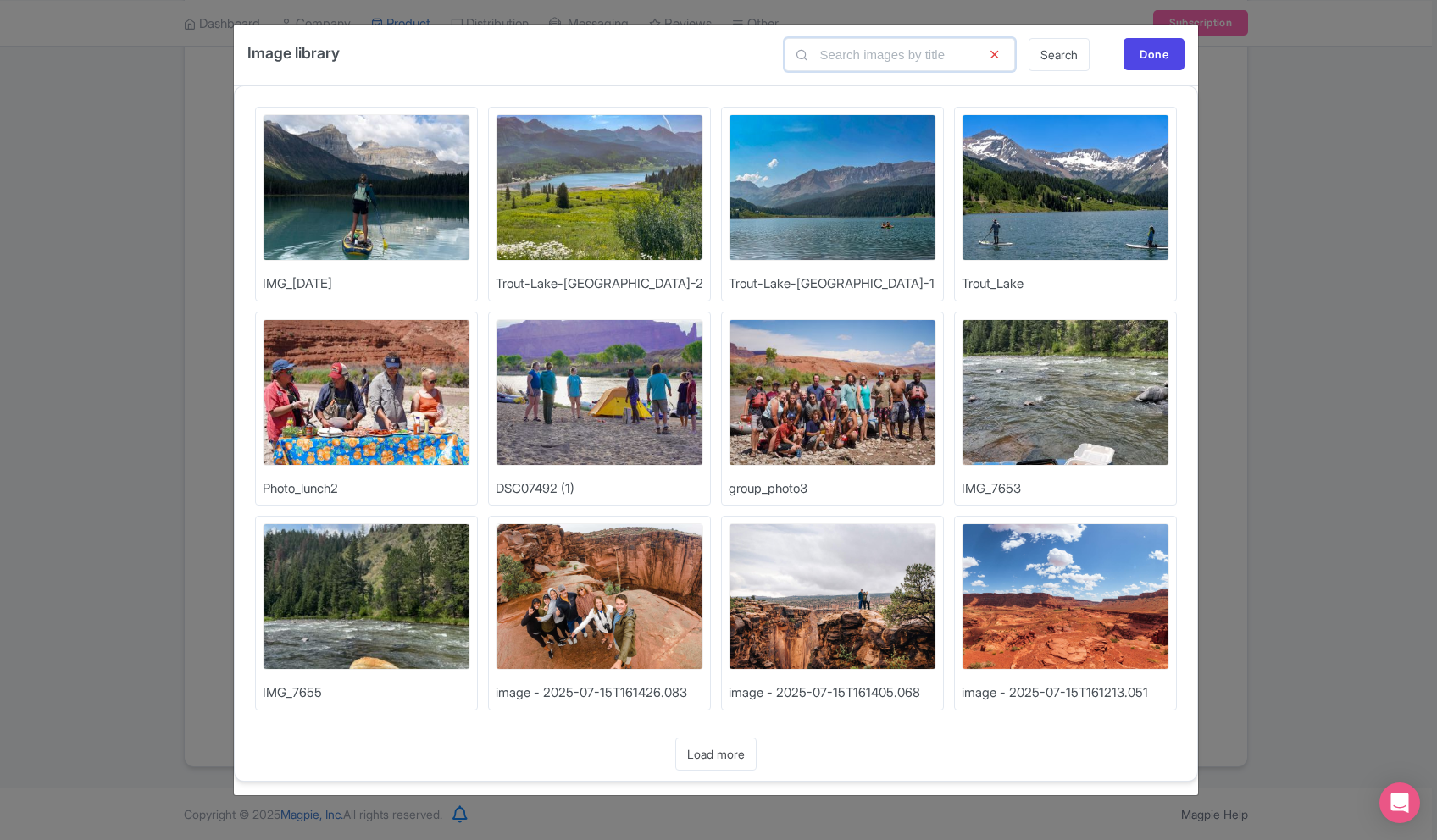
click at [948, 59] on input "text" at bounding box center [900, 54] width 231 height 33
type input "jeep"
click at [1061, 51] on link "Search" at bounding box center [1059, 54] width 61 height 33
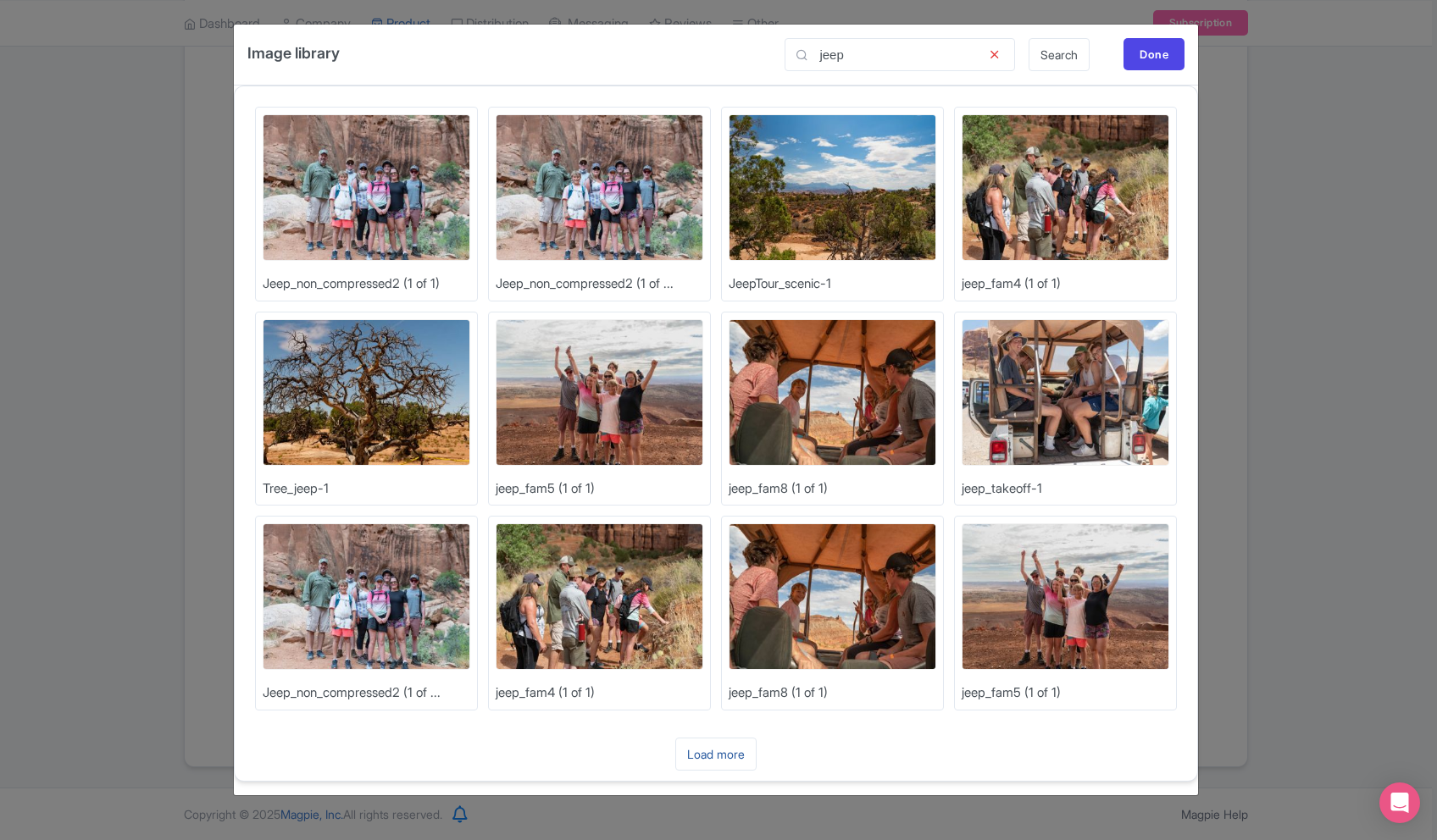
click at [740, 748] on link "Load more" at bounding box center [716, 755] width 81 height 33
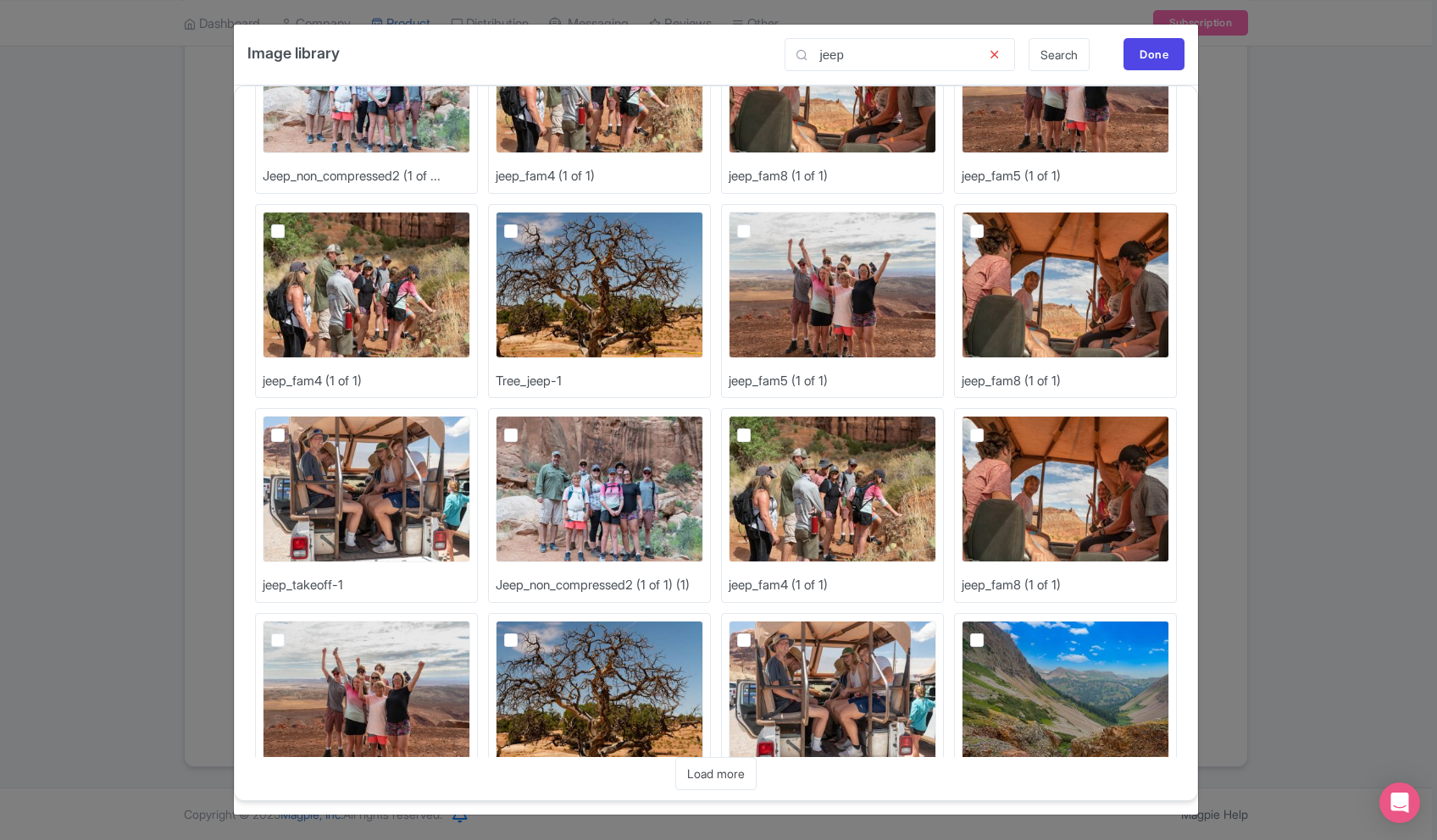
scroll to position [594, 0]
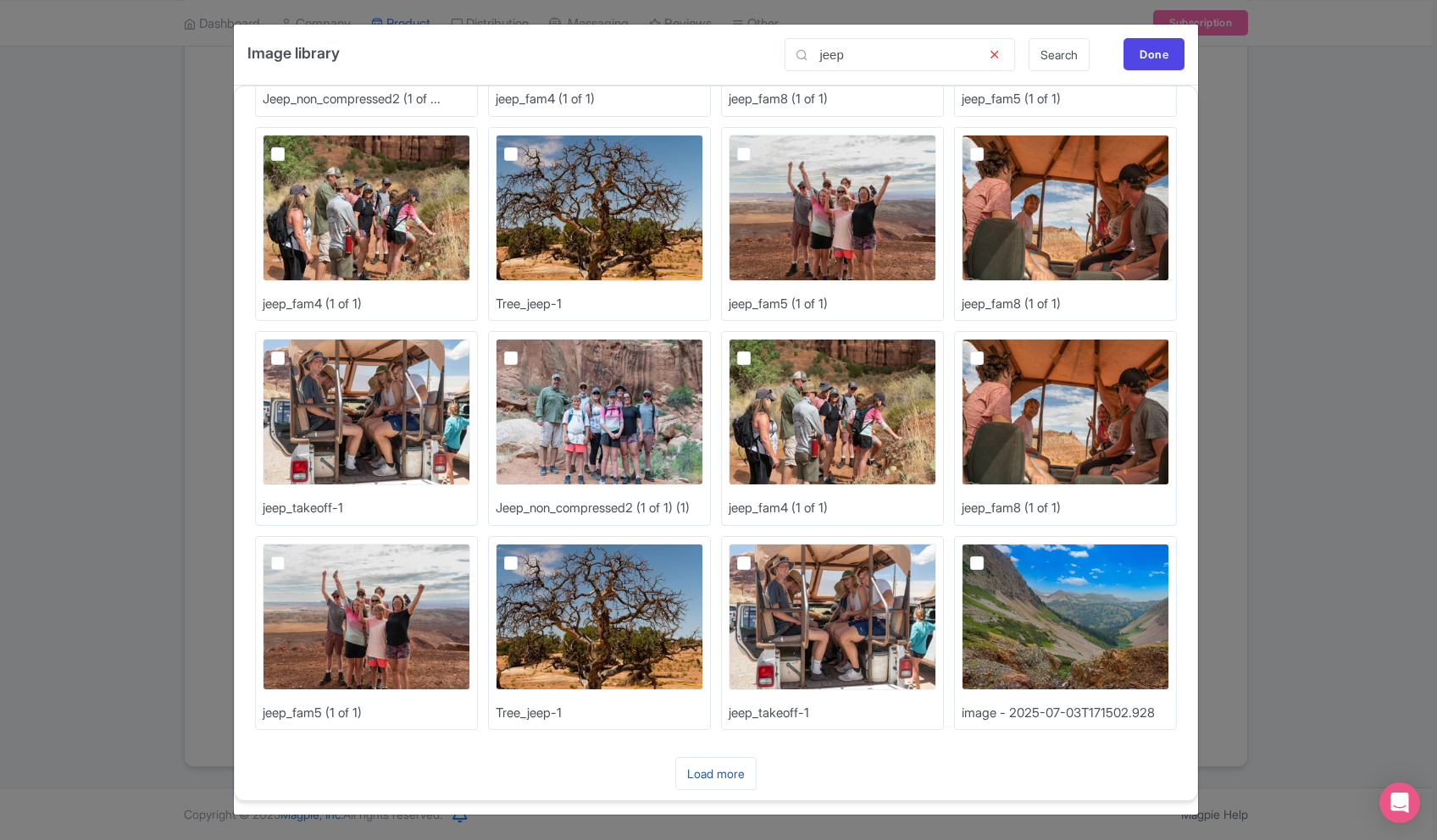
click at [738, 773] on link "Load more" at bounding box center [716, 774] width 81 height 33
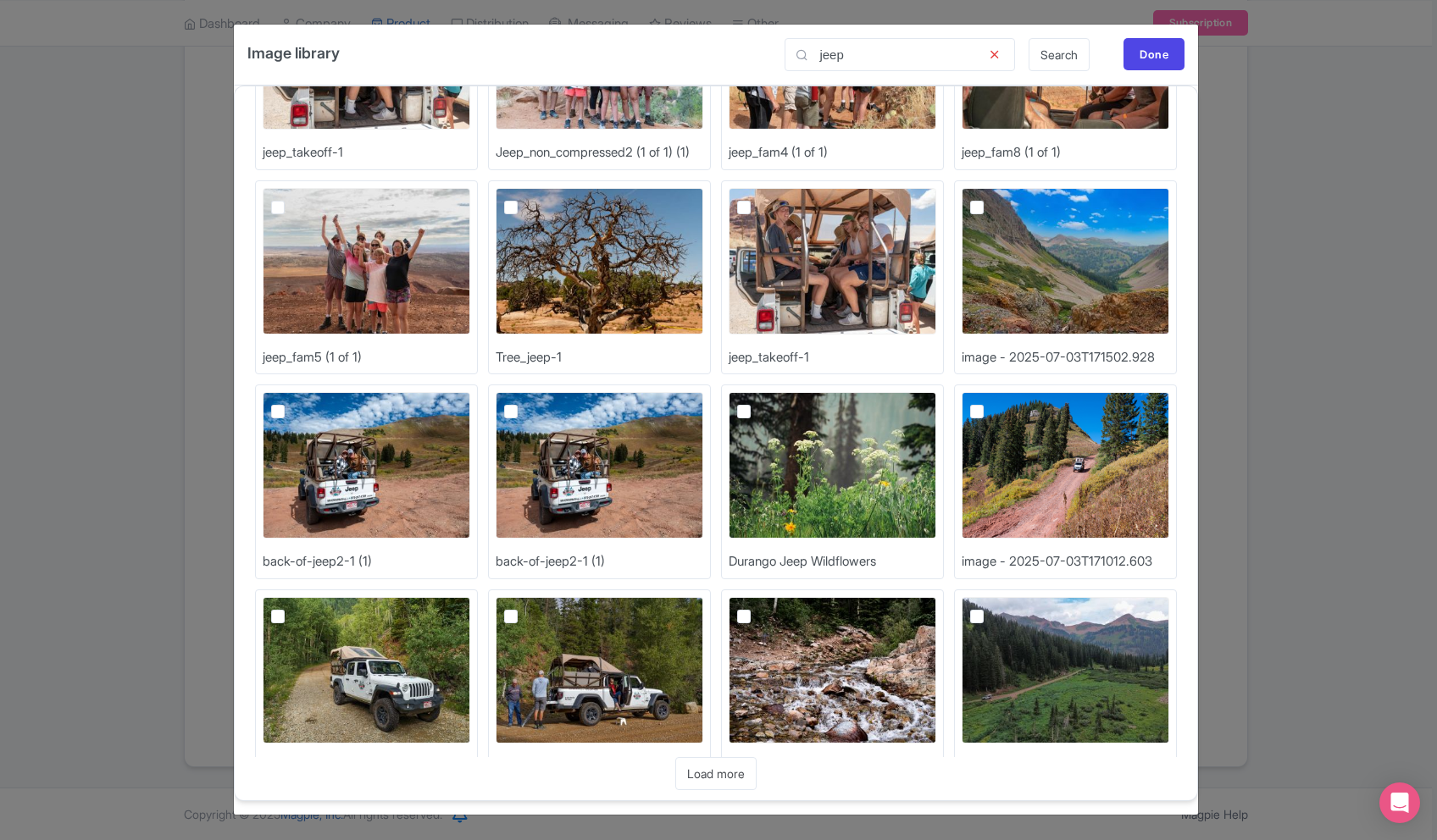
scroll to position [1207, 0]
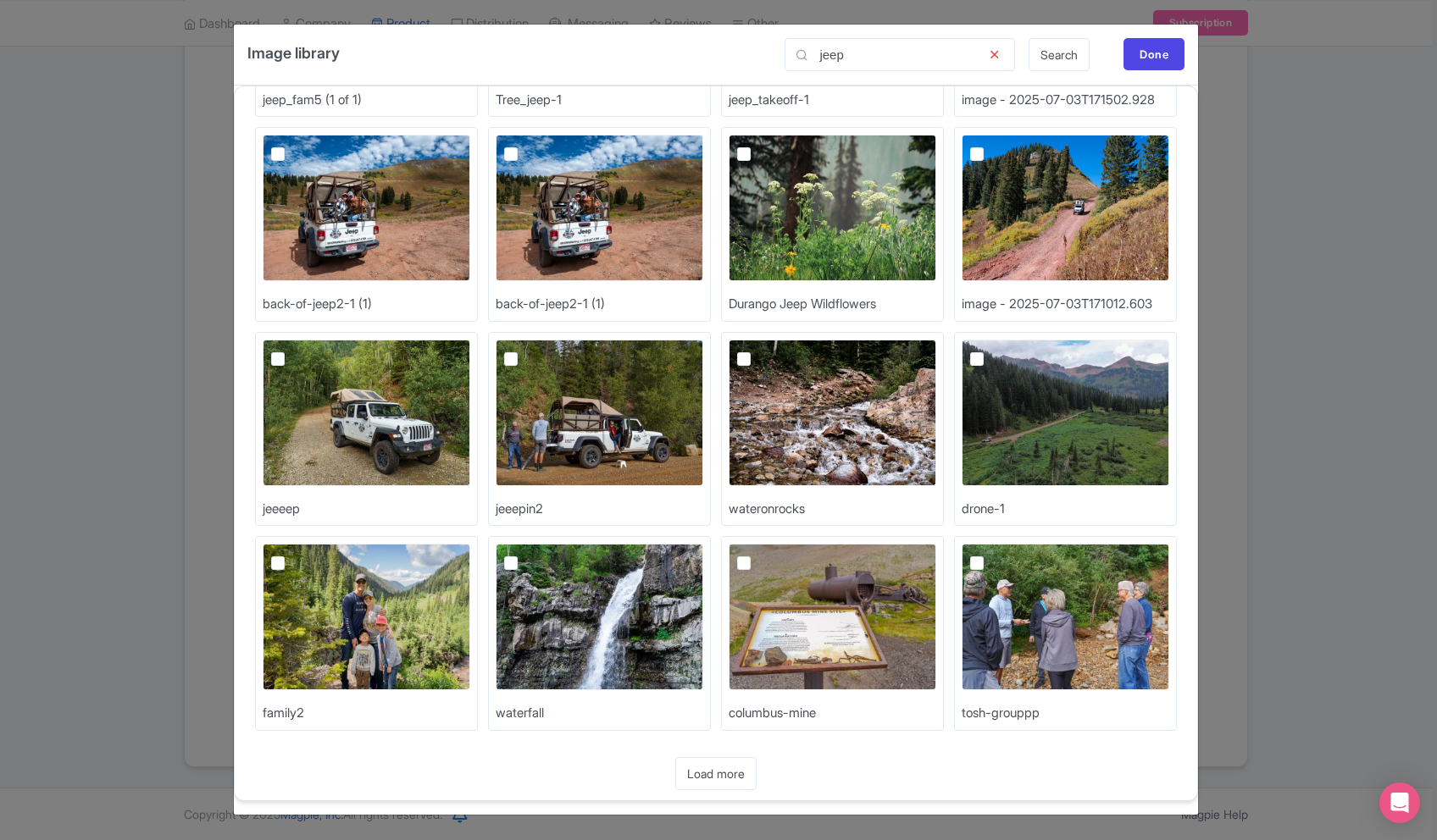
click at [719, 777] on link "Load more" at bounding box center [716, 774] width 81 height 33
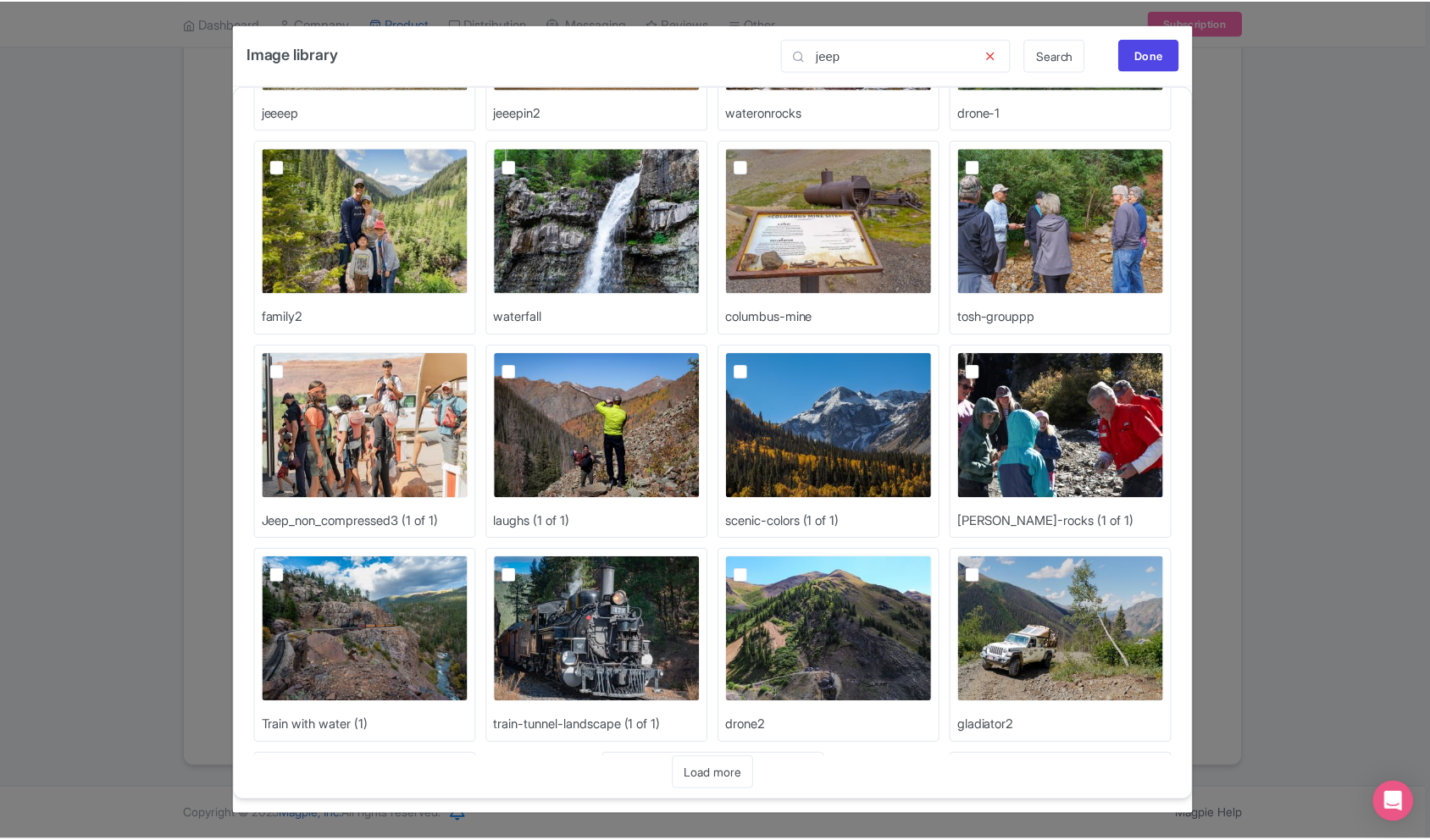
scroll to position [1691, 0]
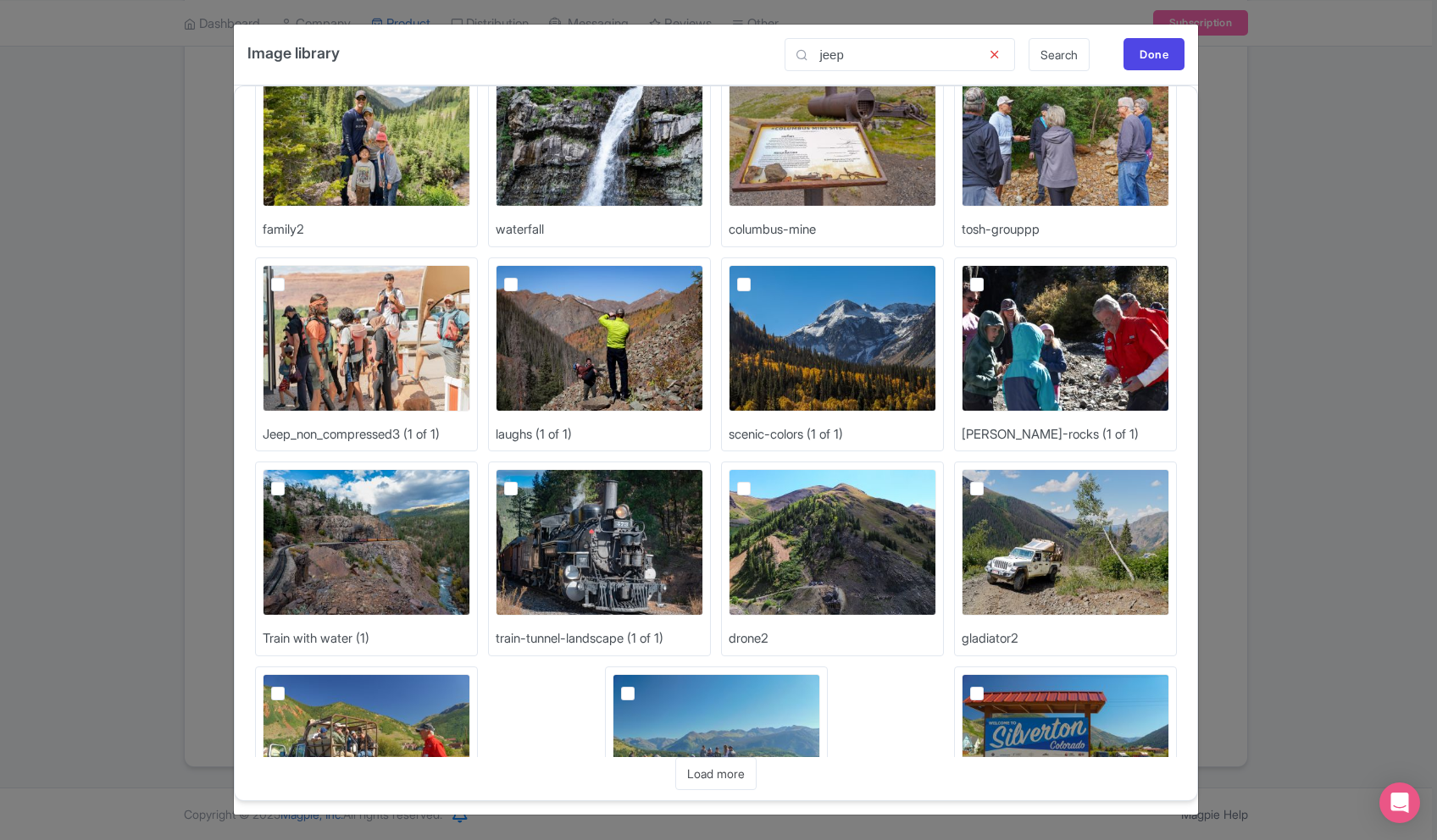
click at [1014, 493] on img at bounding box center [1066, 542] width 207 height 146
click at [1002, 481] on input "checkbox" at bounding box center [995, 474] width 11 height 11
checkbox input "true"
click at [1151, 57] on div "Done" at bounding box center [1154, 53] width 61 height 32
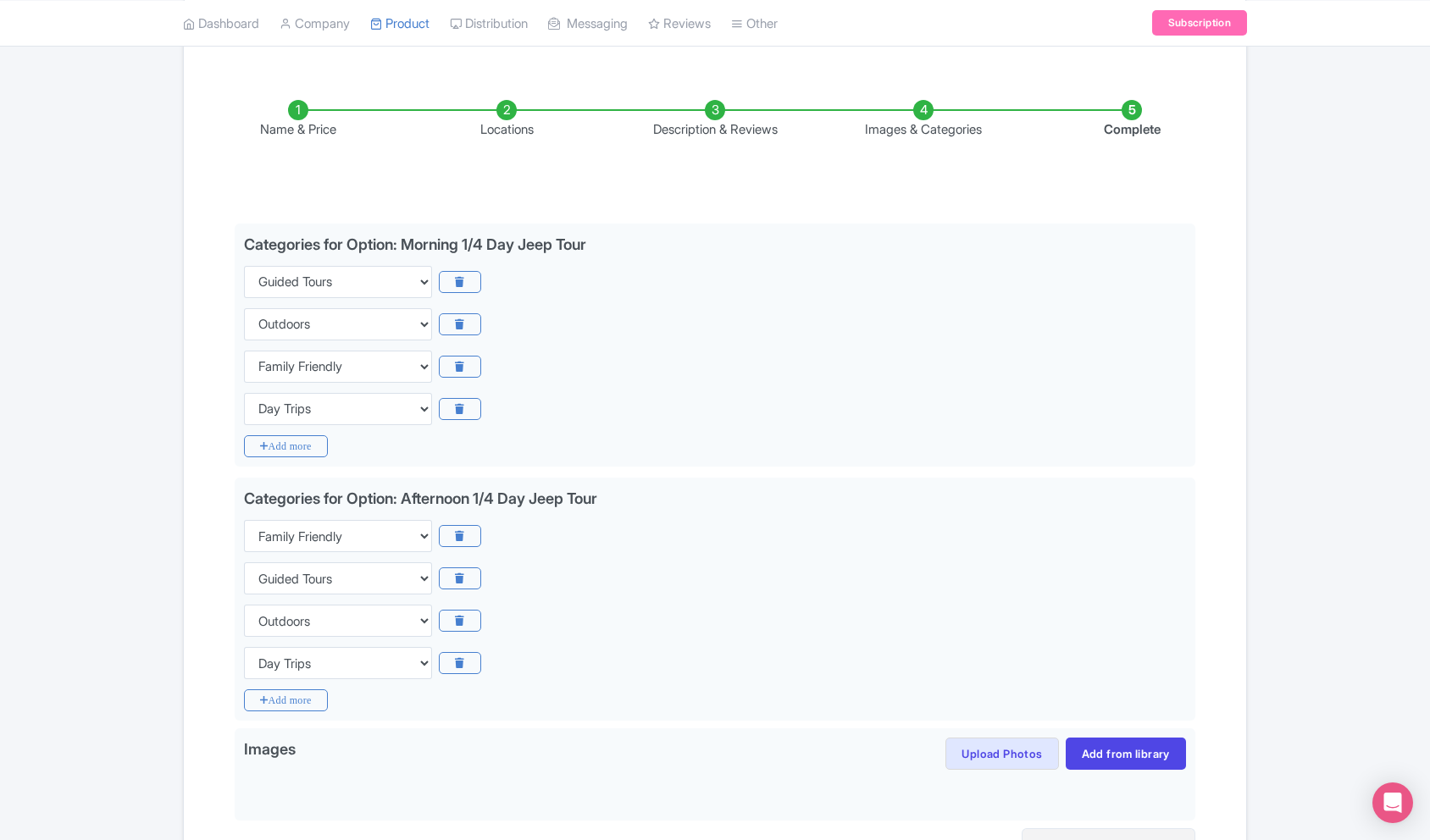
scroll to position [0, 0]
